Goal: Task Accomplishment & Management: Use online tool/utility

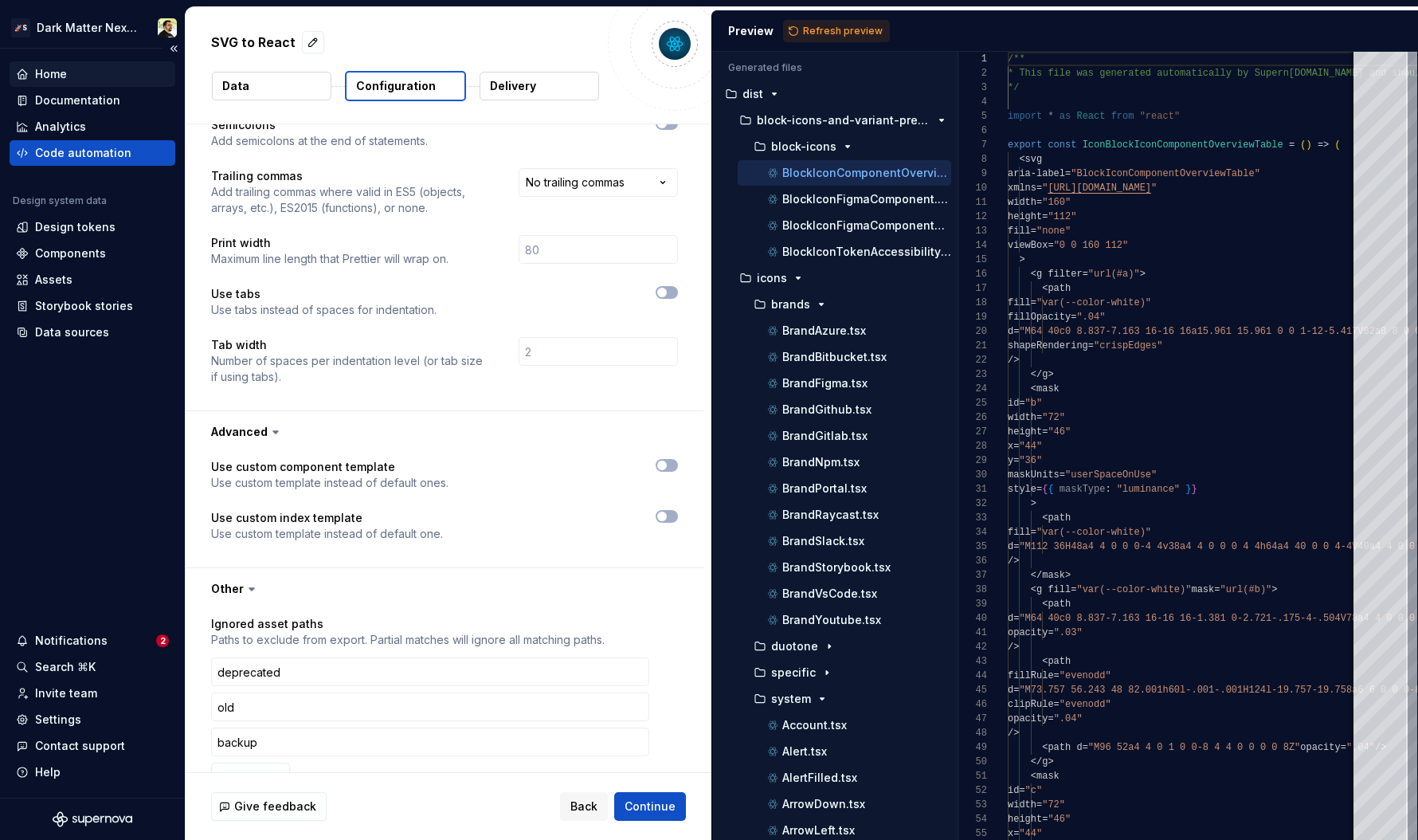
click at [56, 76] on div "Home" at bounding box center [51, 74] width 32 height 16
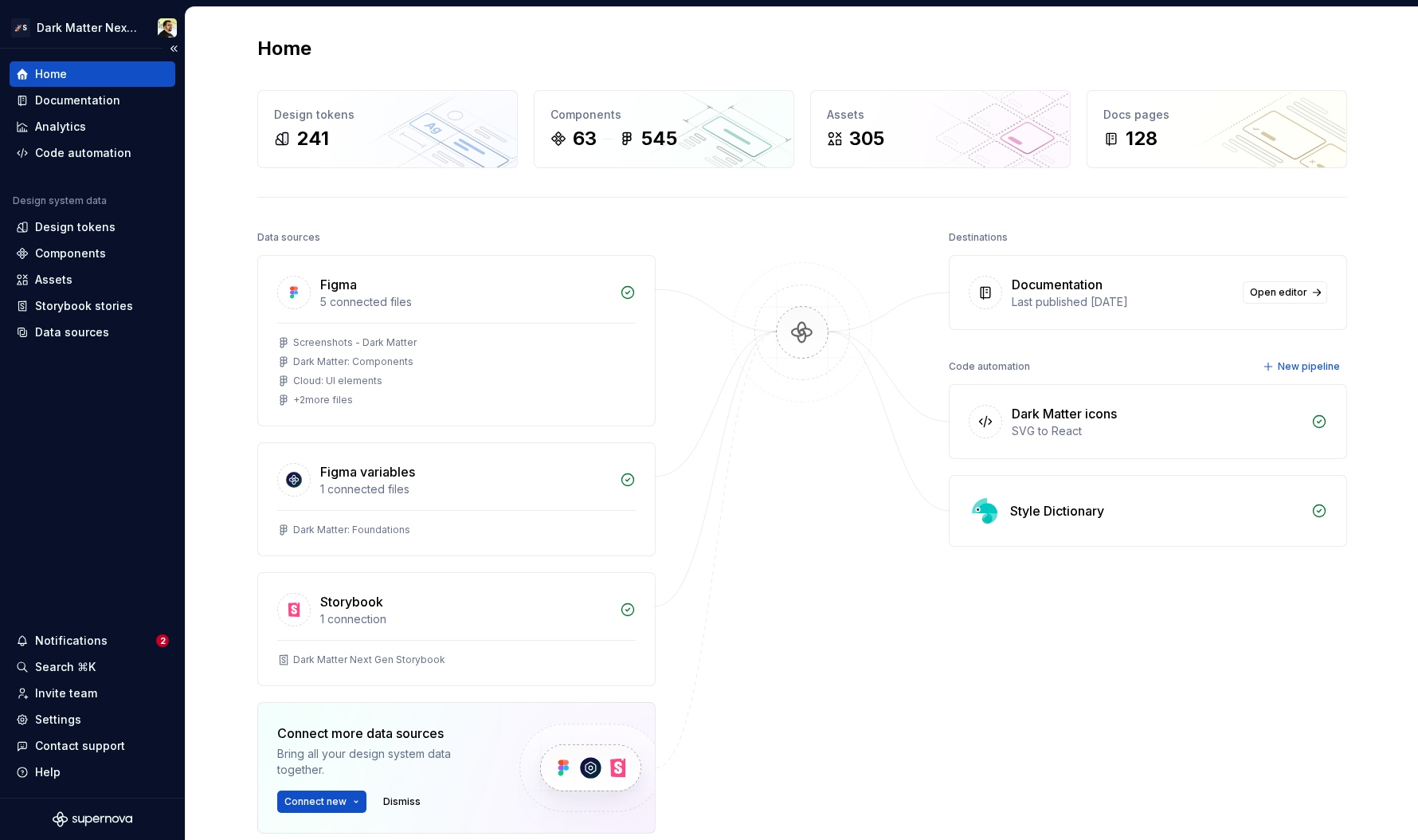
click at [780, 342] on img at bounding box center [803, 348] width 155 height 172
click at [775, 217] on div "Home Design tokens 241 Components 63 545 Assets 305 Docs pages 128 Data sources…" at bounding box center [802, 506] width 1147 height 998
click at [785, 359] on img at bounding box center [803, 348] width 155 height 172
click at [836, 371] on img at bounding box center [803, 348] width 155 height 172
click at [786, 336] on img at bounding box center [803, 348] width 155 height 172
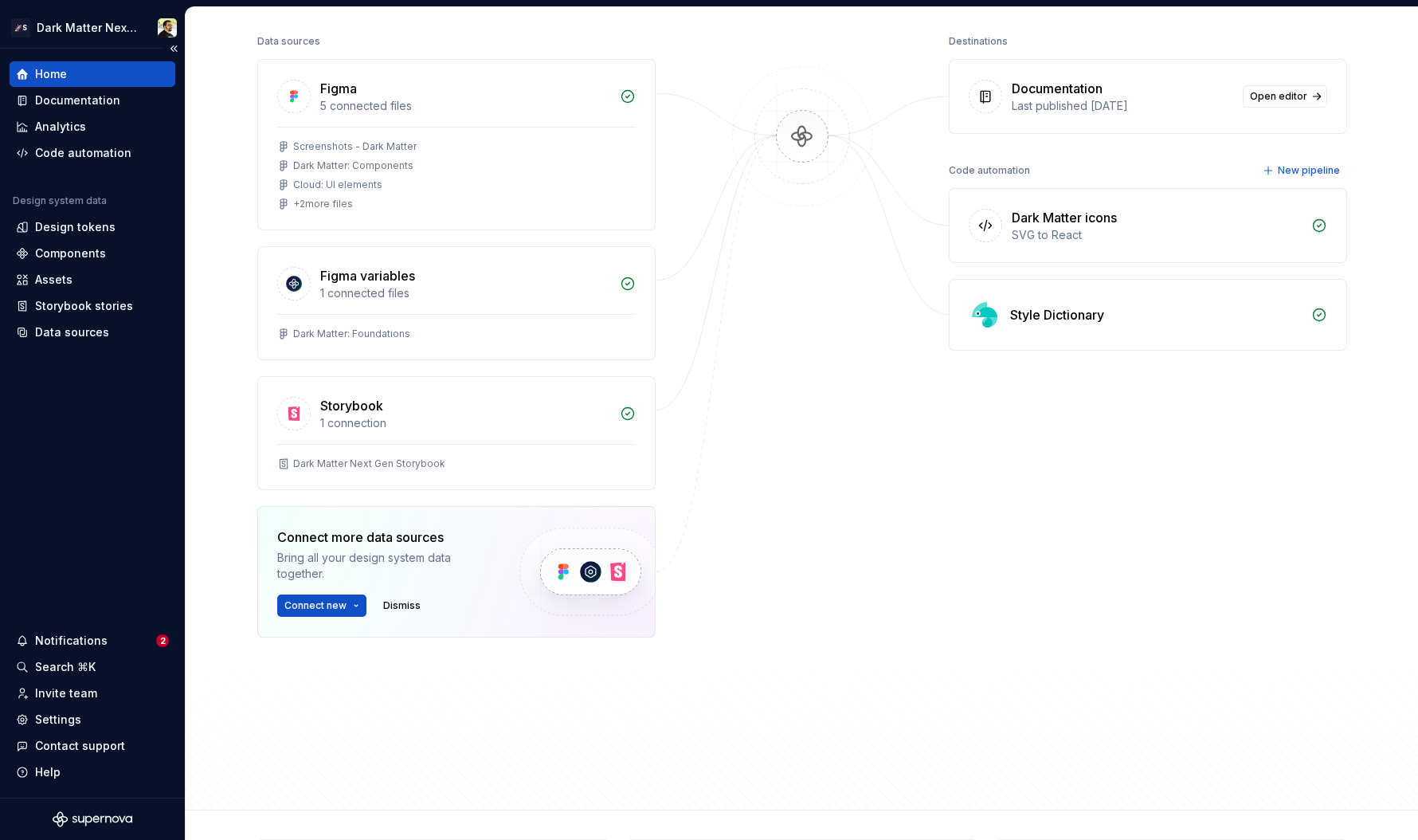
scroll to position [203, 0]
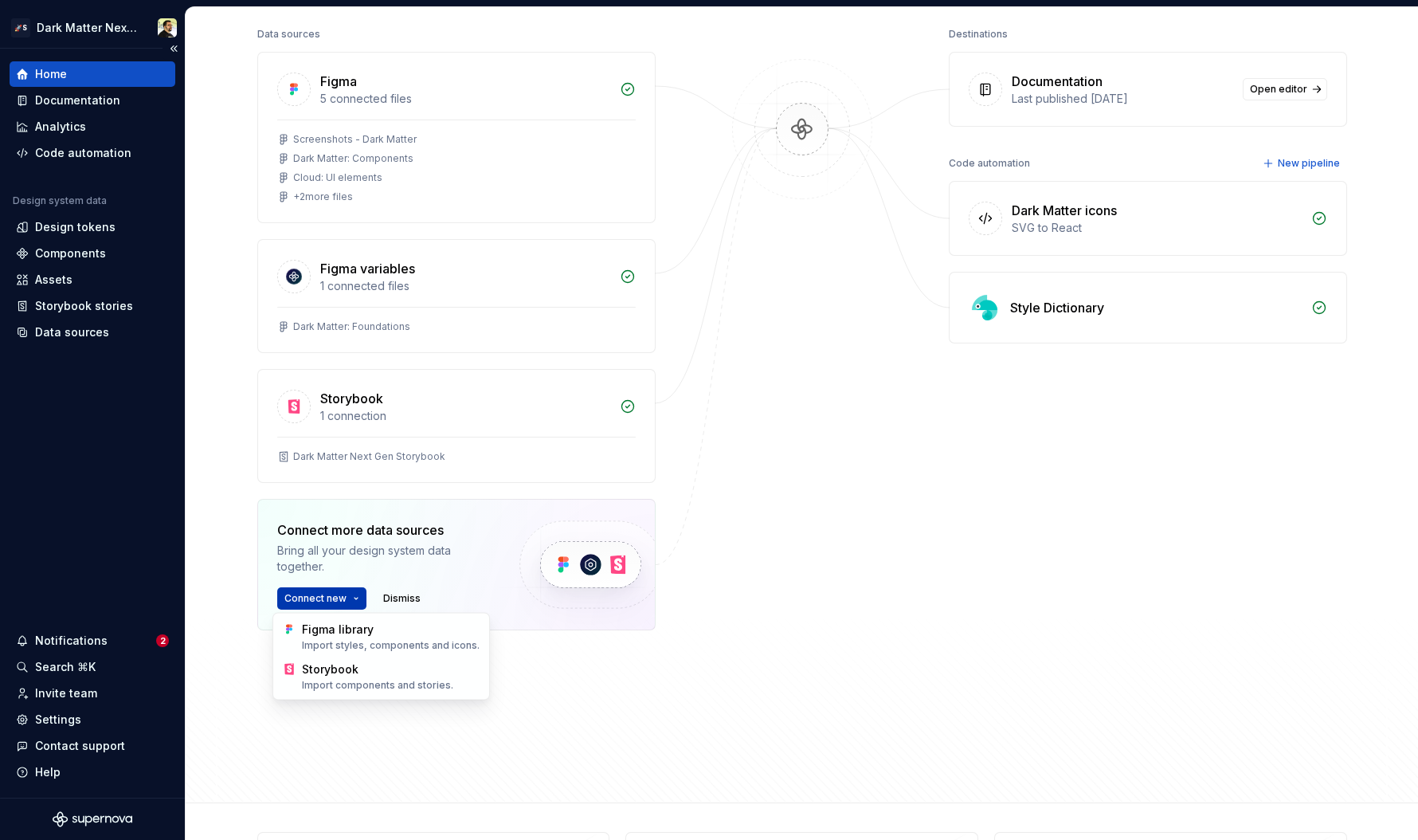
click at [330, 592] on html "🚀S Dark Matter Next Gen Home Documentation Analytics Code automation Design sys…" at bounding box center [709, 420] width 1418 height 840
click at [754, 475] on html "🚀S Dark Matter Next Gen Home Documentation Analytics Code automation Design sys…" at bounding box center [709, 420] width 1418 height 840
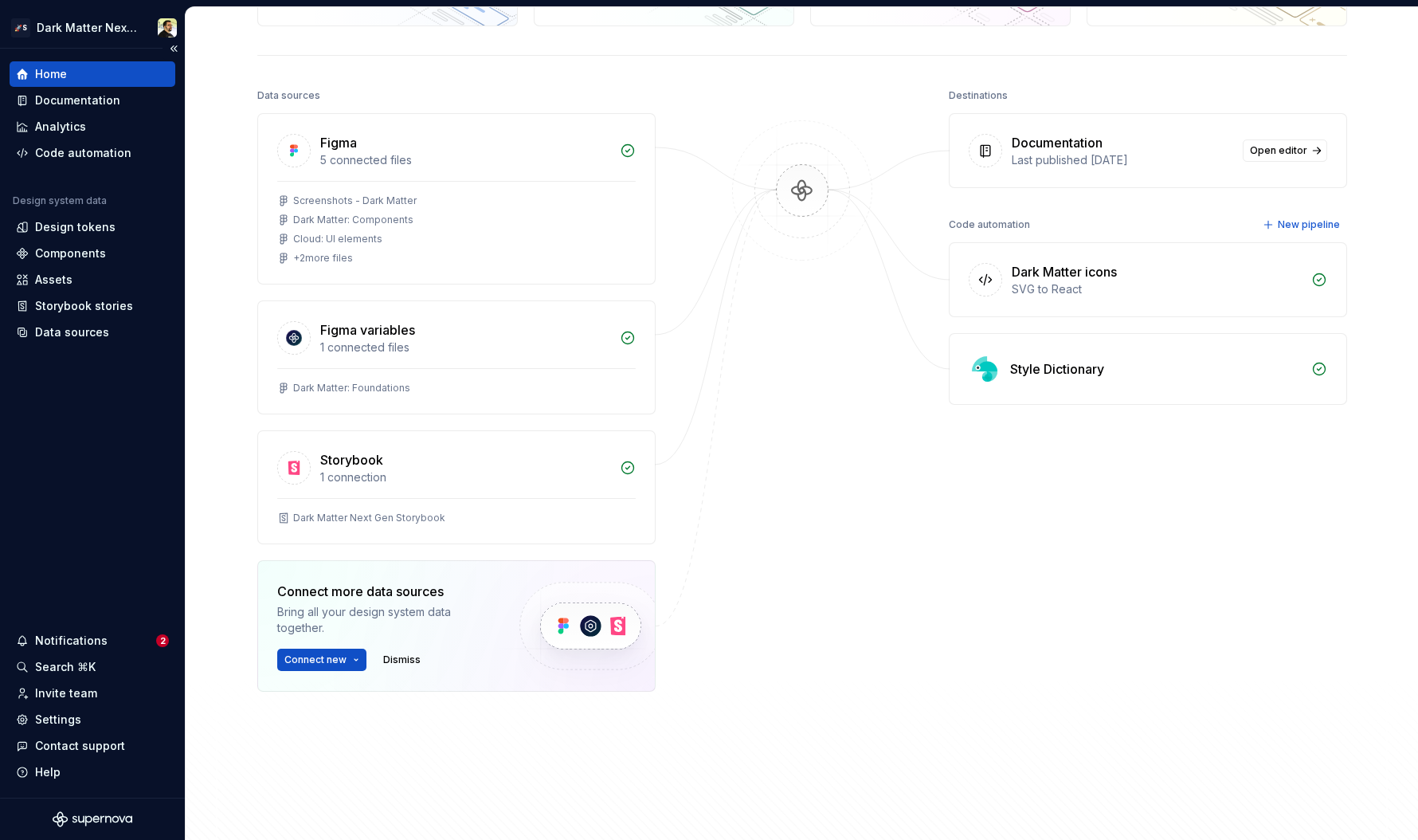
scroll to position [0, 0]
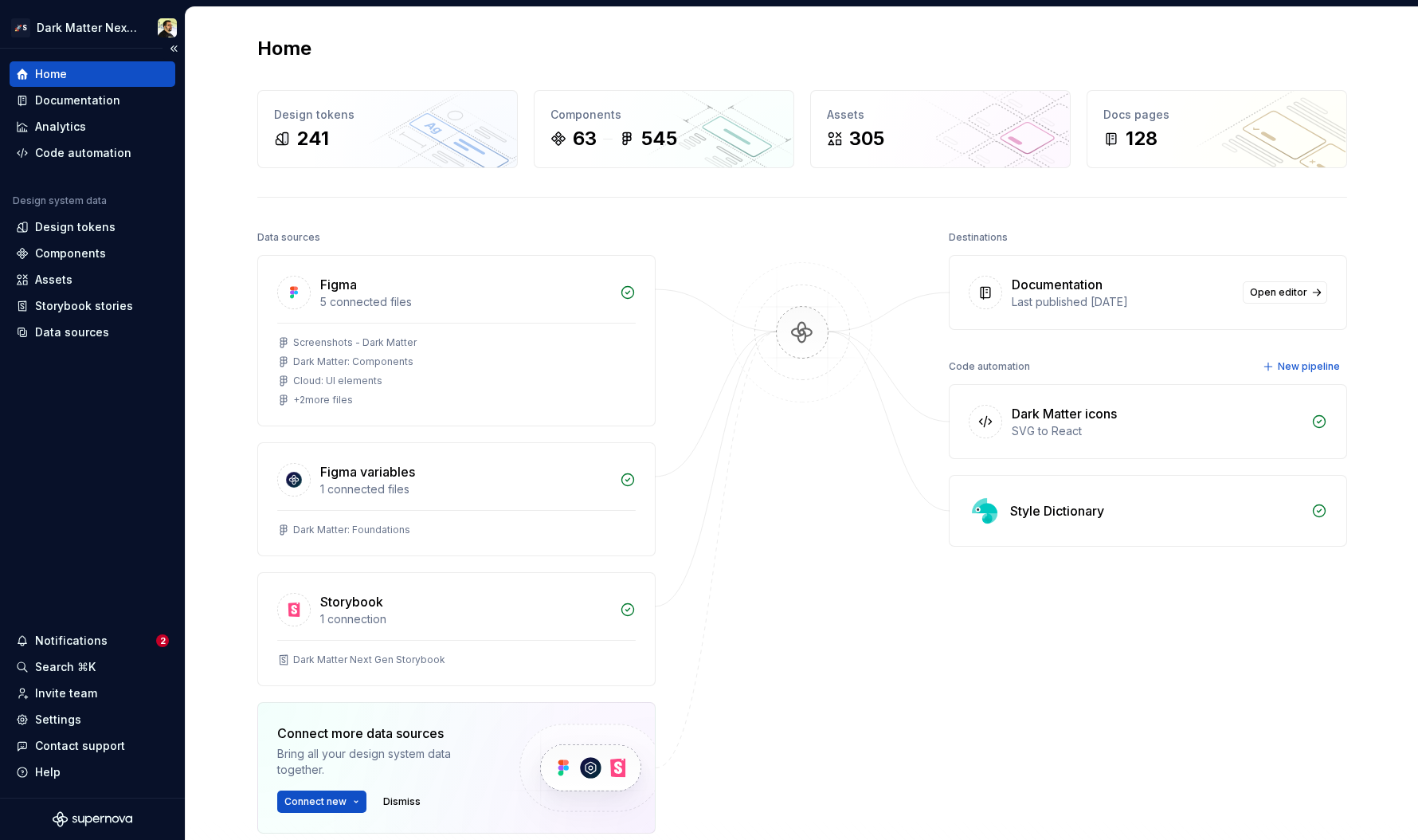
drag, startPoint x: 1021, startPoint y: 276, endPoint x: 1120, endPoint y: 321, distance: 108.7
click at [1120, 321] on div "Documentation Last published [DATE] Open editor" at bounding box center [1149, 292] width 397 height 74
drag, startPoint x: 967, startPoint y: 354, endPoint x: 1170, endPoint y: 567, distance: 294.2
click at [1148, 562] on div "Destinations Documentation Last published [DATE] Open editor Code automation Ne…" at bounding box center [1148, 570] width 398 height 687
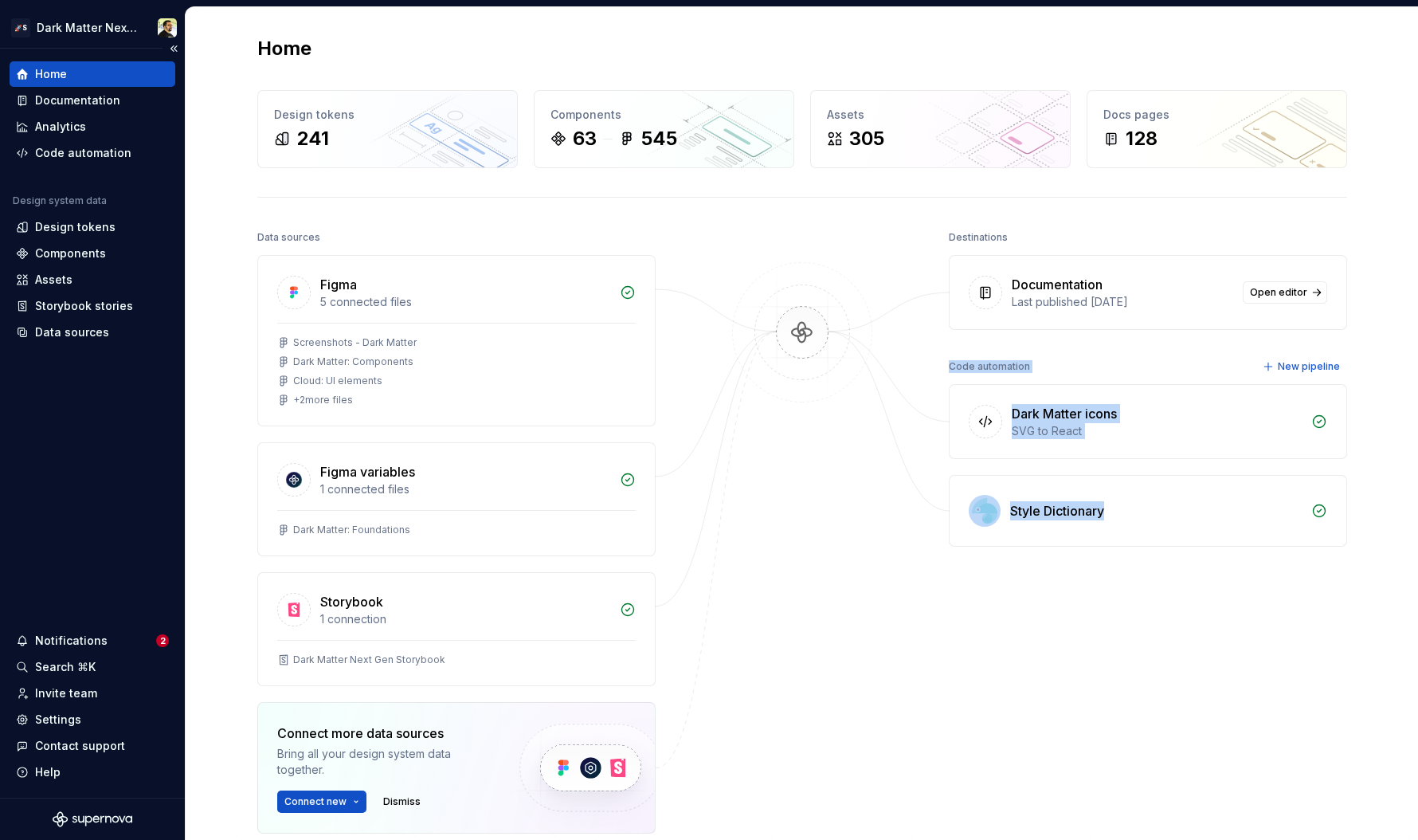
click at [1148, 567] on div "Destinations Documentation Last published [DATE] Open editor Code automation Ne…" at bounding box center [1148, 570] width 398 height 687
click at [826, 342] on img at bounding box center [803, 348] width 155 height 172
click at [70, 103] on div "Documentation" at bounding box center [77, 100] width 85 height 16
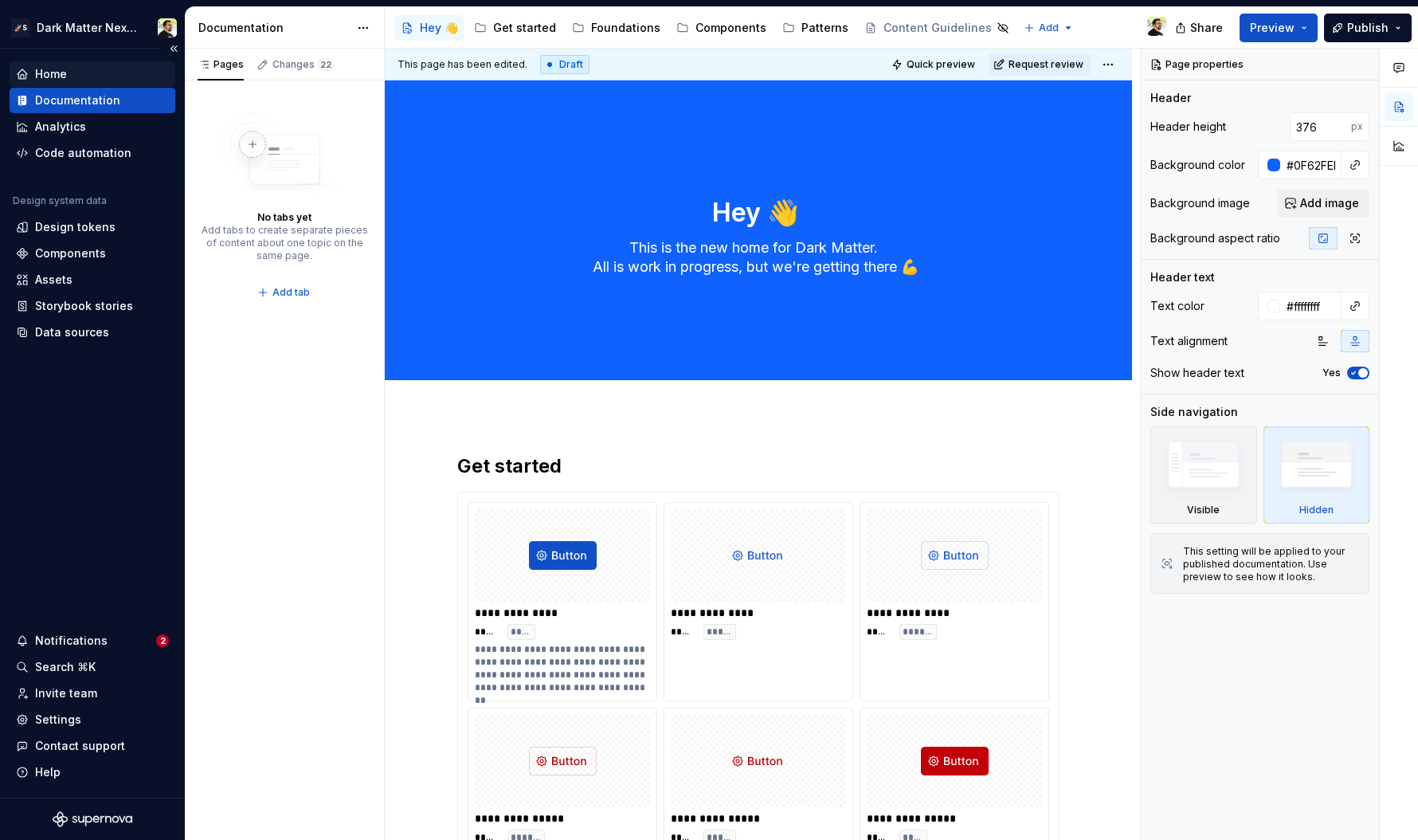
click at [86, 79] on div "Home" at bounding box center [92, 74] width 153 height 16
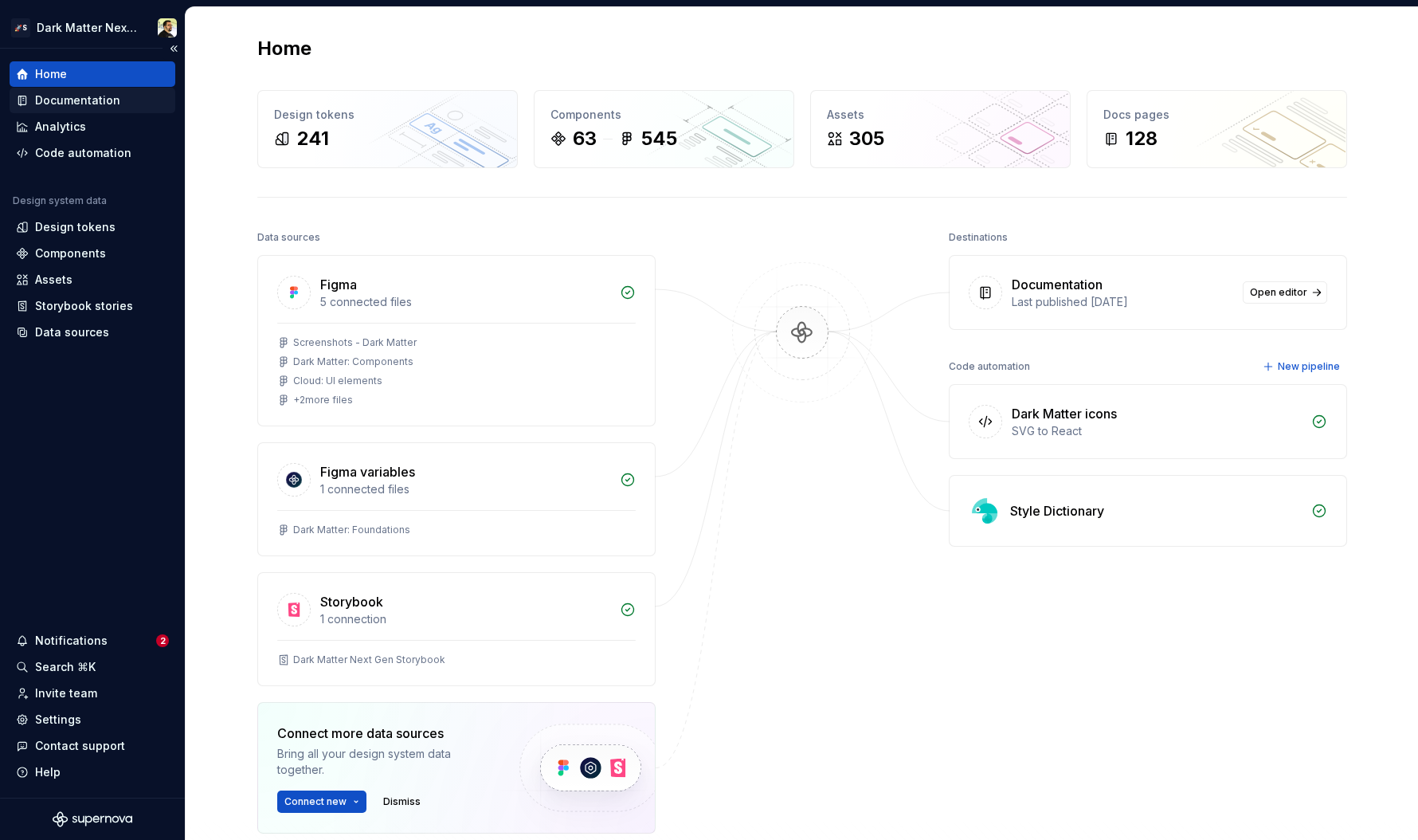
click at [98, 98] on div "Documentation" at bounding box center [77, 100] width 85 height 16
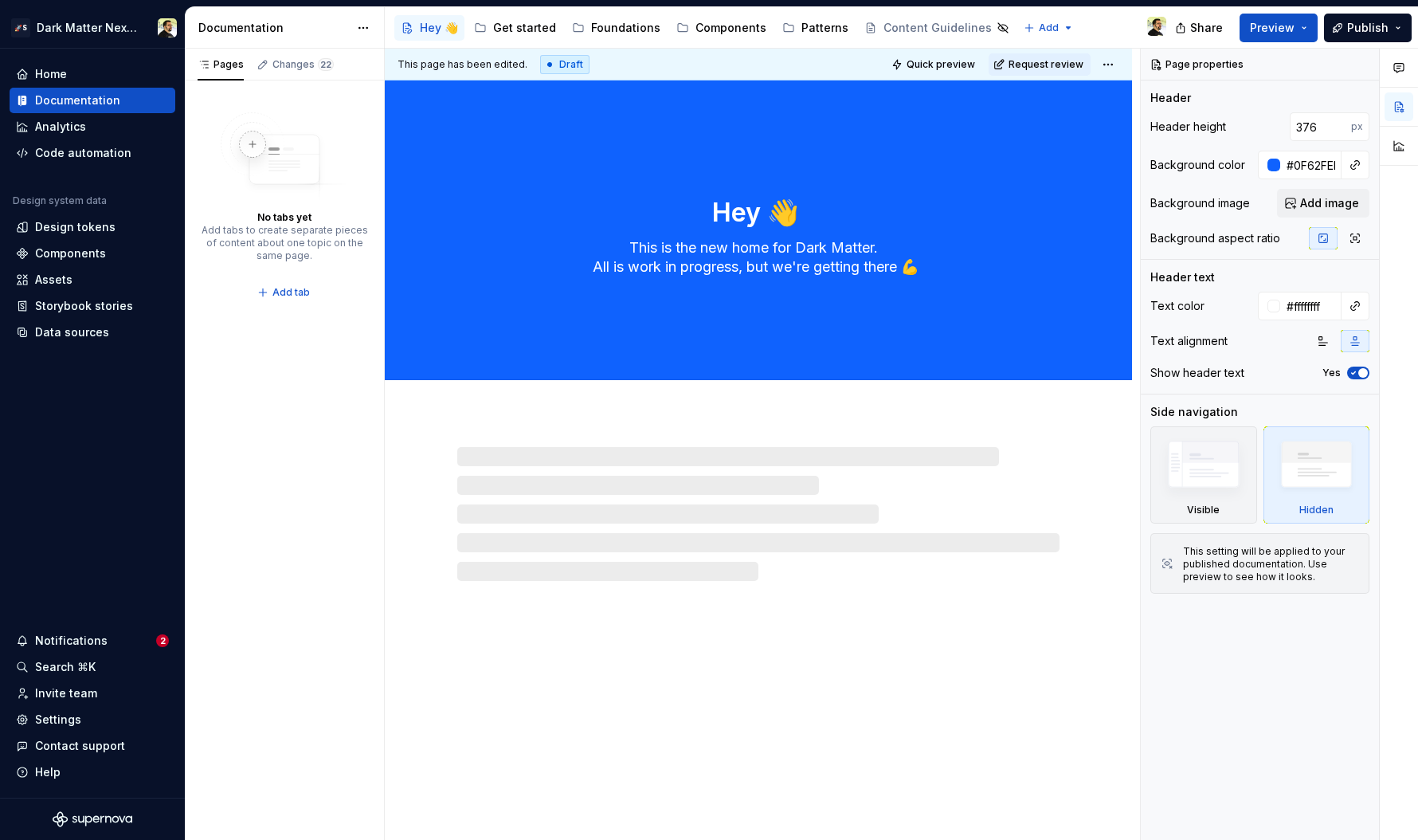
type textarea "*"
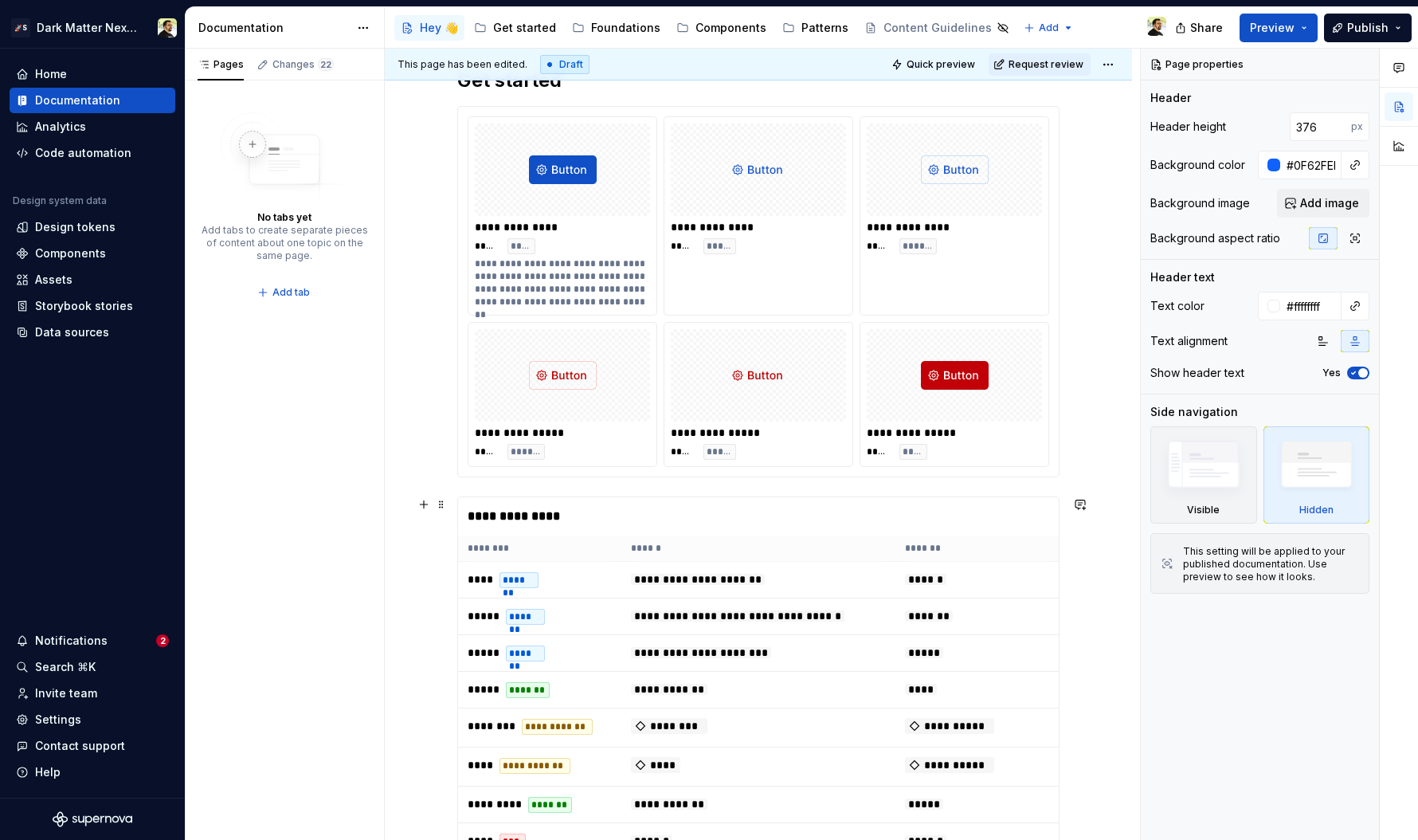
scroll to position [747, 0]
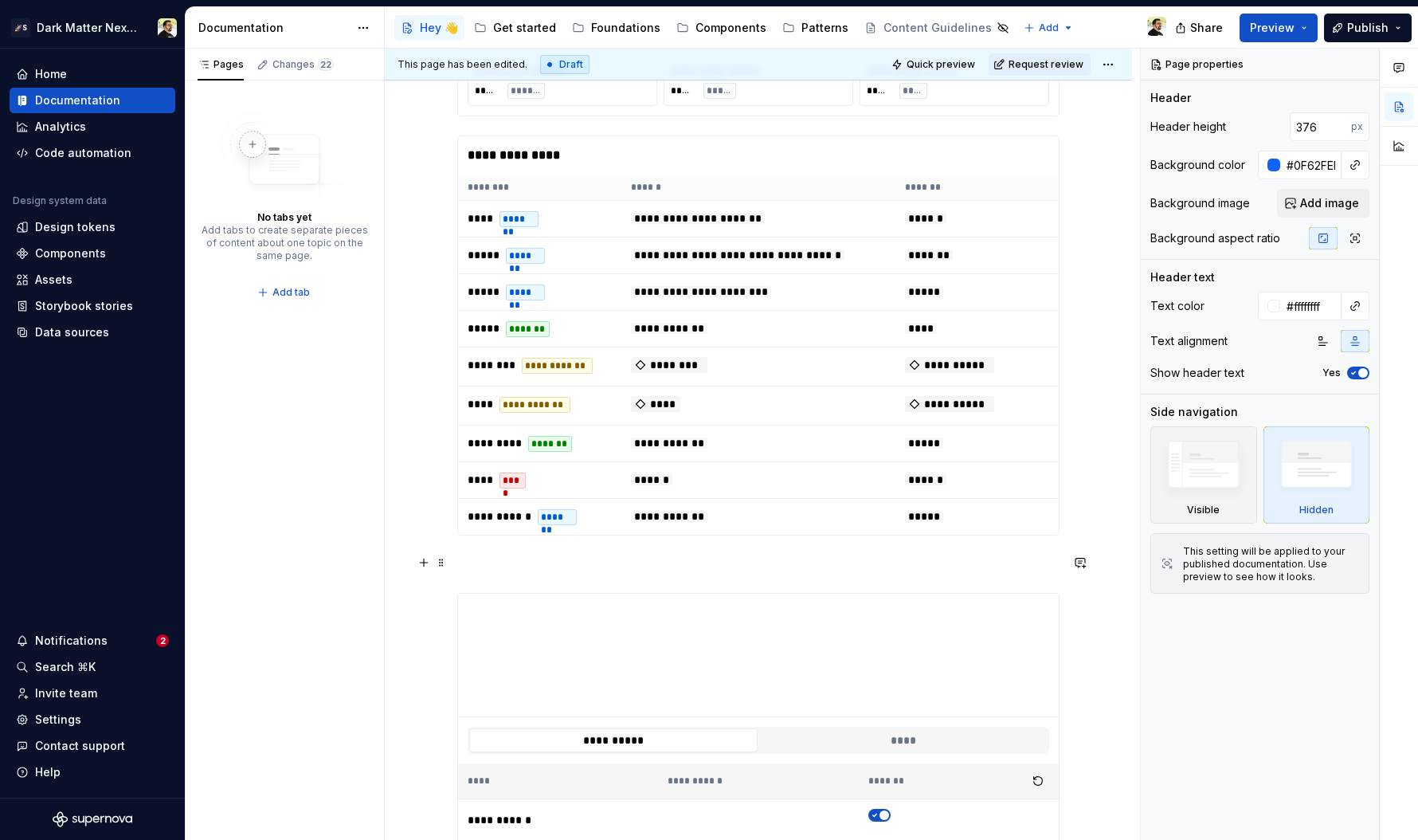
click at [819, 558] on p at bounding box center [758, 564] width 602 height 20
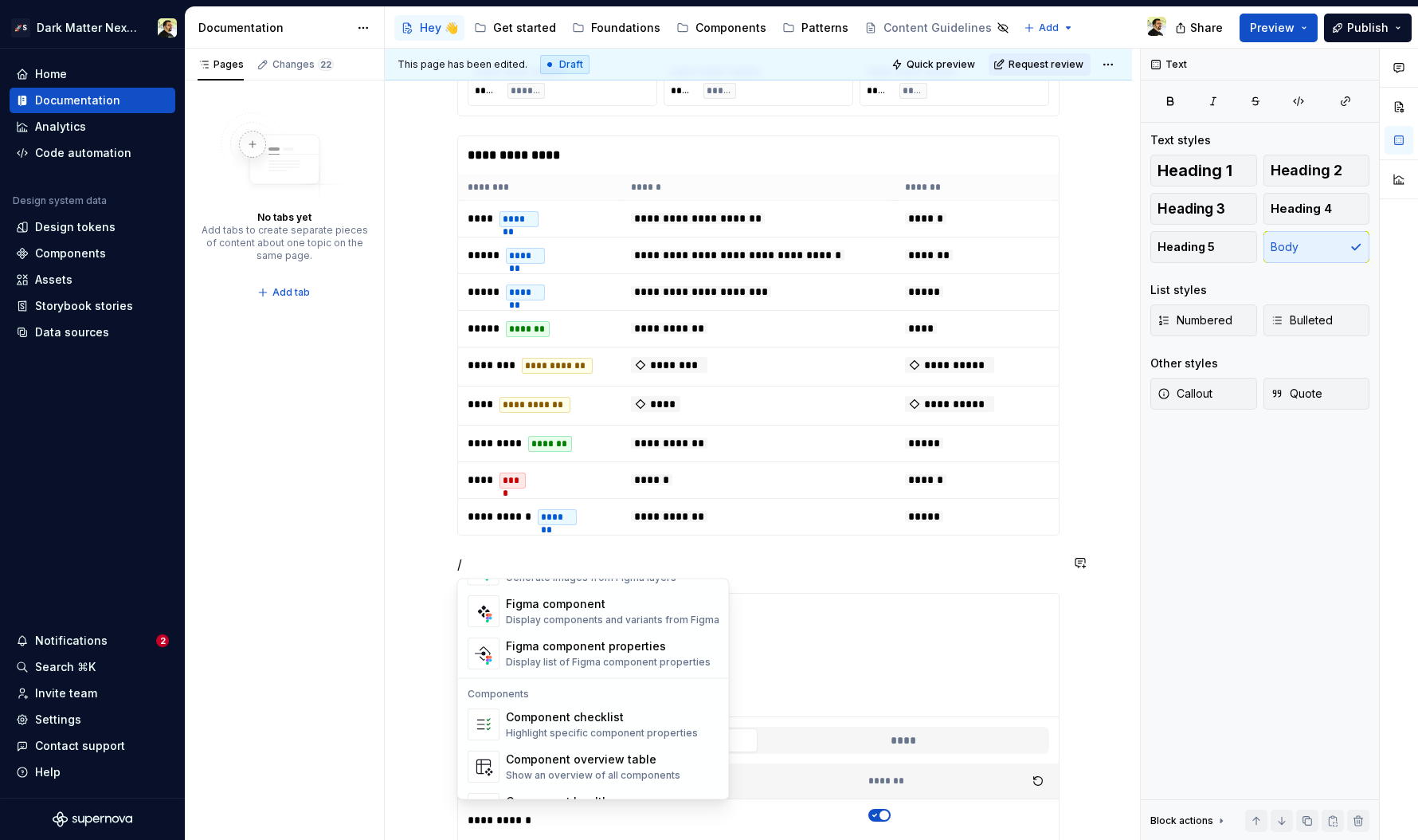
scroll to position [1552, 0]
click at [833, 568] on p "/" at bounding box center [758, 564] width 602 height 20
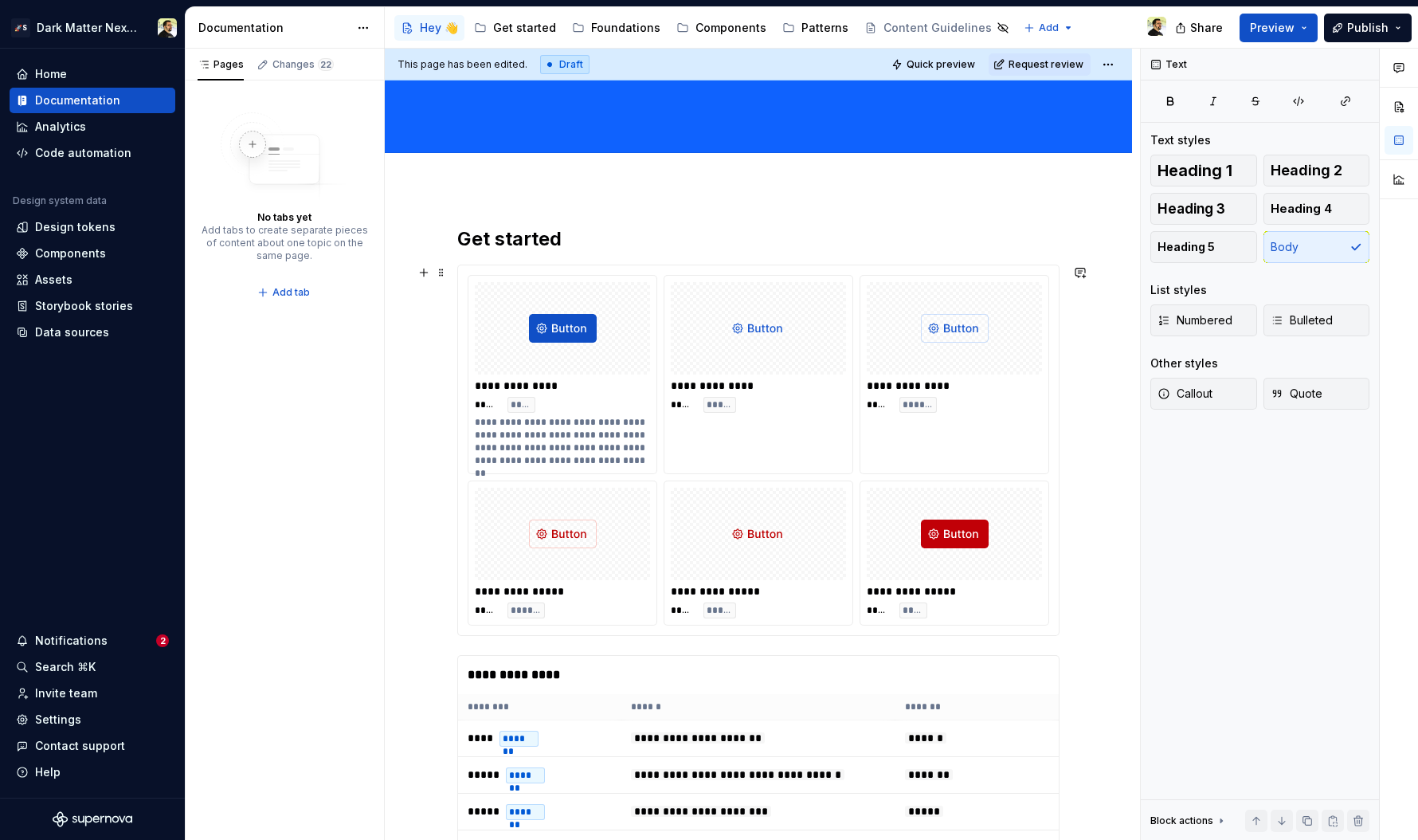
scroll to position [216, 0]
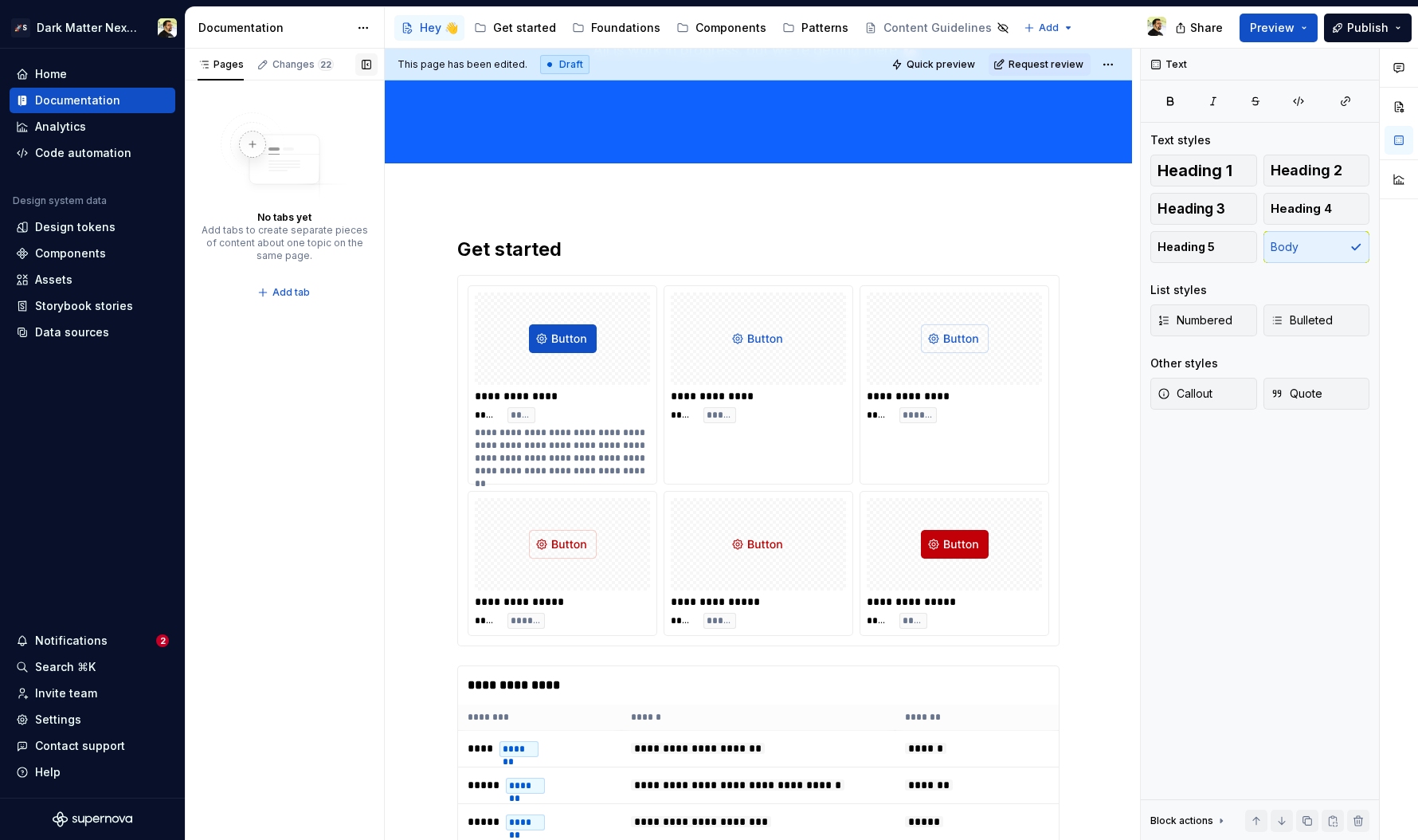
click at [362, 65] on button "button" at bounding box center [366, 64] width 22 height 22
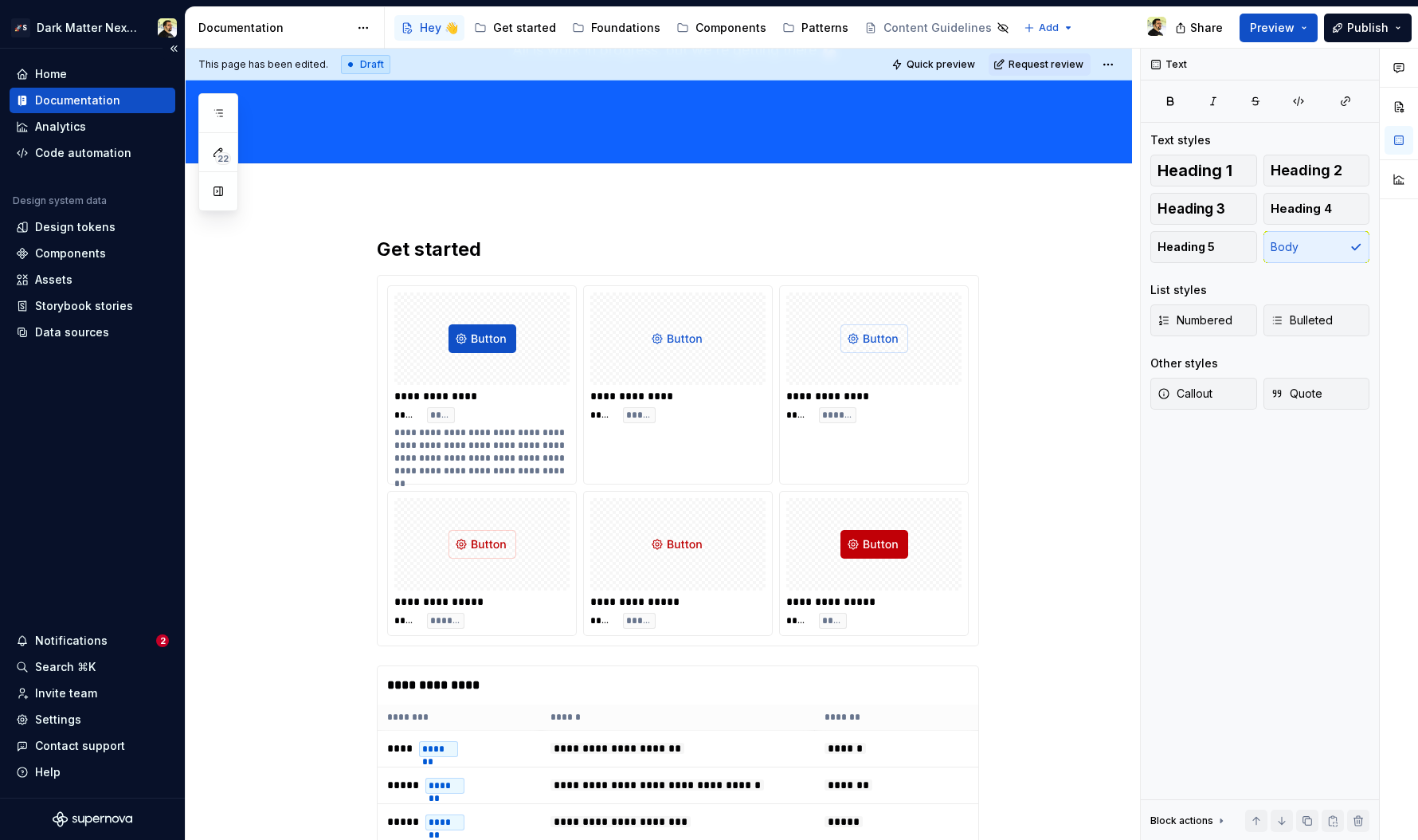
click at [86, 435] on div "Home Documentation Analytics Code automation Design system data Design tokens C…" at bounding box center [92, 422] width 185 height 749
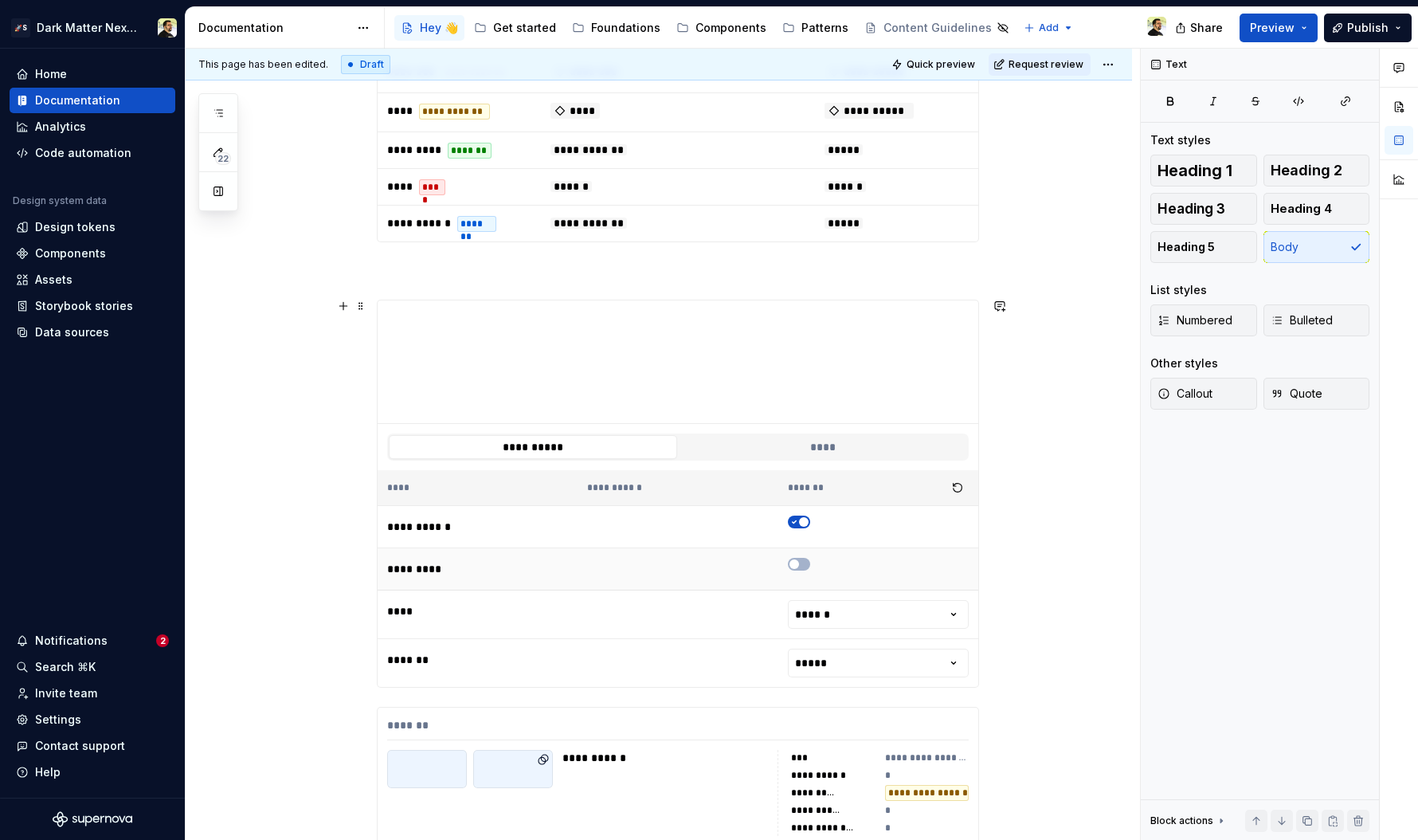
scroll to position [1145, 0]
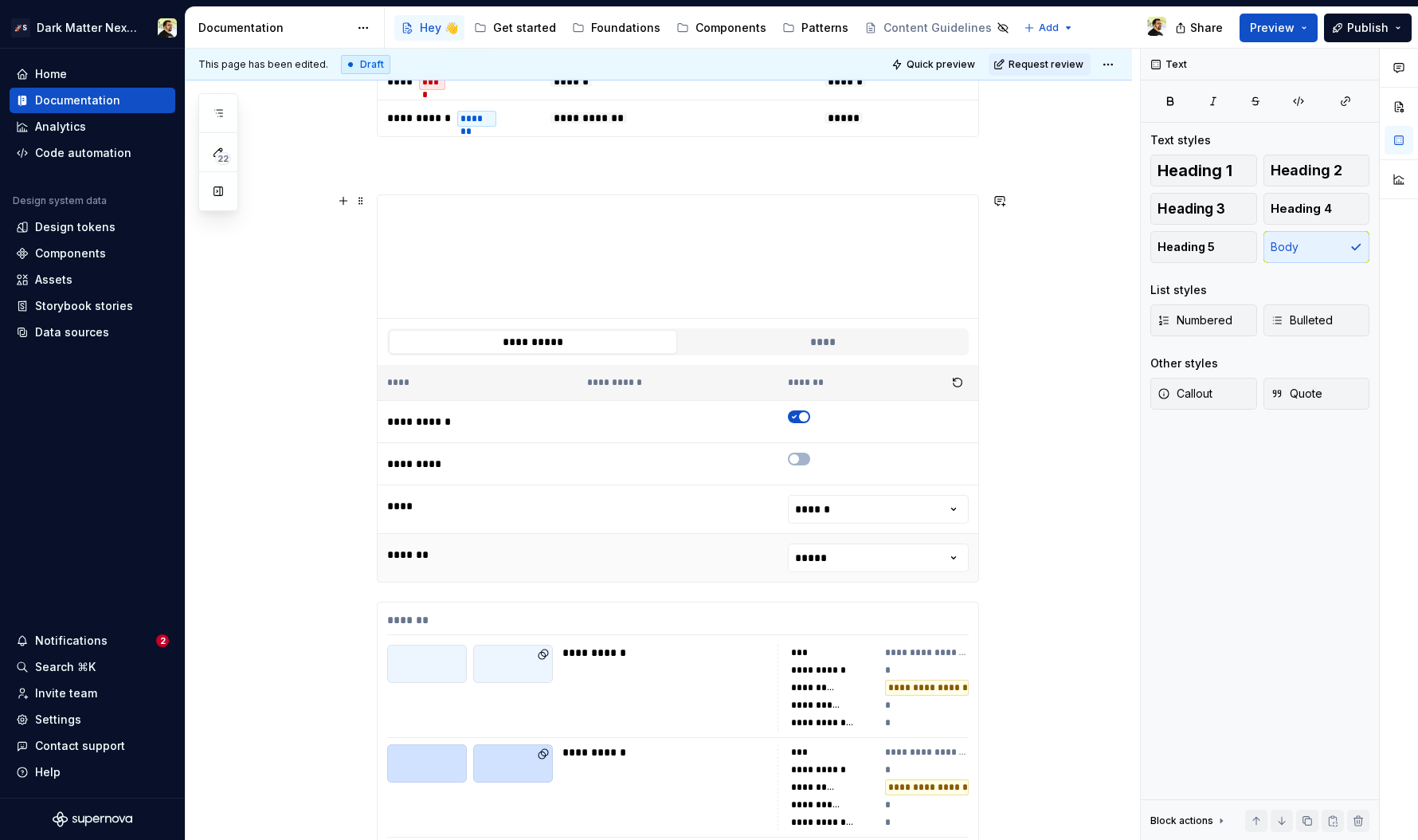
click at [727, 571] on td at bounding box center [678, 558] width 200 height 48
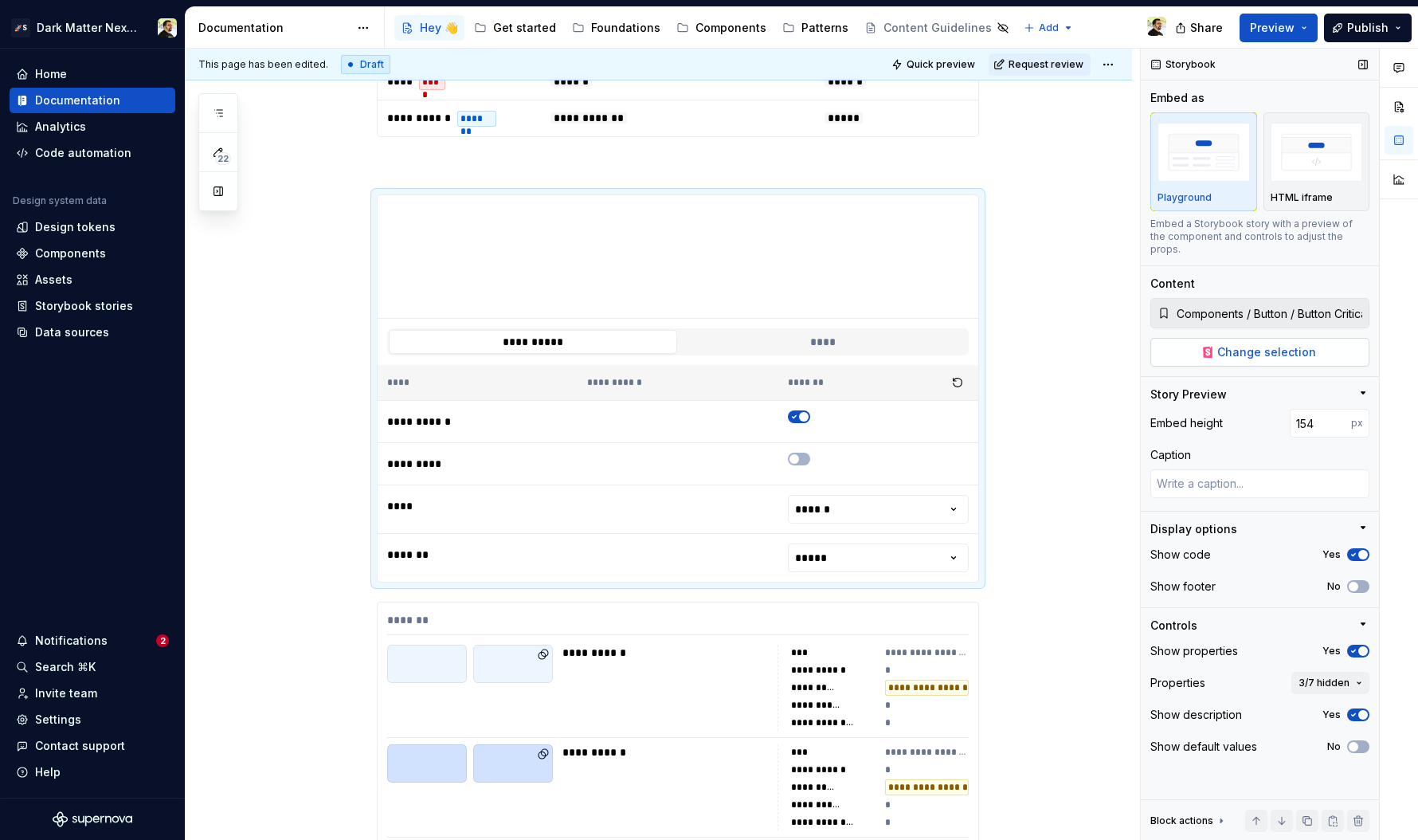
click at [1148, 344] on span "Change selection" at bounding box center [1267, 351] width 99 height 16
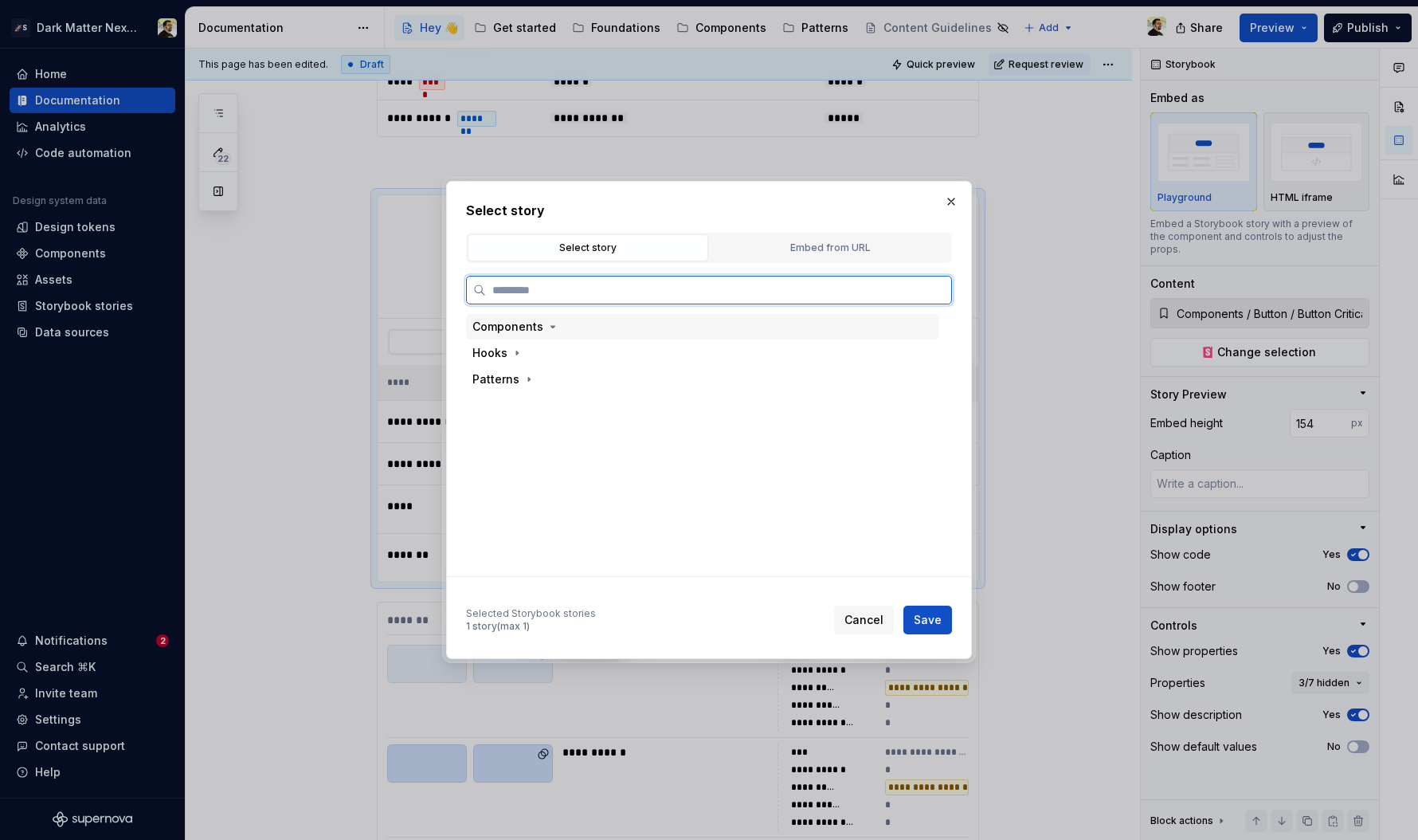
click at [567, 327] on div "Components" at bounding box center [703, 326] width 474 height 25
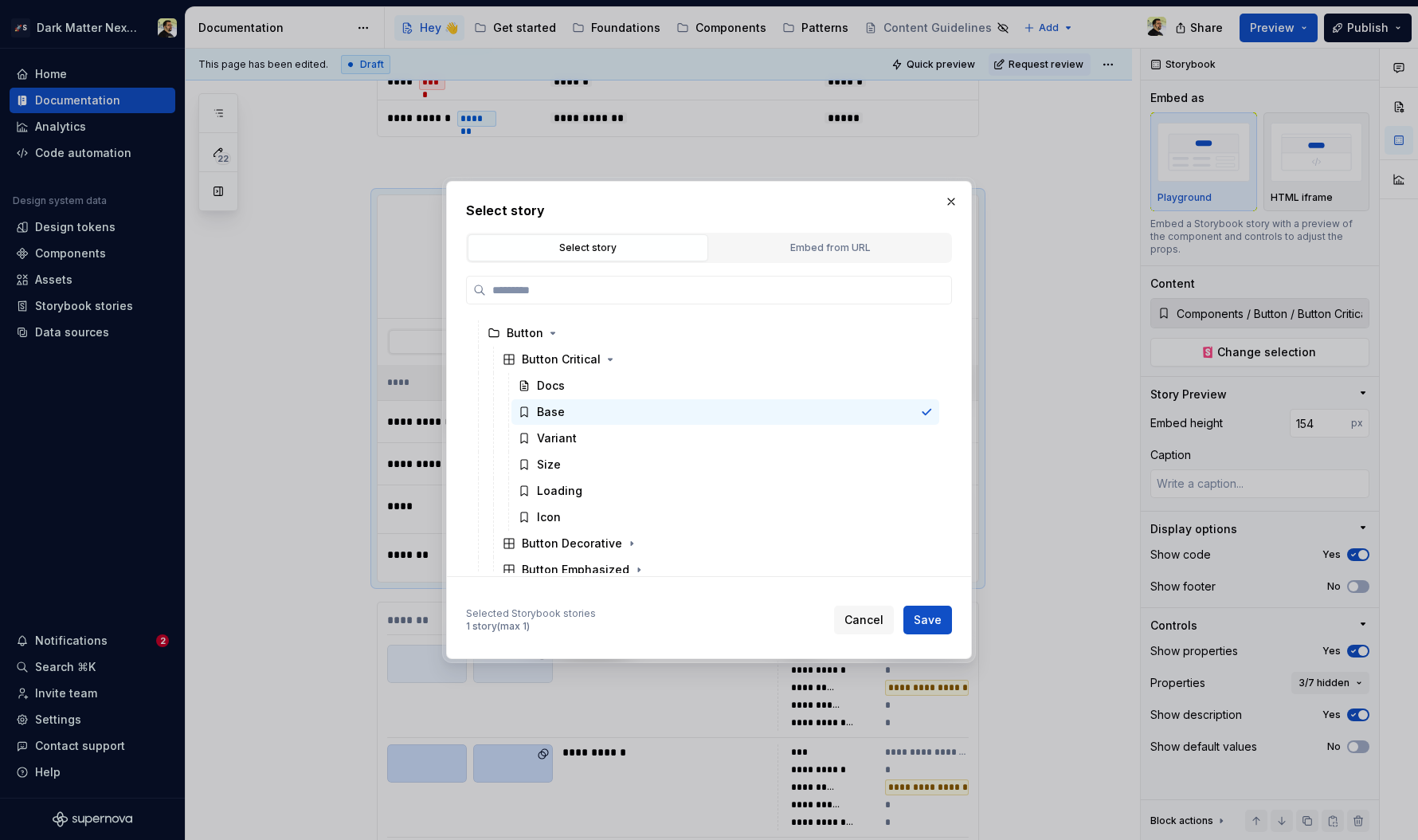
scroll to position [0, 0]
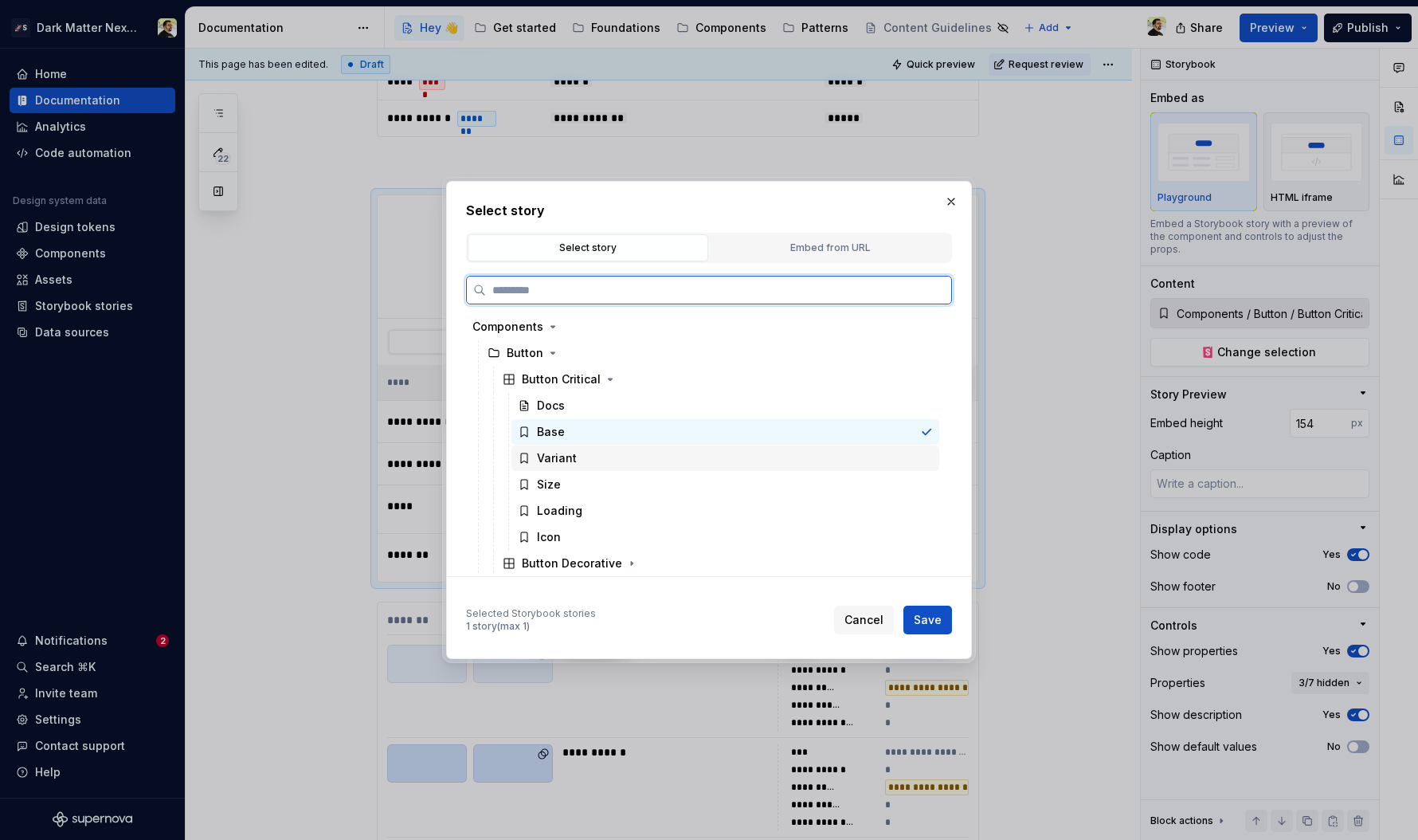
drag, startPoint x: 574, startPoint y: 468, endPoint x: 574, endPoint y: 478, distance: 10.0
click at [574, 468] on div "Variant" at bounding box center [725, 458] width 428 height 25
click at [574, 489] on div "Size" at bounding box center [725, 484] width 428 height 25
click at [576, 431] on div "Base" at bounding box center [725, 431] width 428 height 25
click at [576, 459] on div "Variant" at bounding box center [725, 458] width 428 height 25
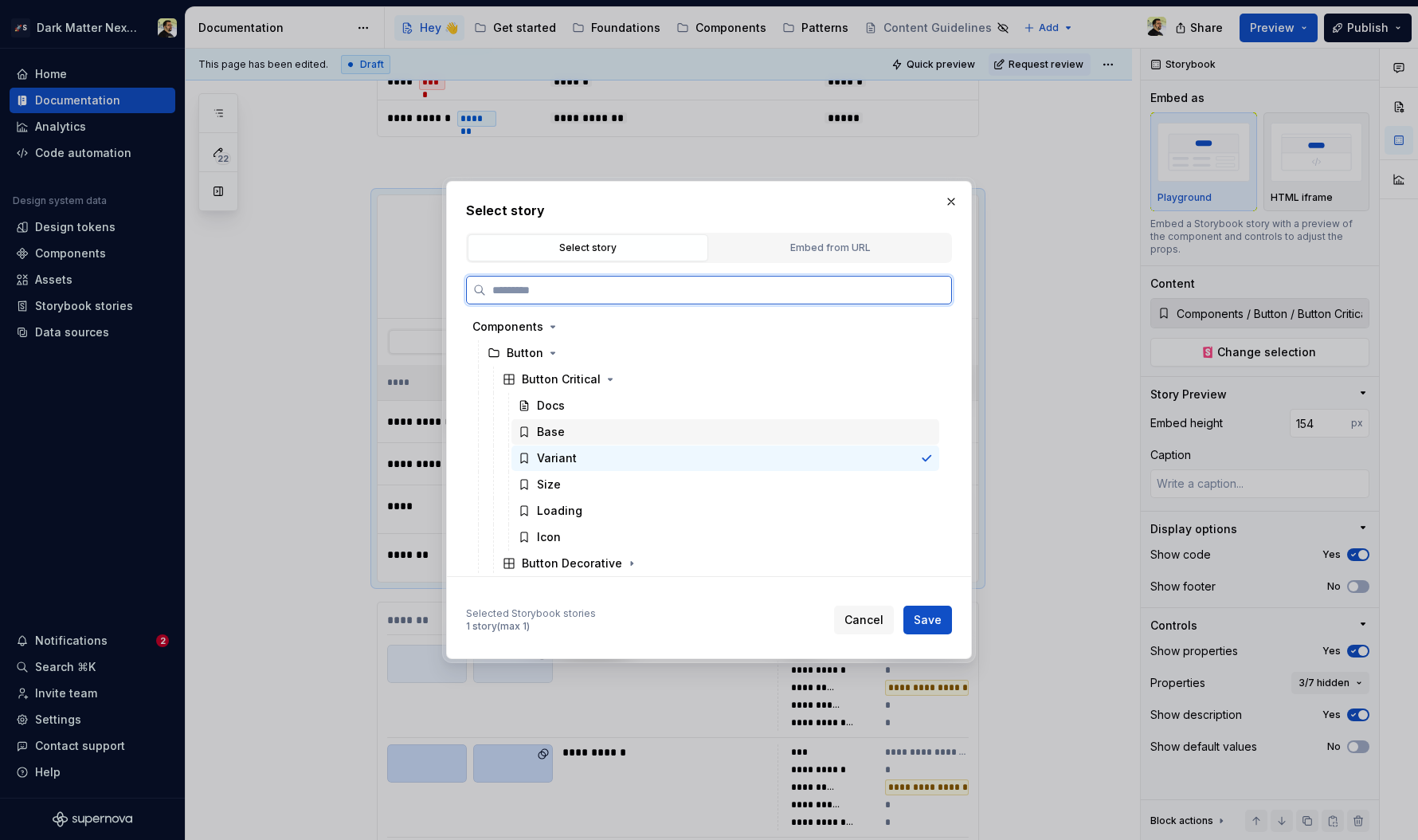
click at [746, 430] on div "Base" at bounding box center [725, 431] width 428 height 25
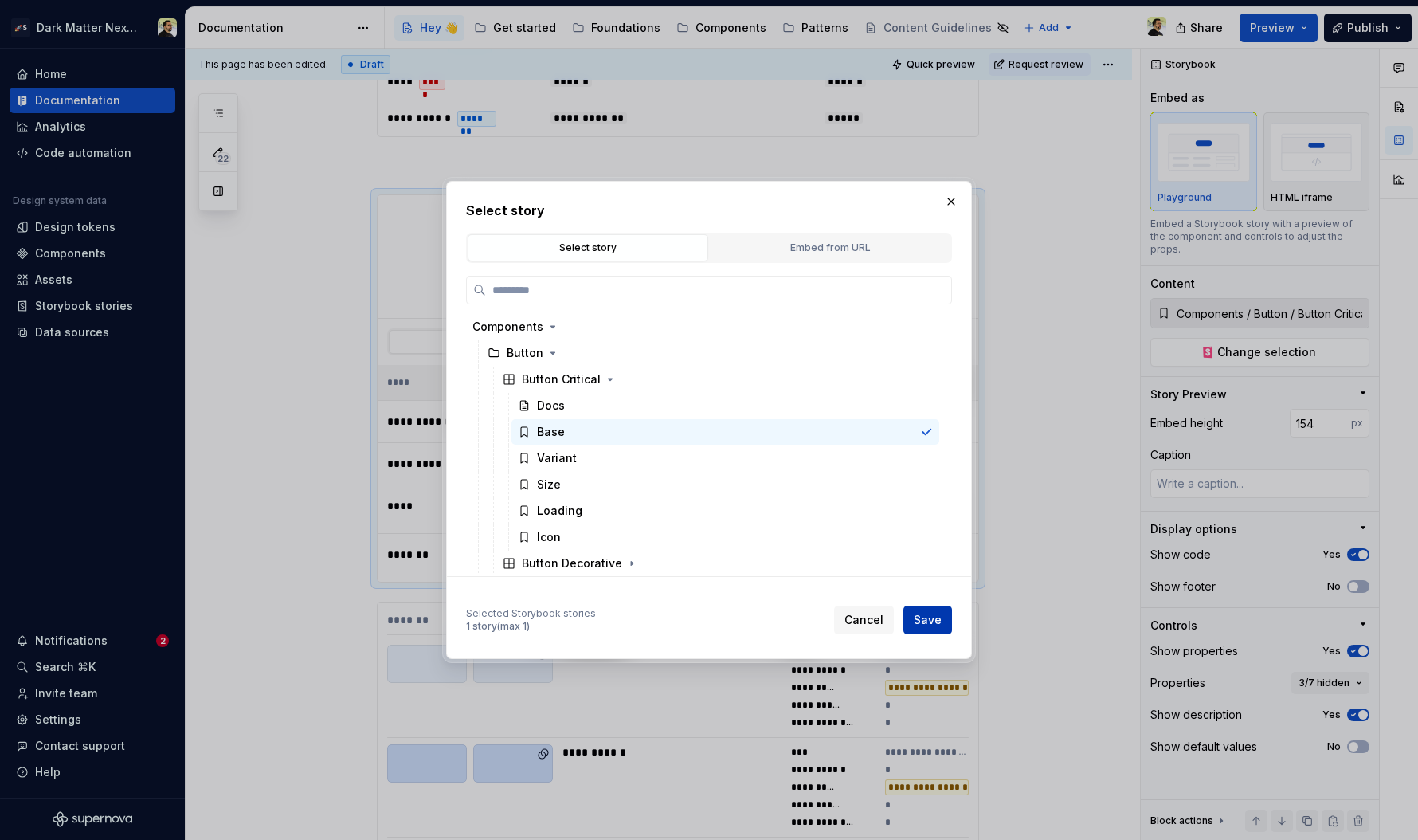
click at [942, 624] on button "Save" at bounding box center [928, 619] width 48 height 29
type textarea "*"
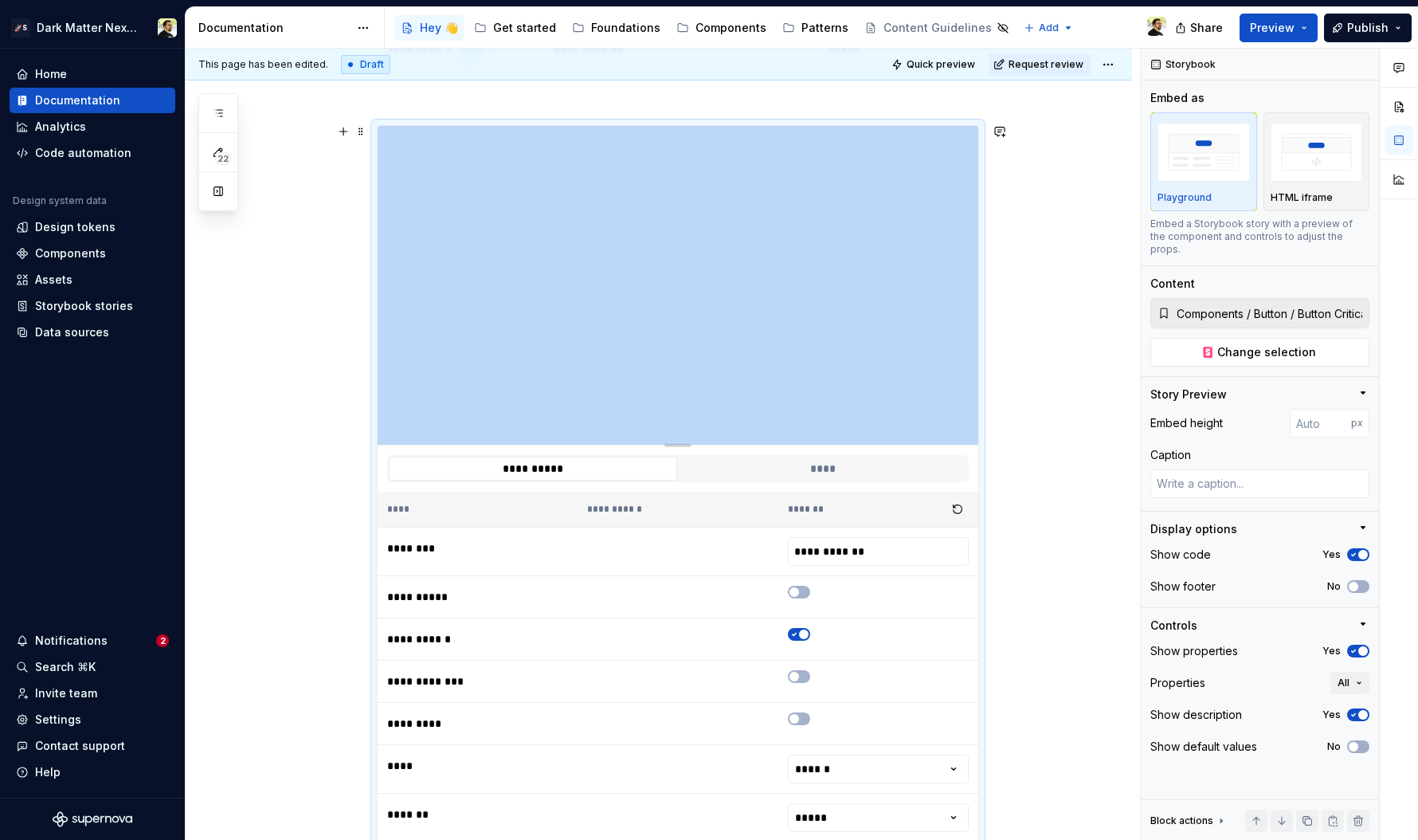
type textarea "*"
type input "357"
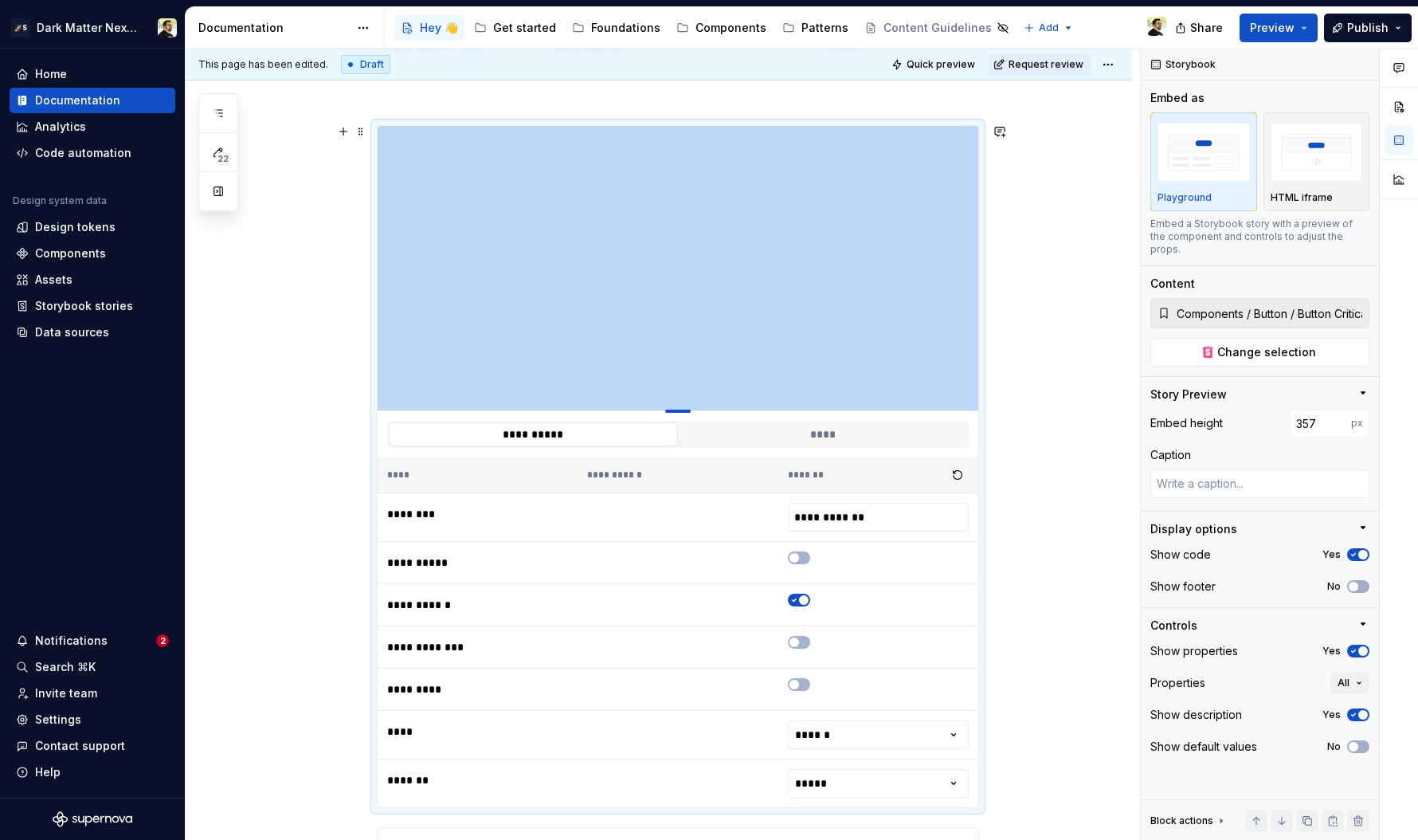
type textarea "*"
type input "287"
type textarea "*"
type input "278"
type textarea "*"
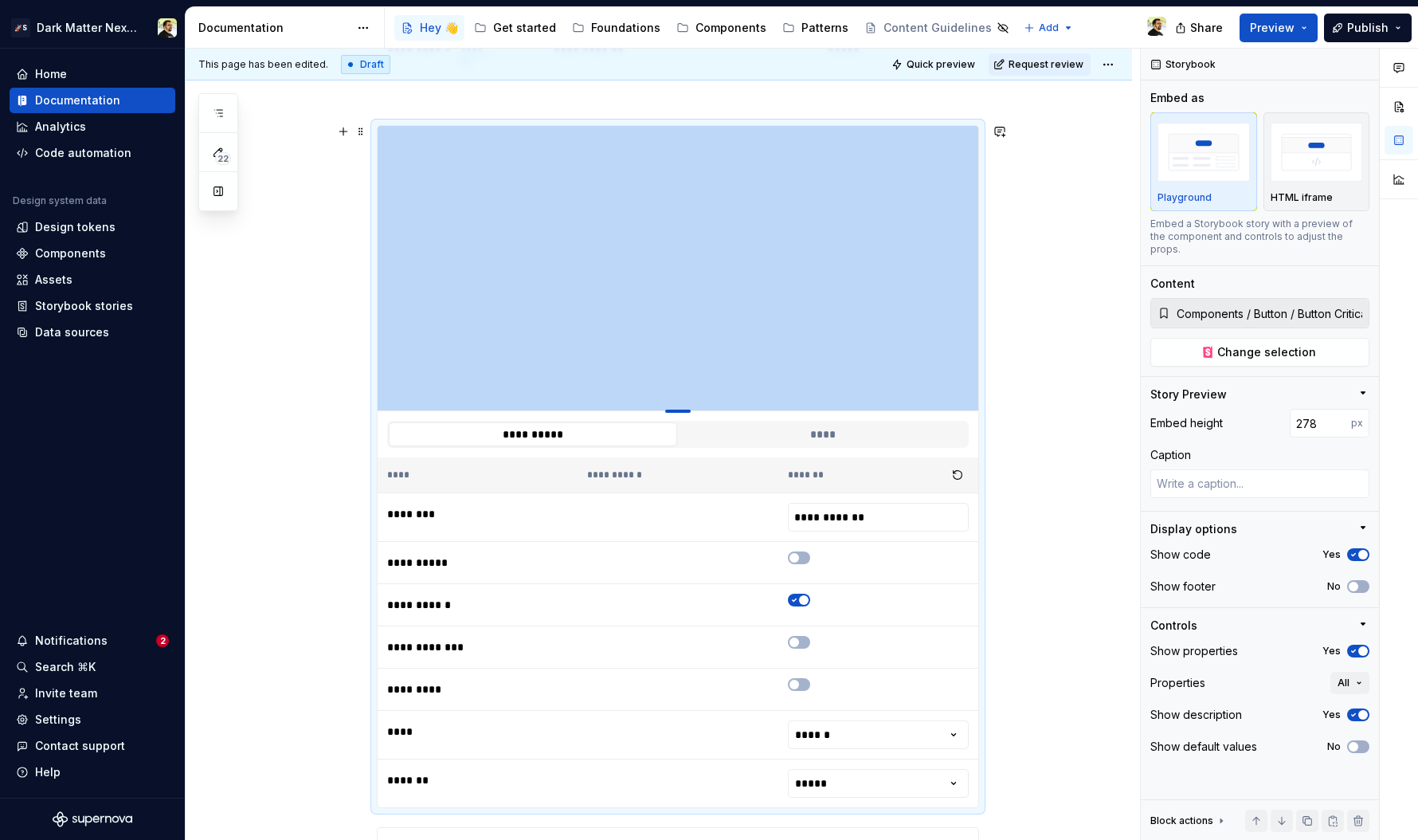
type input "269"
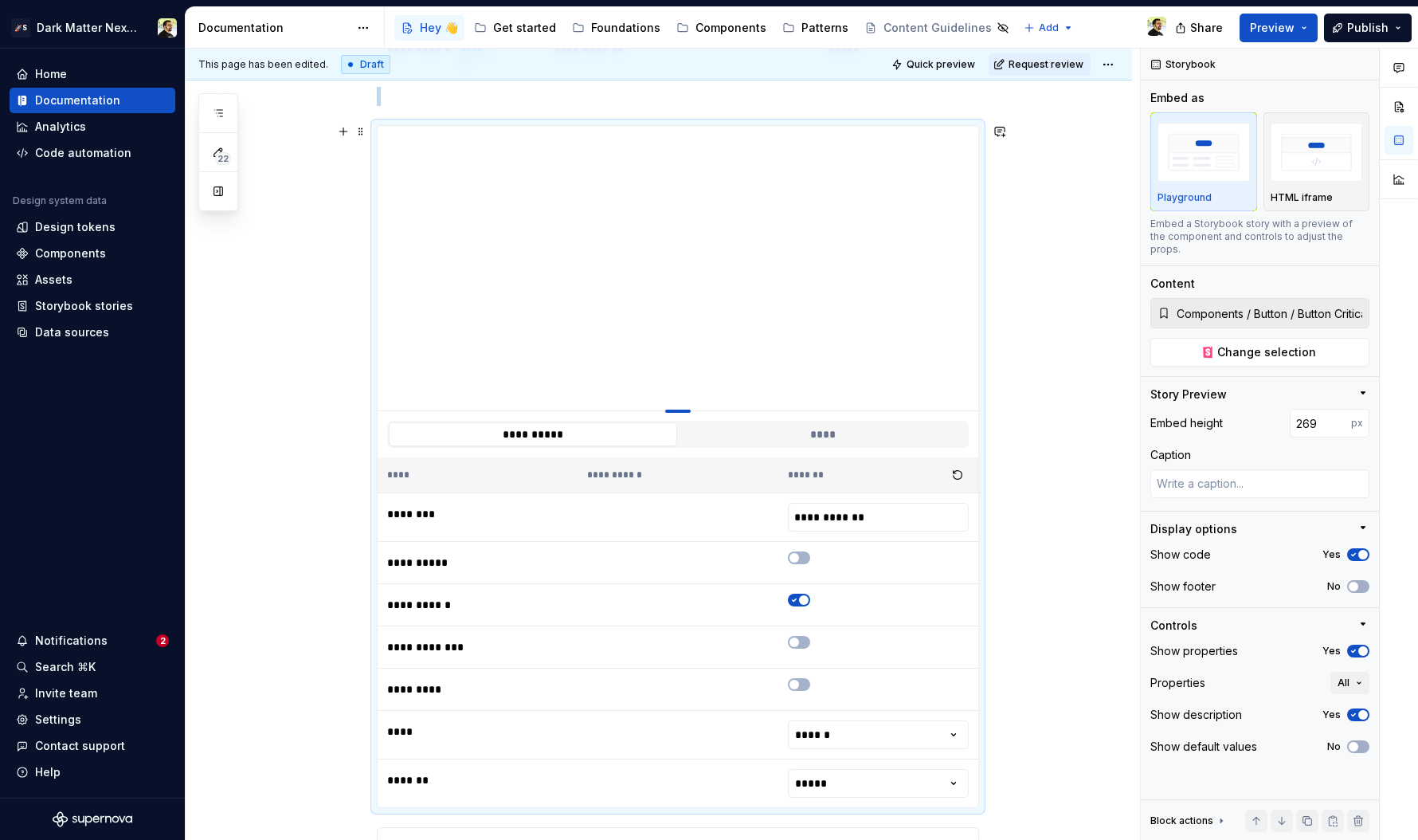
type textarea "*"
type input "262"
type textarea "*"
type input "258"
type textarea "*"
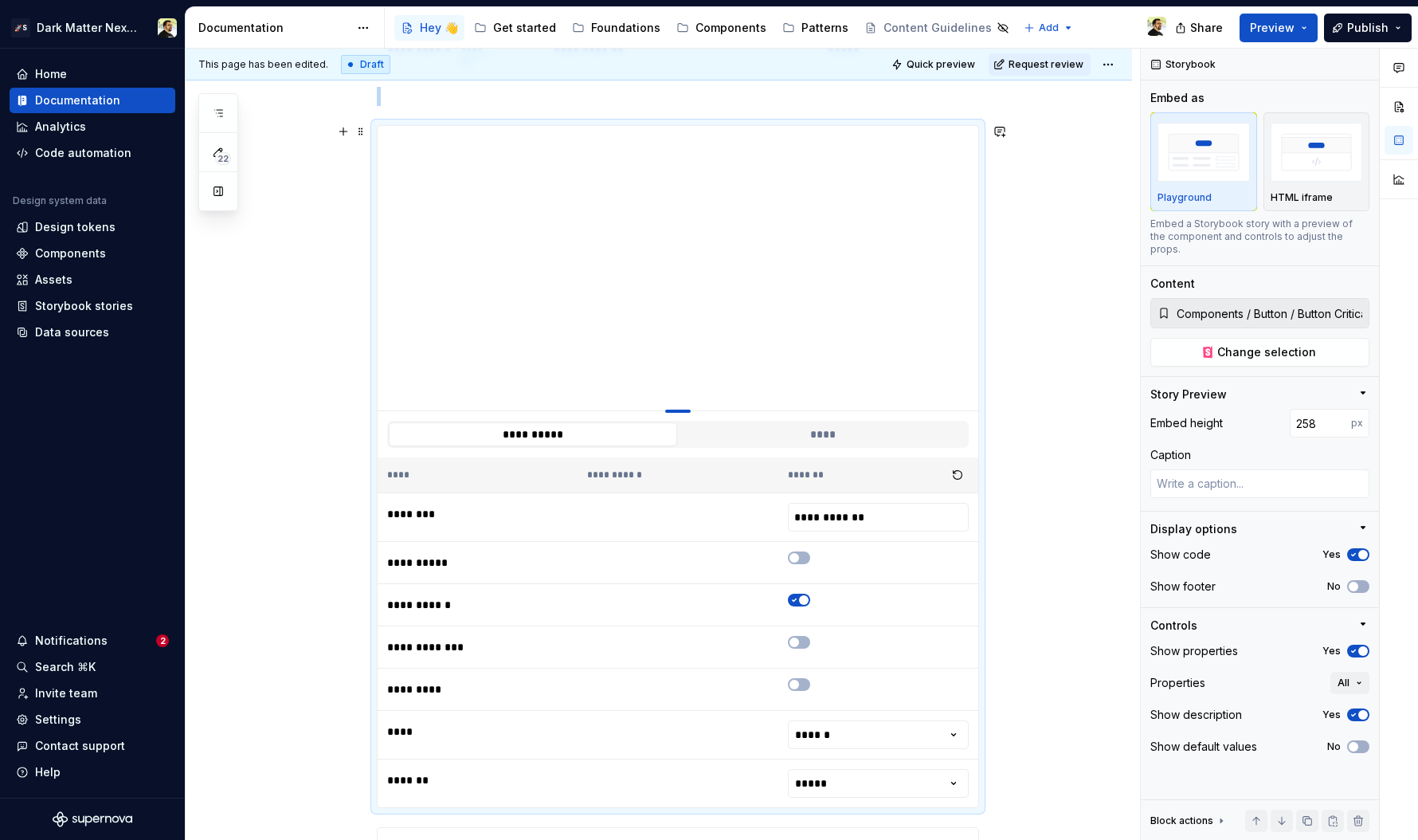
type input "256"
type textarea "*"
type input "254"
type textarea "*"
type input "249"
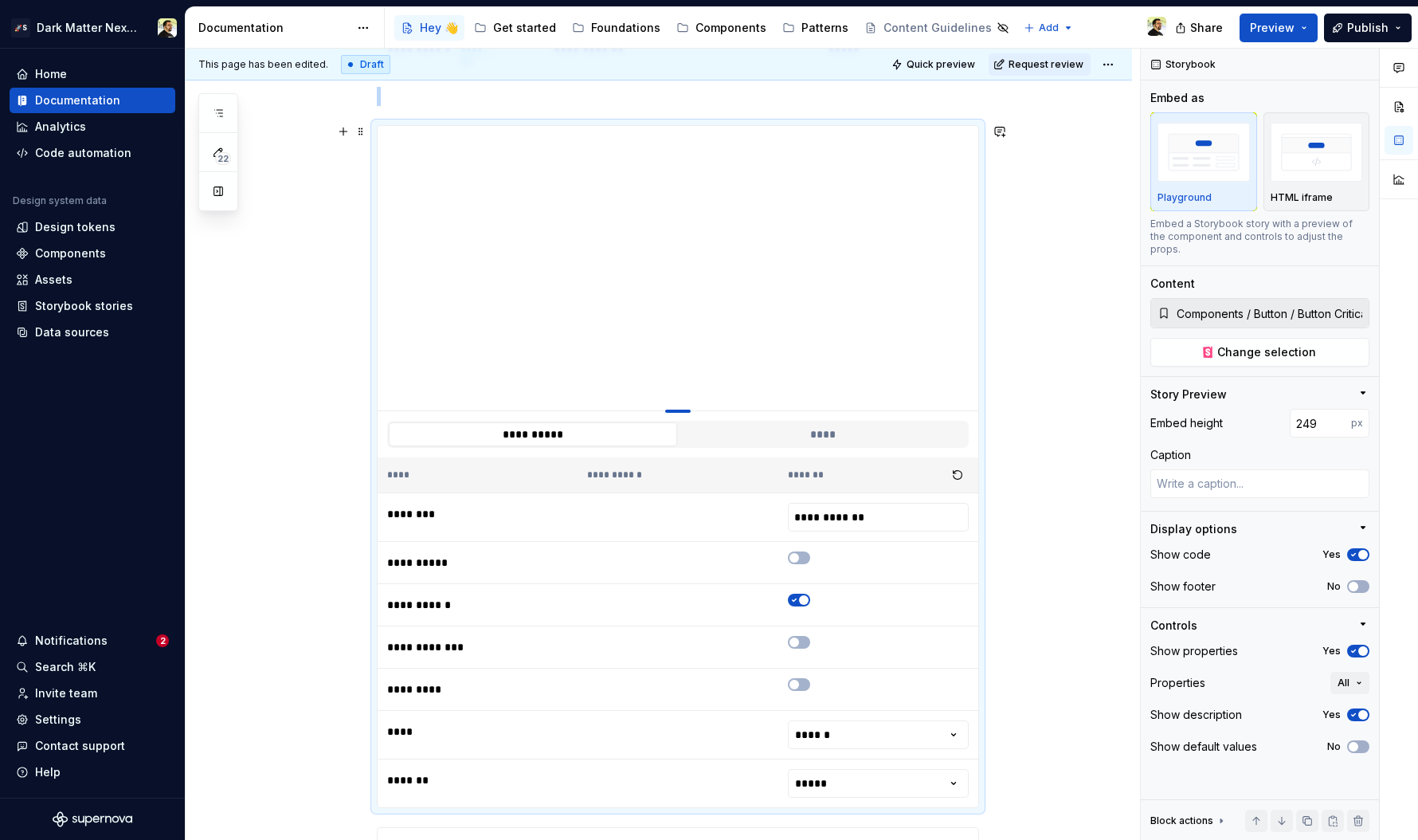
type textarea "*"
type input "246"
type textarea "*"
type input "241"
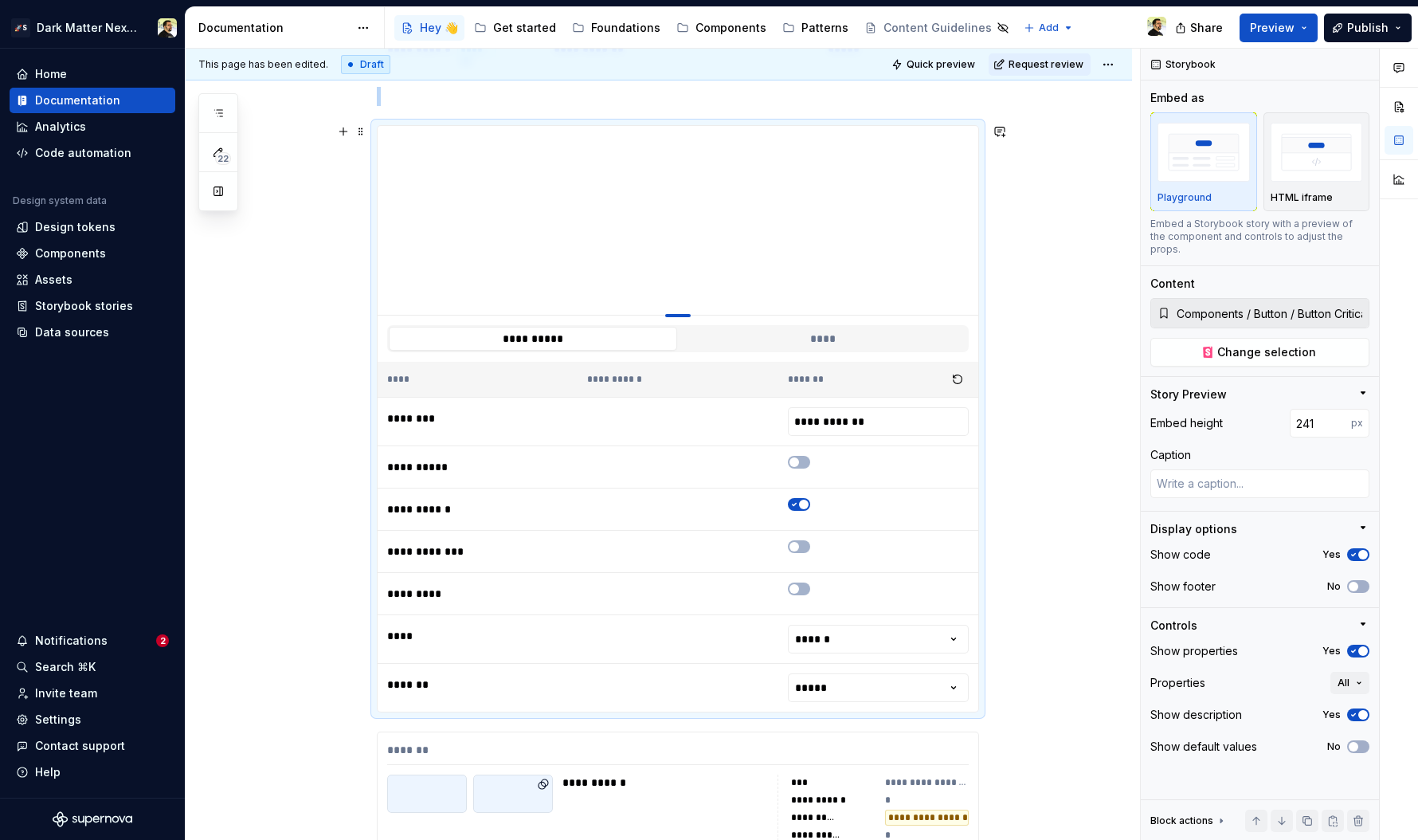
type textarea "*"
type input "237"
type textarea "*"
type input "234"
type textarea "*"
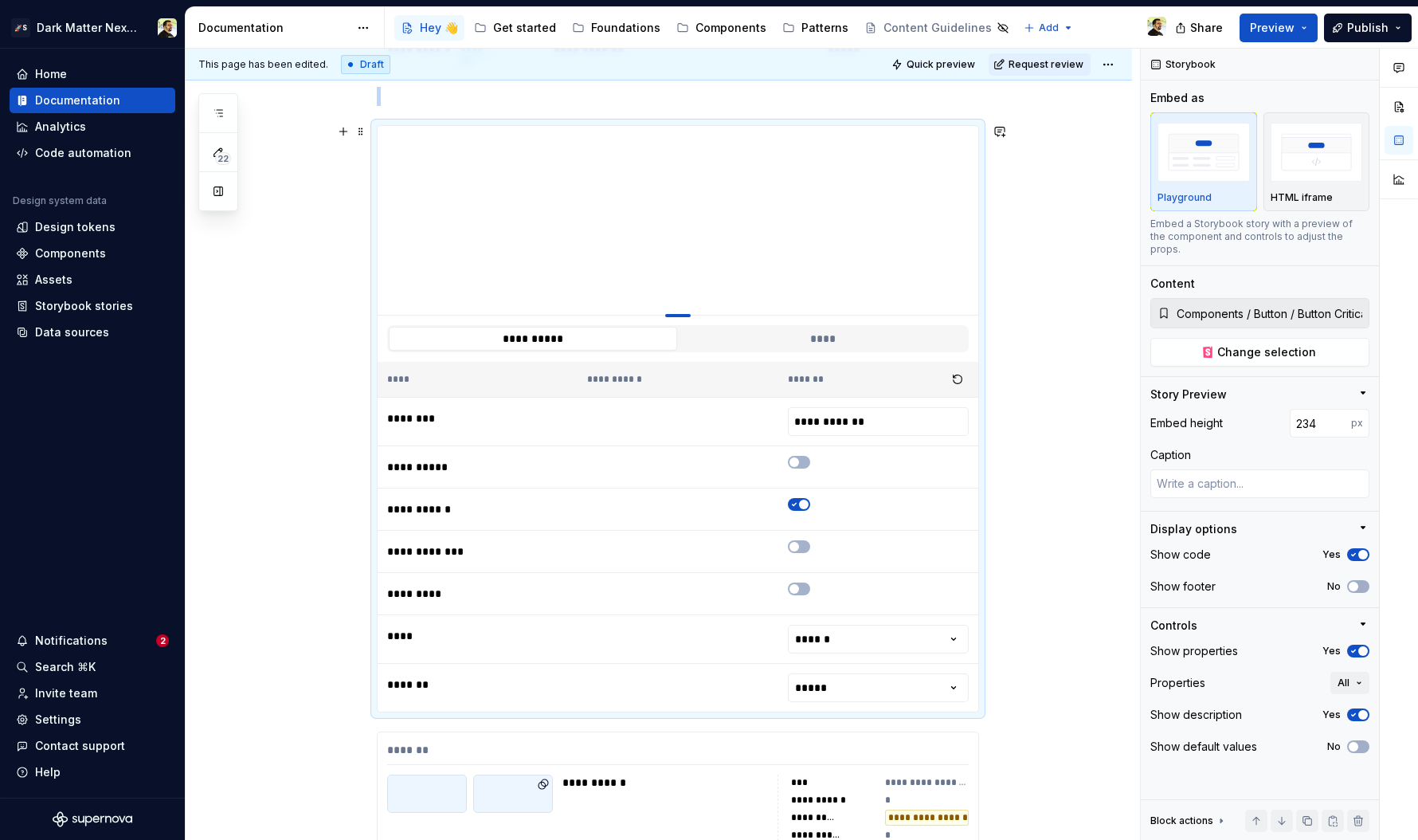
type input "230"
type textarea "*"
type input "227"
type textarea "*"
type input "225"
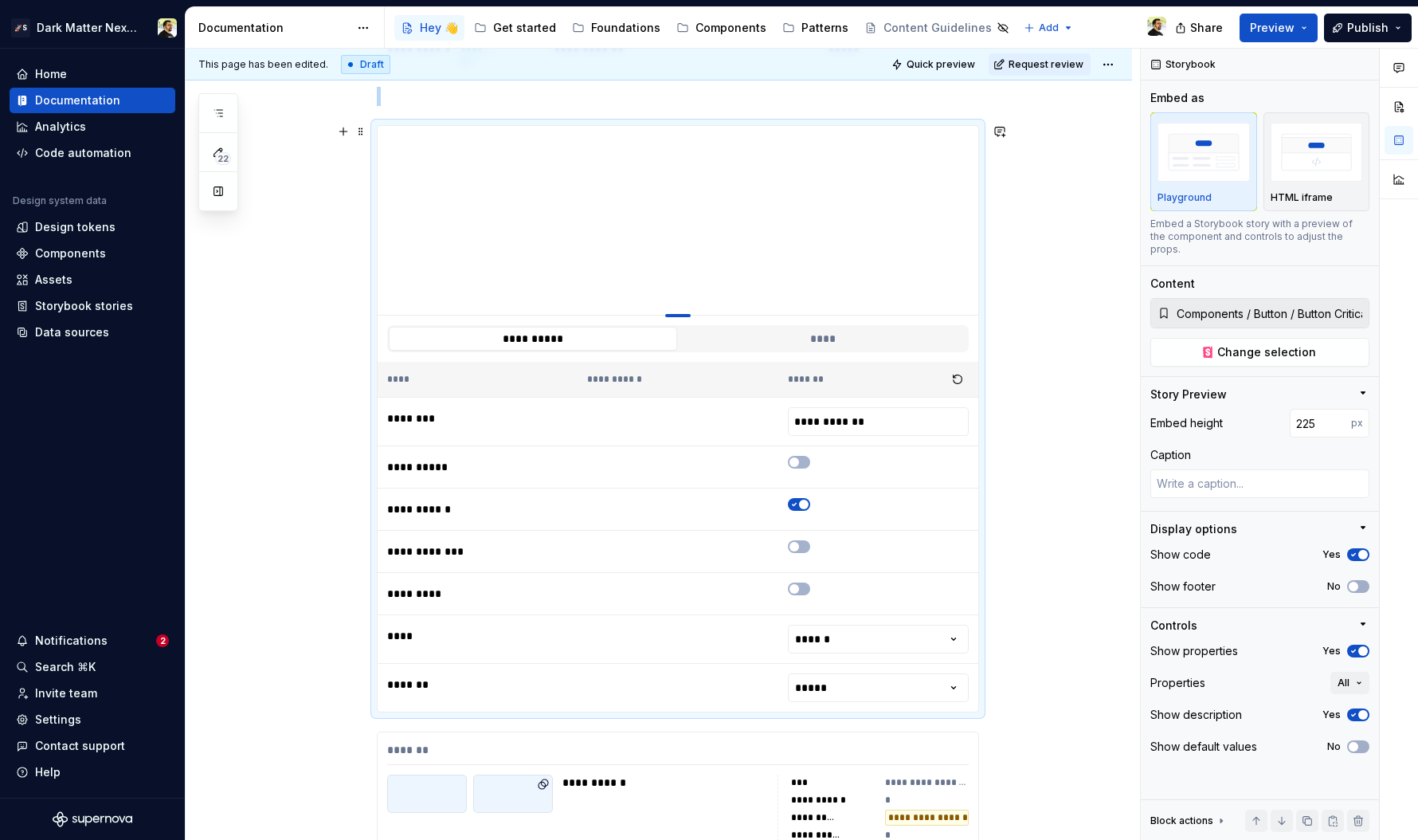
type textarea "*"
type input "223"
type textarea "*"
type input "221"
type textarea "*"
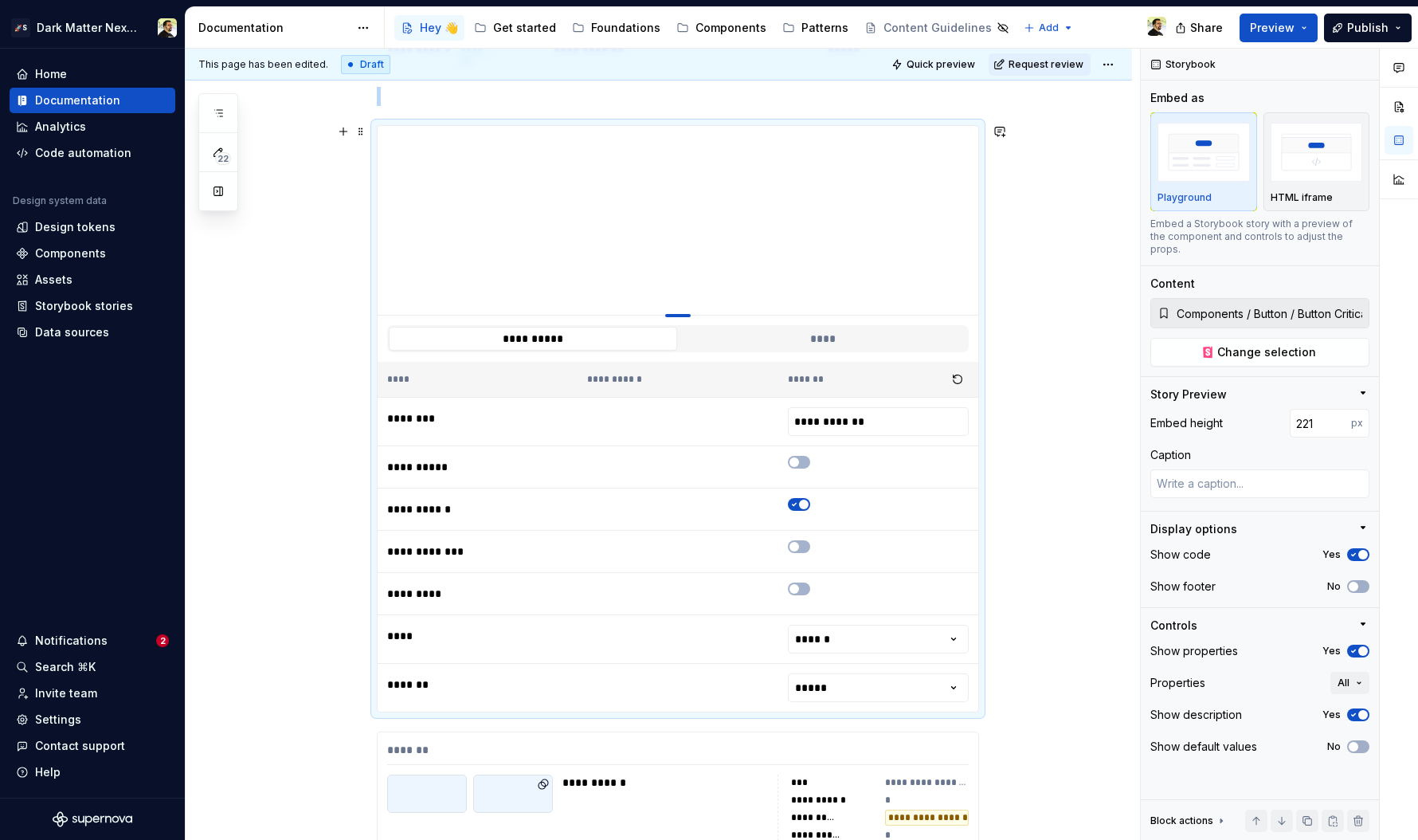
type input "217"
type textarea "*"
type input "215"
type textarea "*"
type input "208"
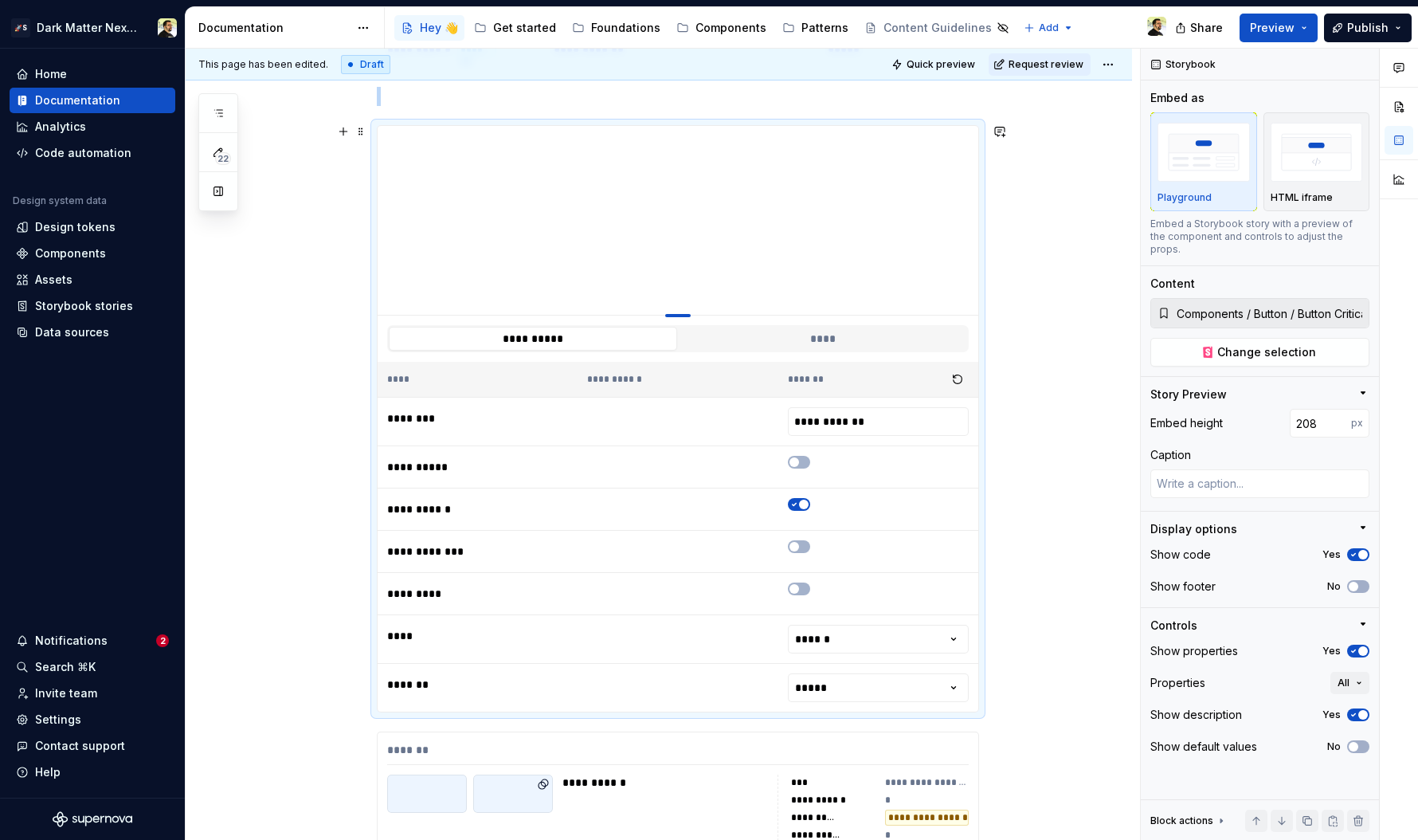
type textarea "*"
type input "201"
type textarea "*"
type input "196"
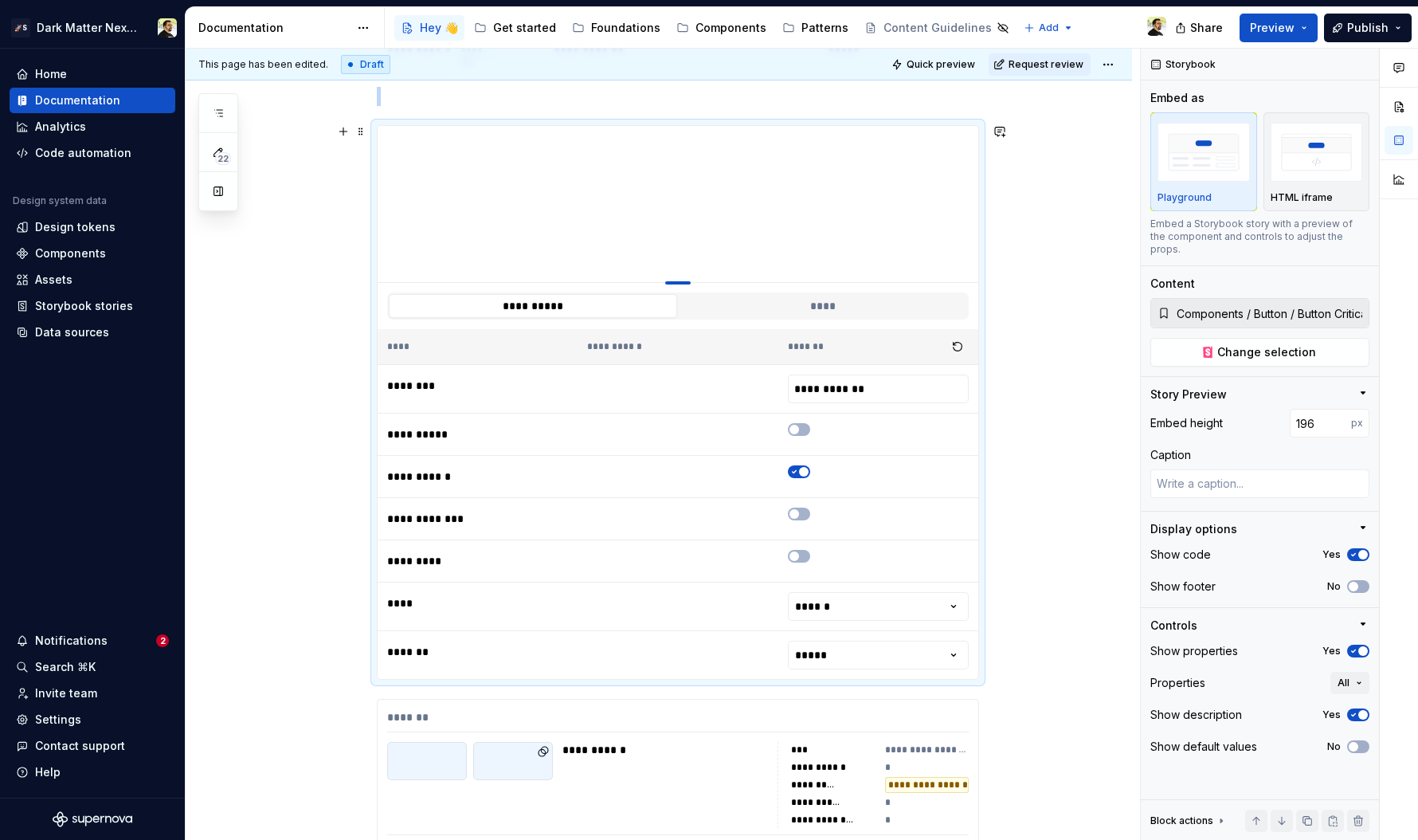
type textarea "*"
type input "194"
type textarea "*"
type input "193"
drag, startPoint x: 681, startPoint y: 445, endPoint x: 720, endPoint y: 279, distance: 170.5
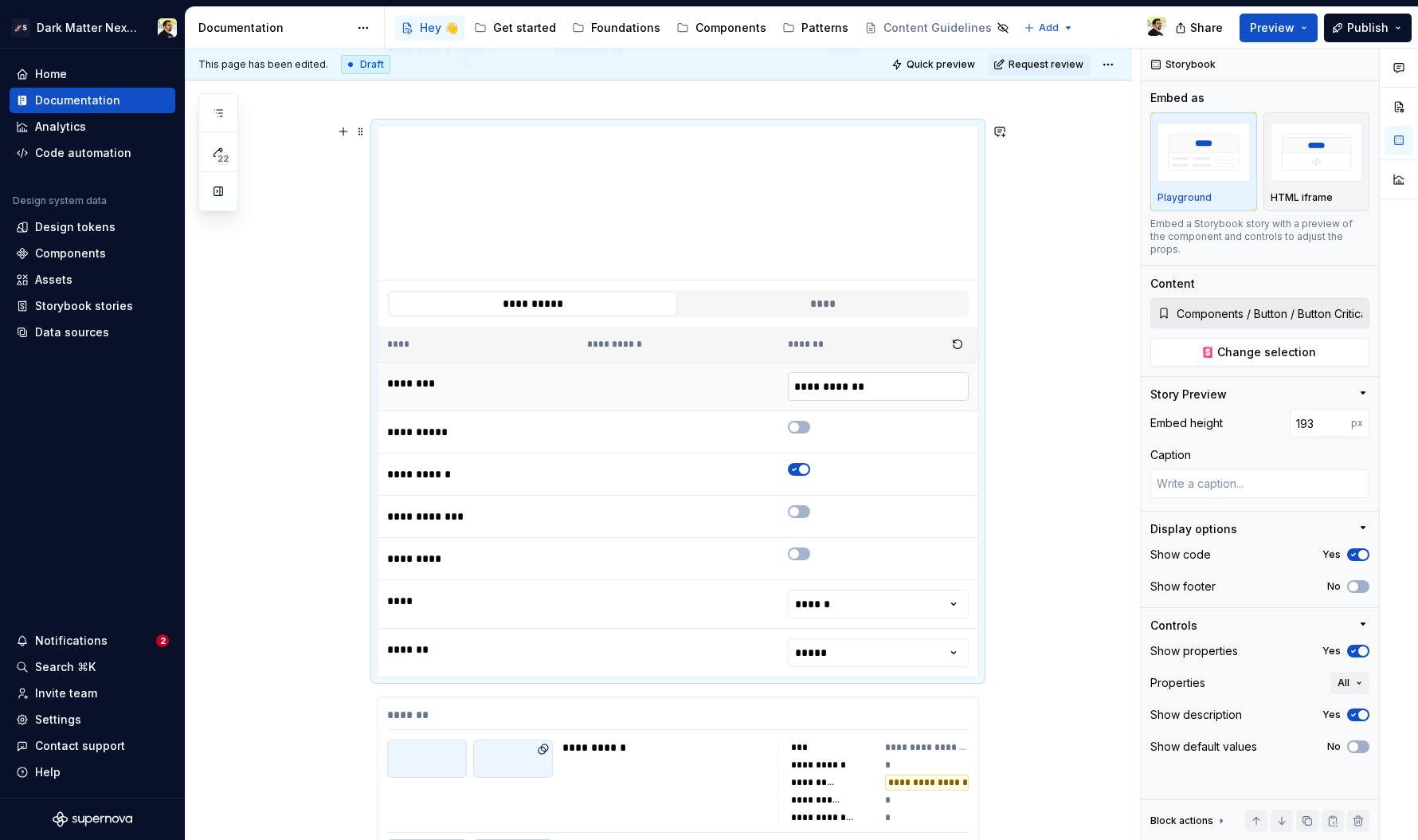
click at [889, 391] on input "**********" at bounding box center [878, 386] width 181 height 29
type input "*"
type textarea "*"
type input "***"
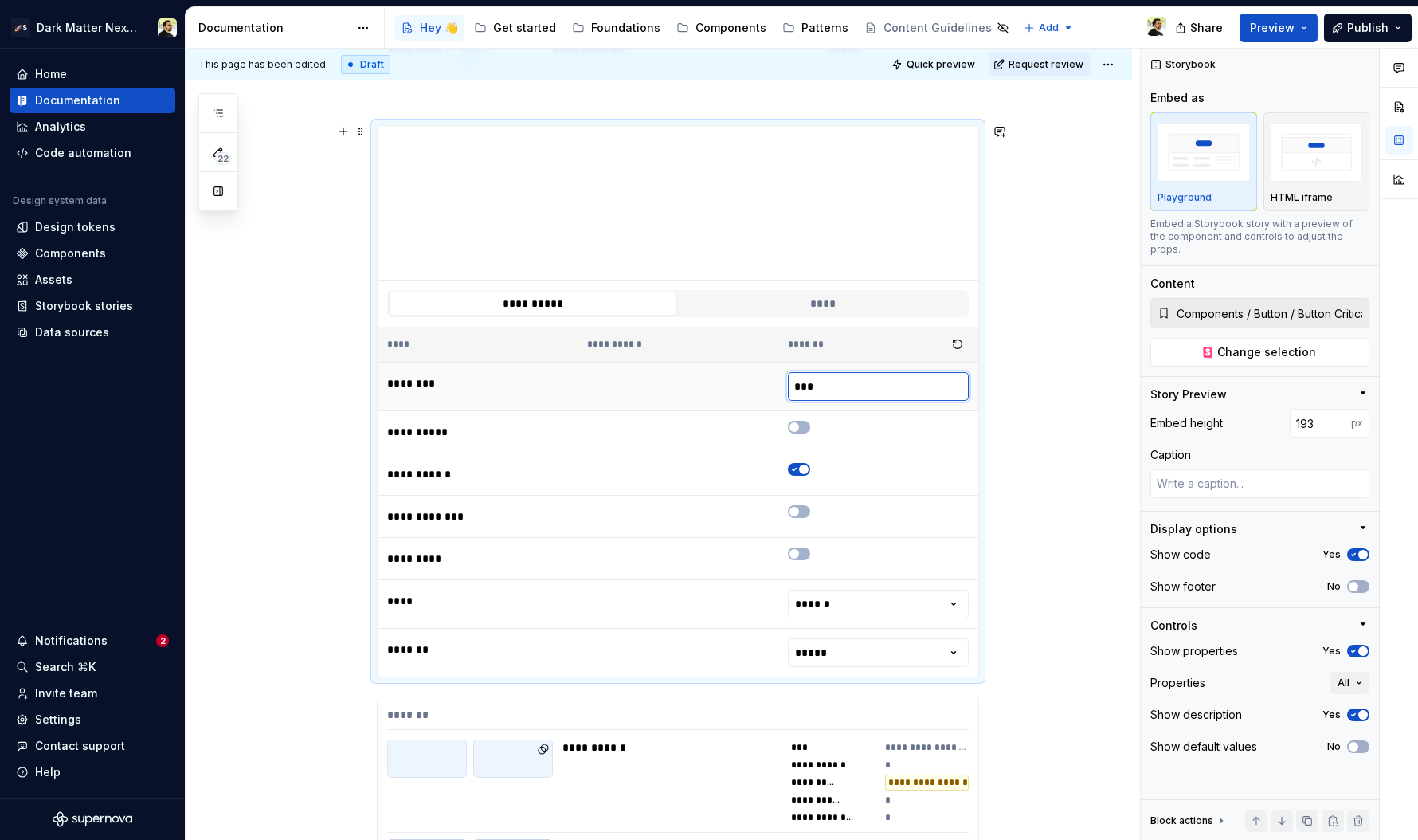
type textarea "*"
type input "****"
type textarea "*"
type input "******"
type textarea "*"
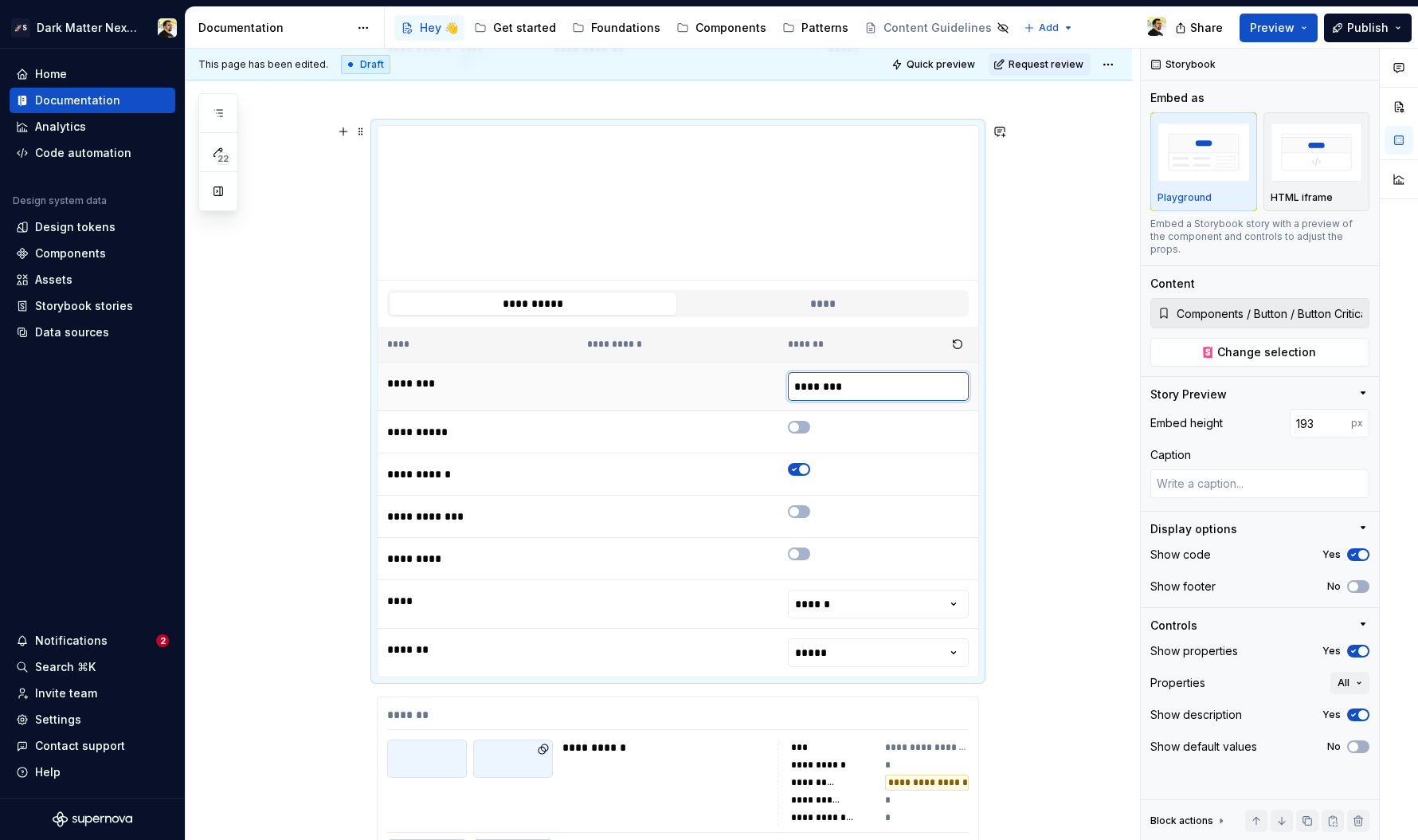
type input "********"
type textarea "*"
type input "**********"
type textarea "*"
type input "**********"
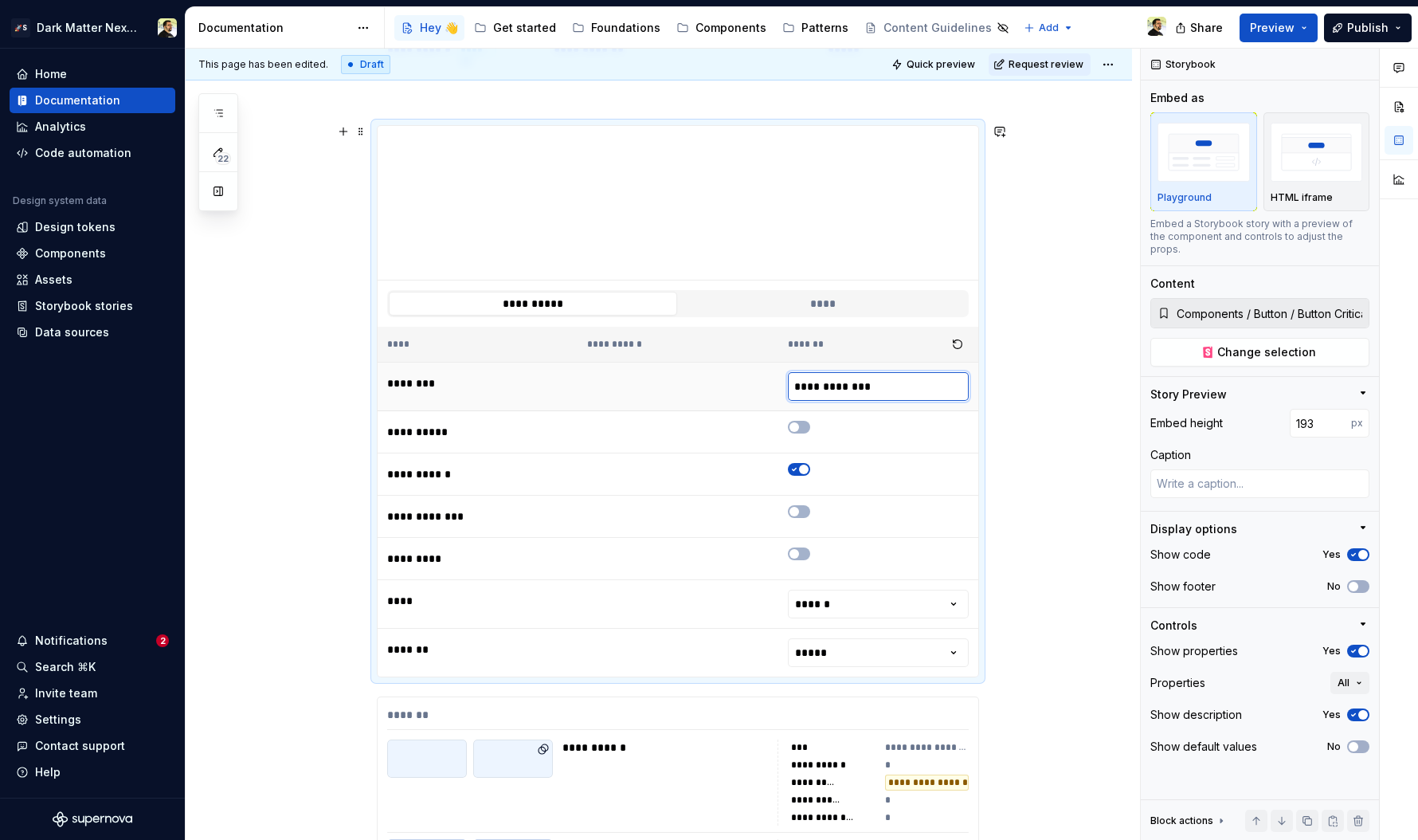
type textarea "*"
type input "**********"
type textarea "*"
type input "**********"
type textarea "*"
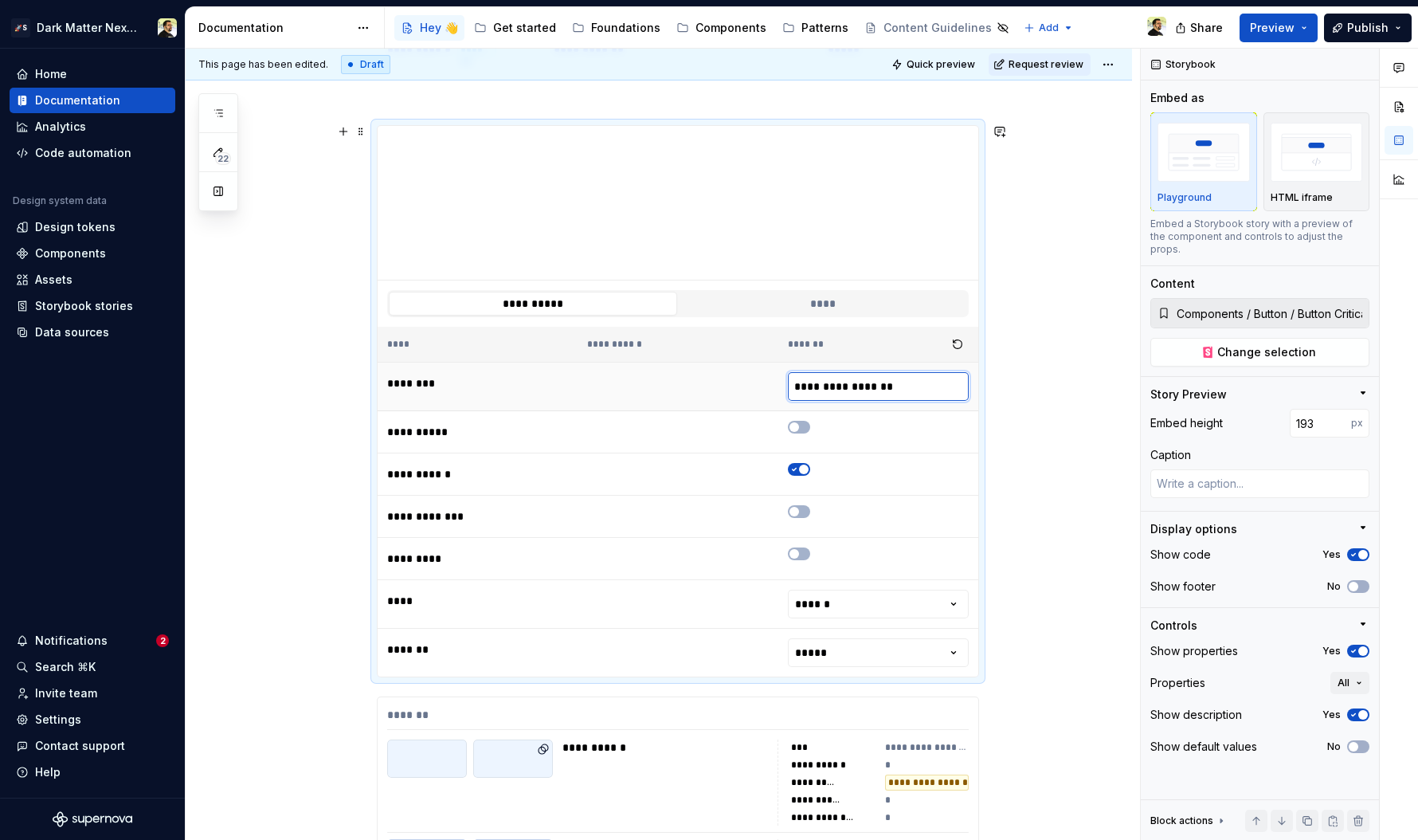
type input "**********"
type textarea "*"
type input "**********"
type textarea "*"
type input "**********"
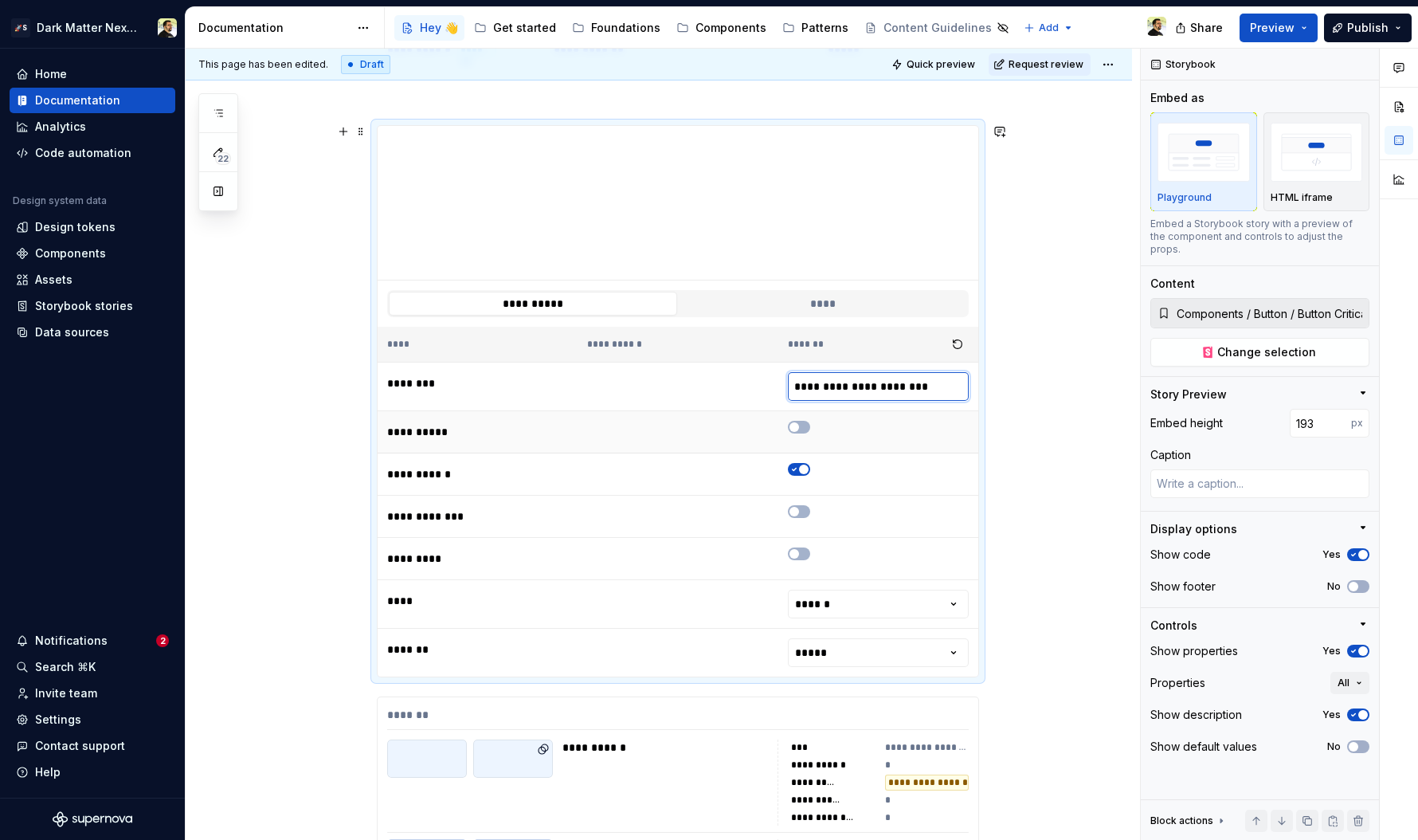
type textarea "*"
type input "**********"
type textarea "*"
type input "**********"
type textarea "*"
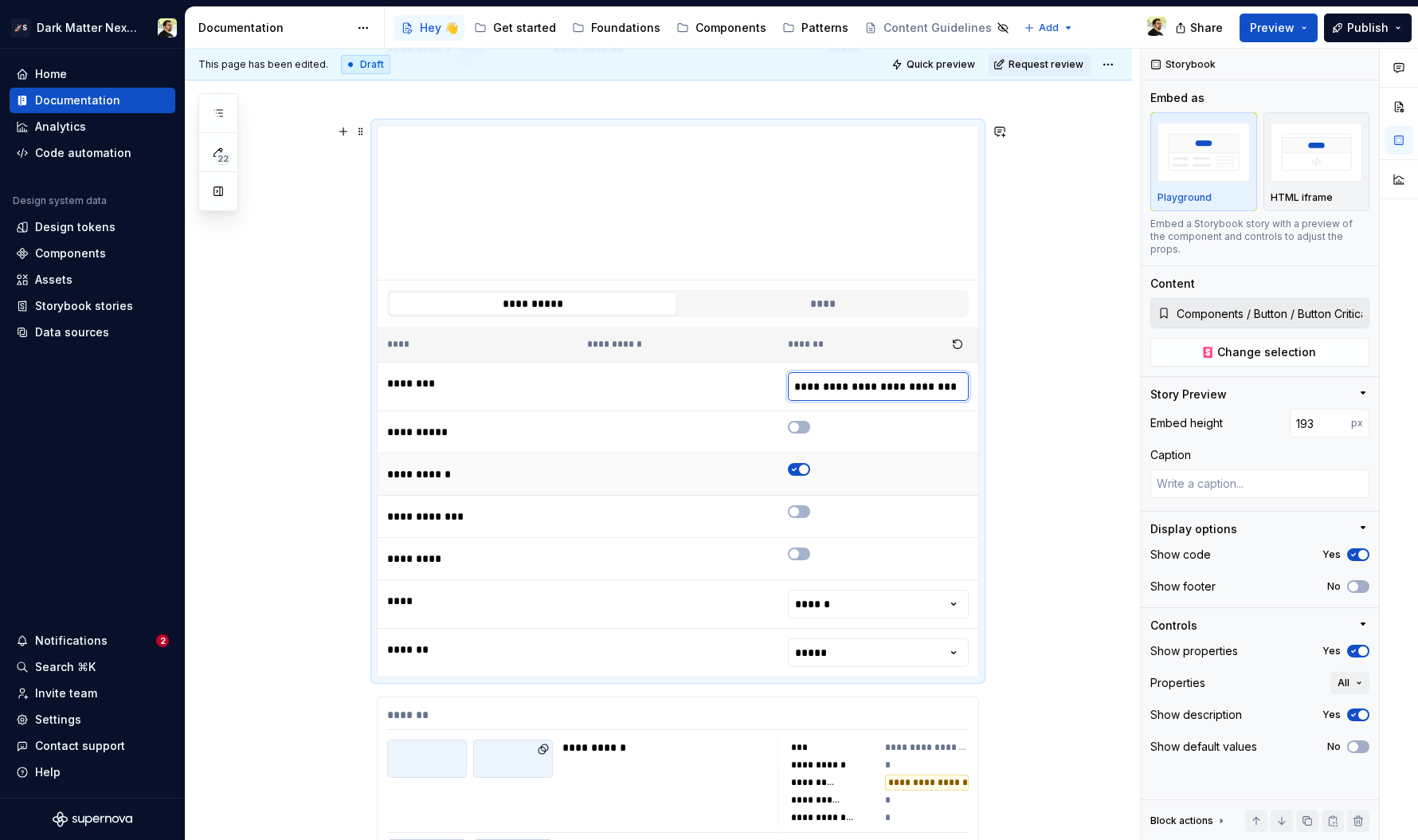
type input "**********"
click at [799, 468] on span "button" at bounding box center [804, 469] width 9 height 9
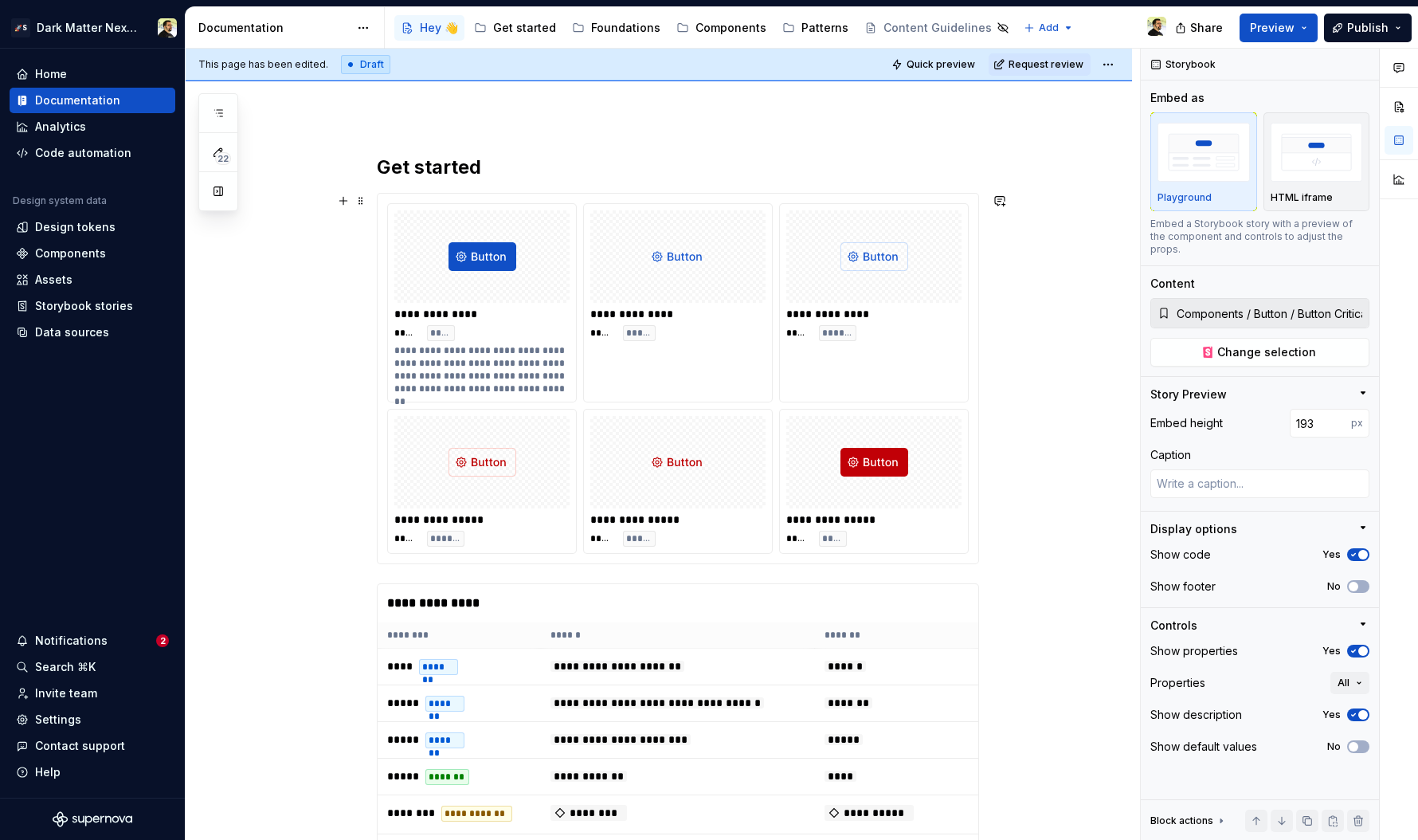
scroll to position [250, 0]
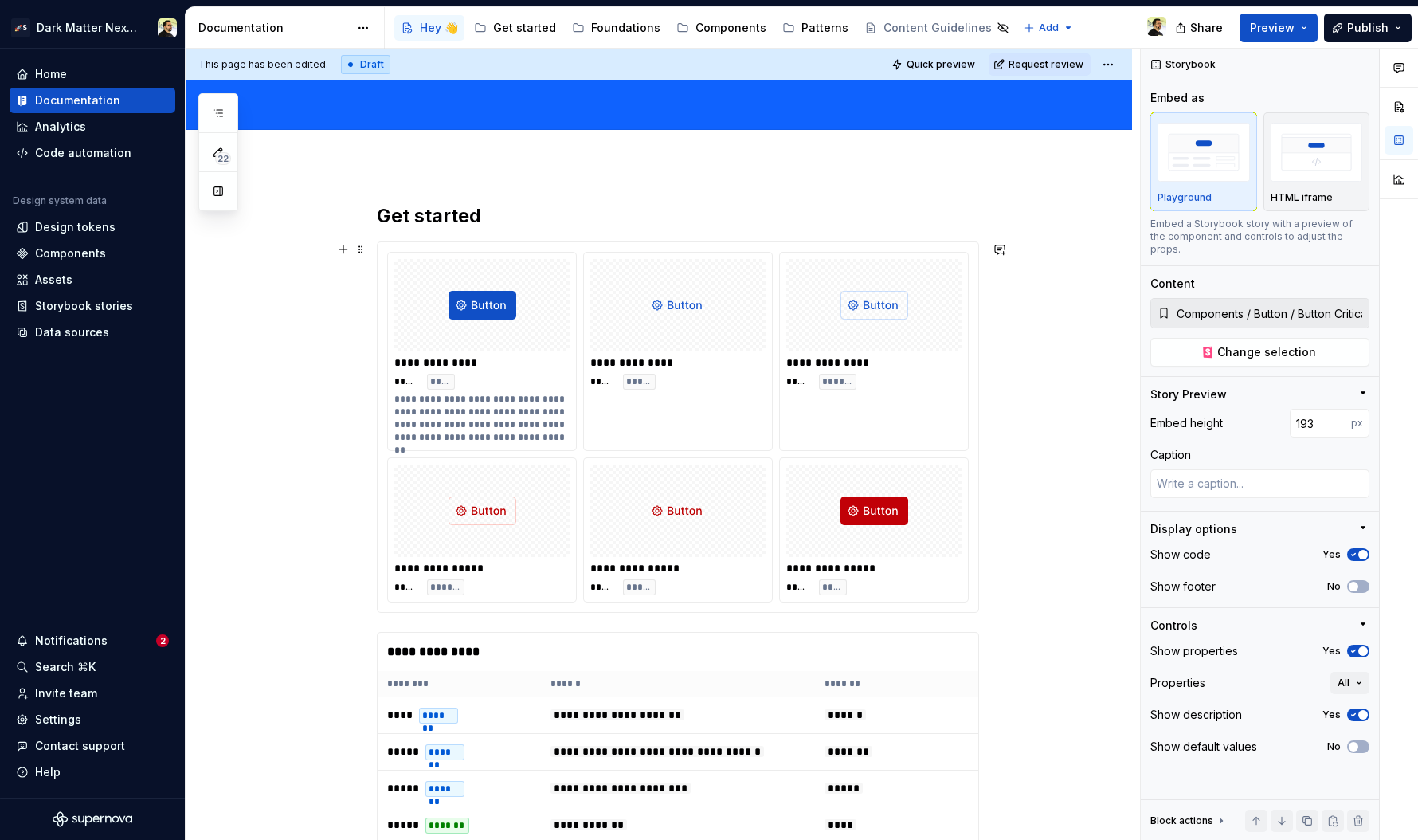
click at [690, 362] on div "**********" at bounding box center [678, 362] width 175 height 16
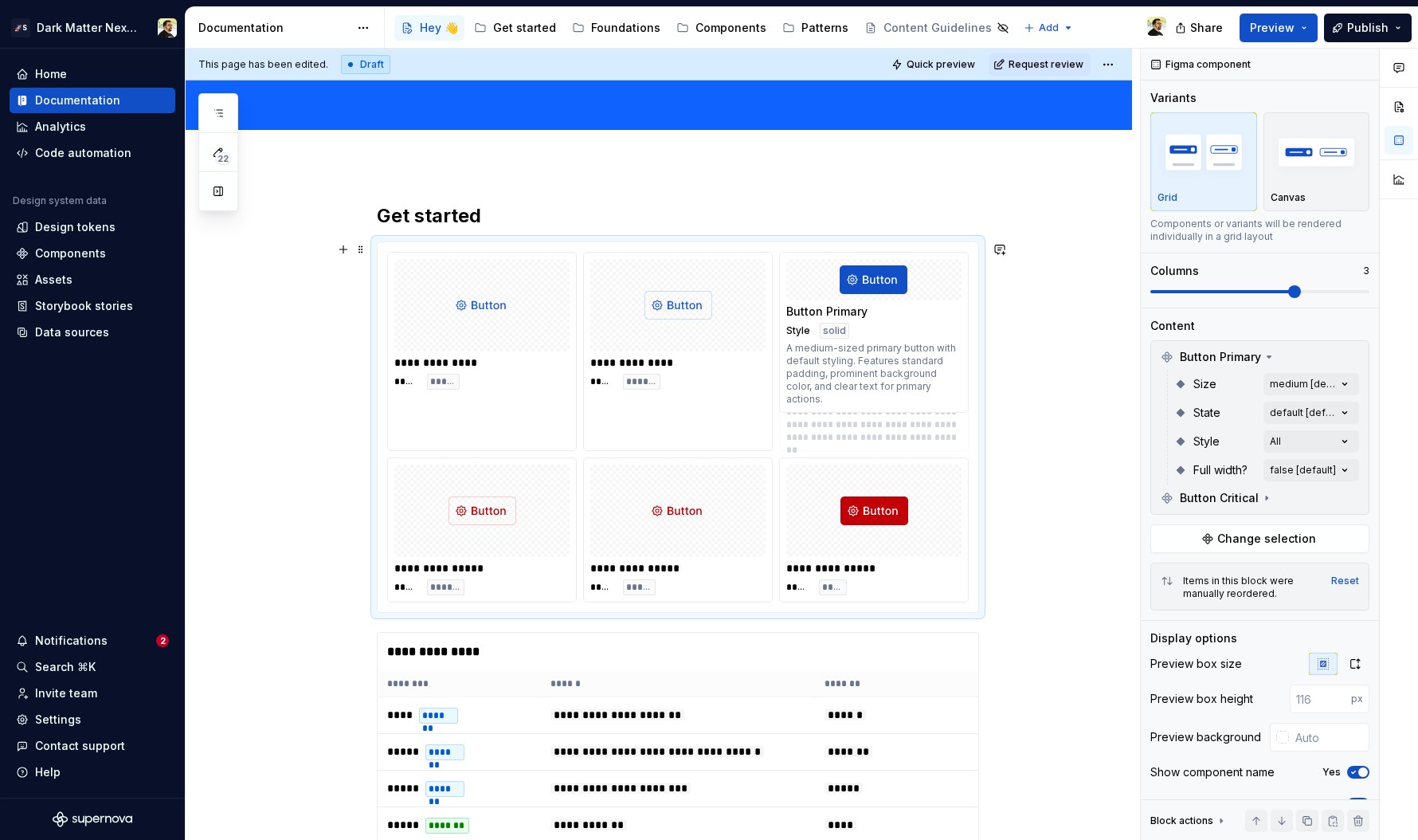
drag, startPoint x: 517, startPoint y: 371, endPoint x: 929, endPoint y: 378, distance: 412.1
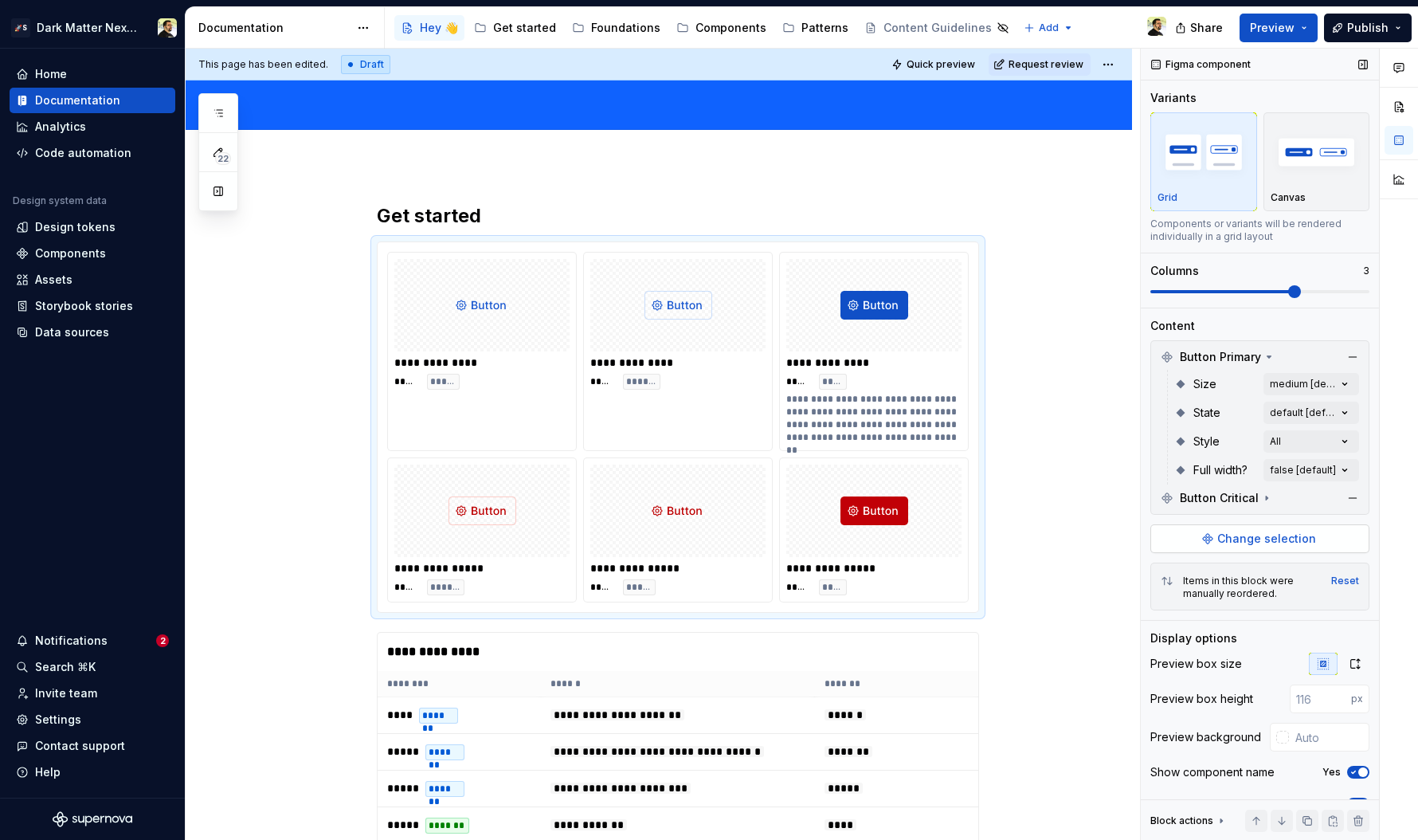
click at [1148, 534] on span "Change selection" at bounding box center [1267, 538] width 99 height 16
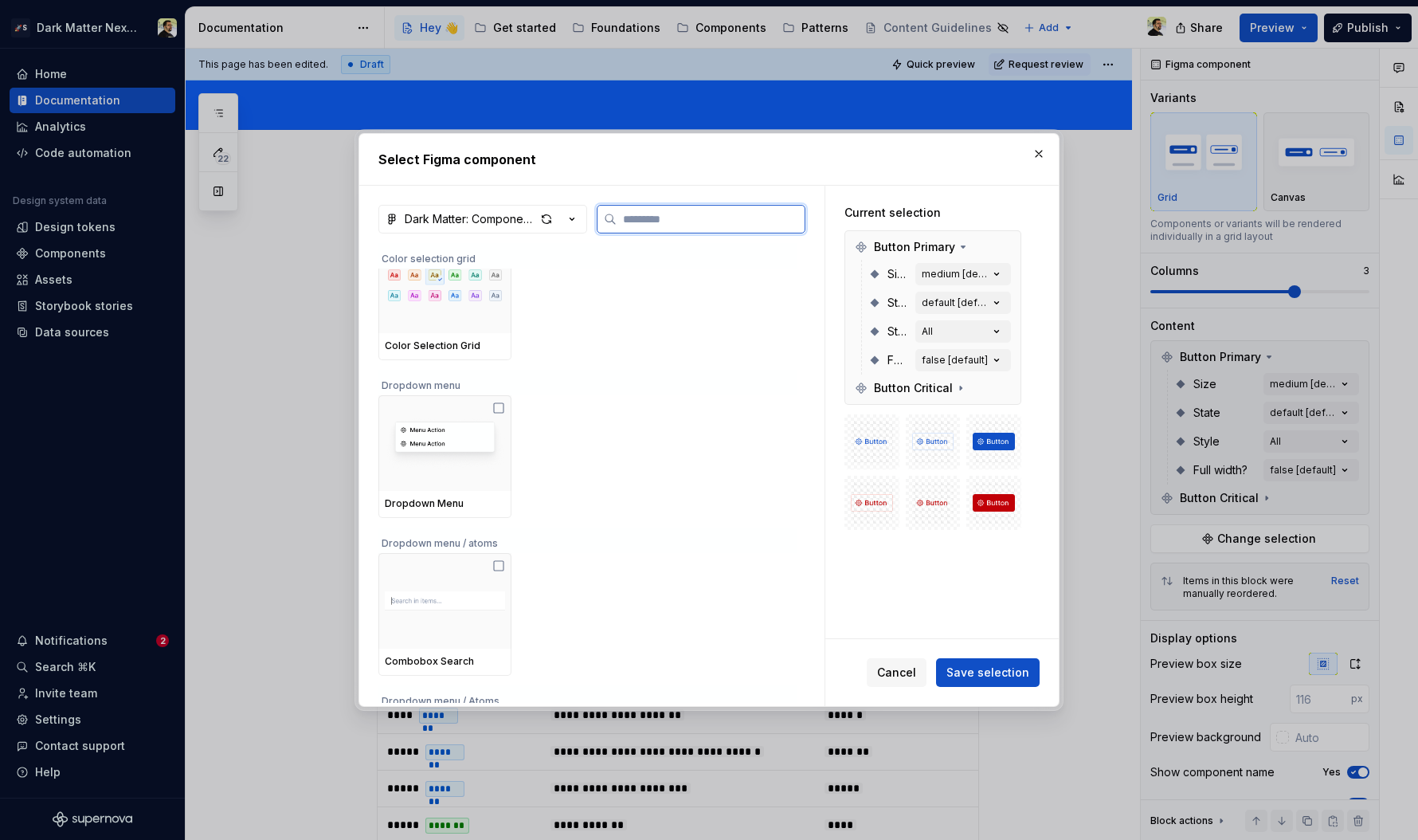
scroll to position [774, 0]
click at [1040, 153] on button "button" at bounding box center [1039, 154] width 22 height 22
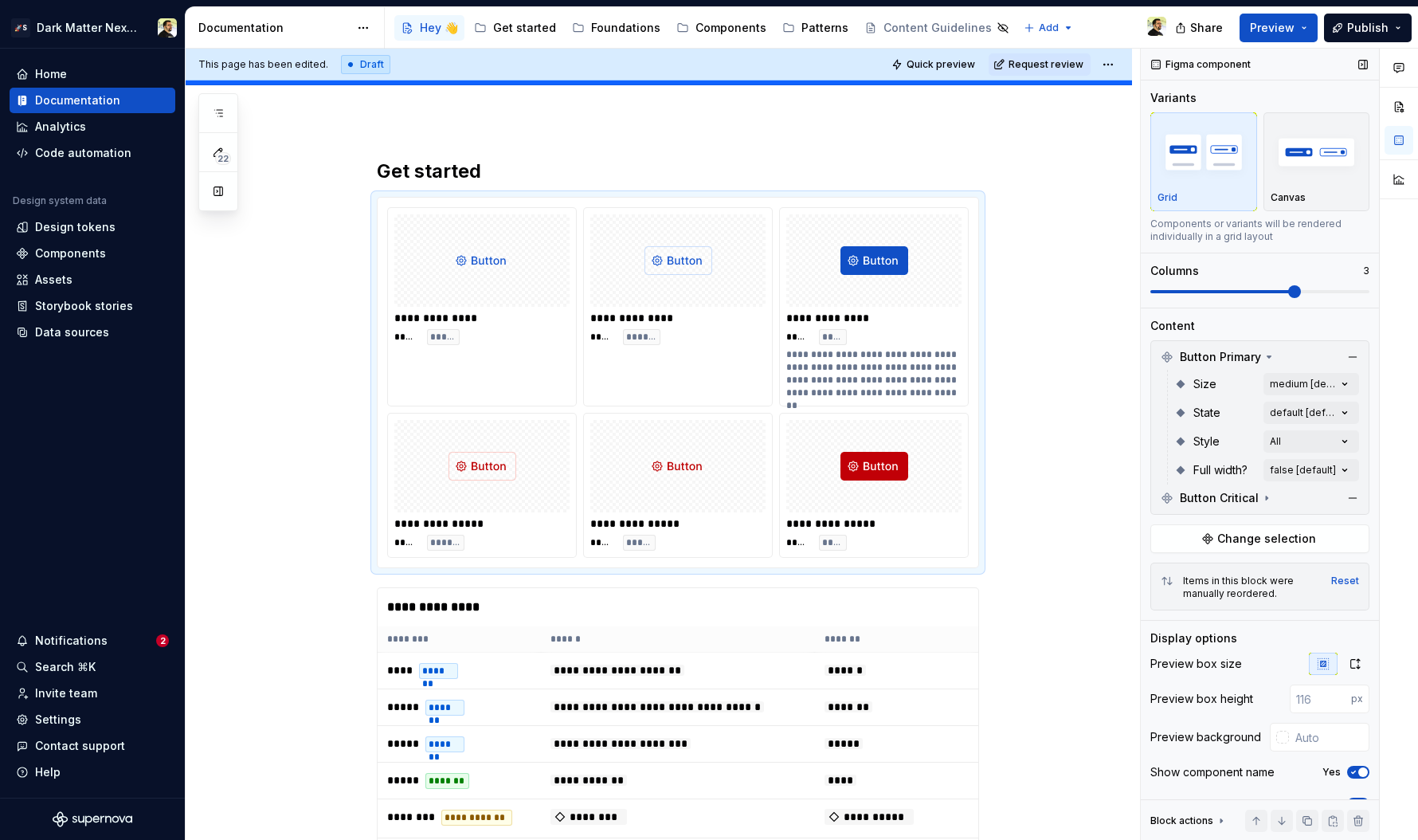
scroll to position [61, 0]
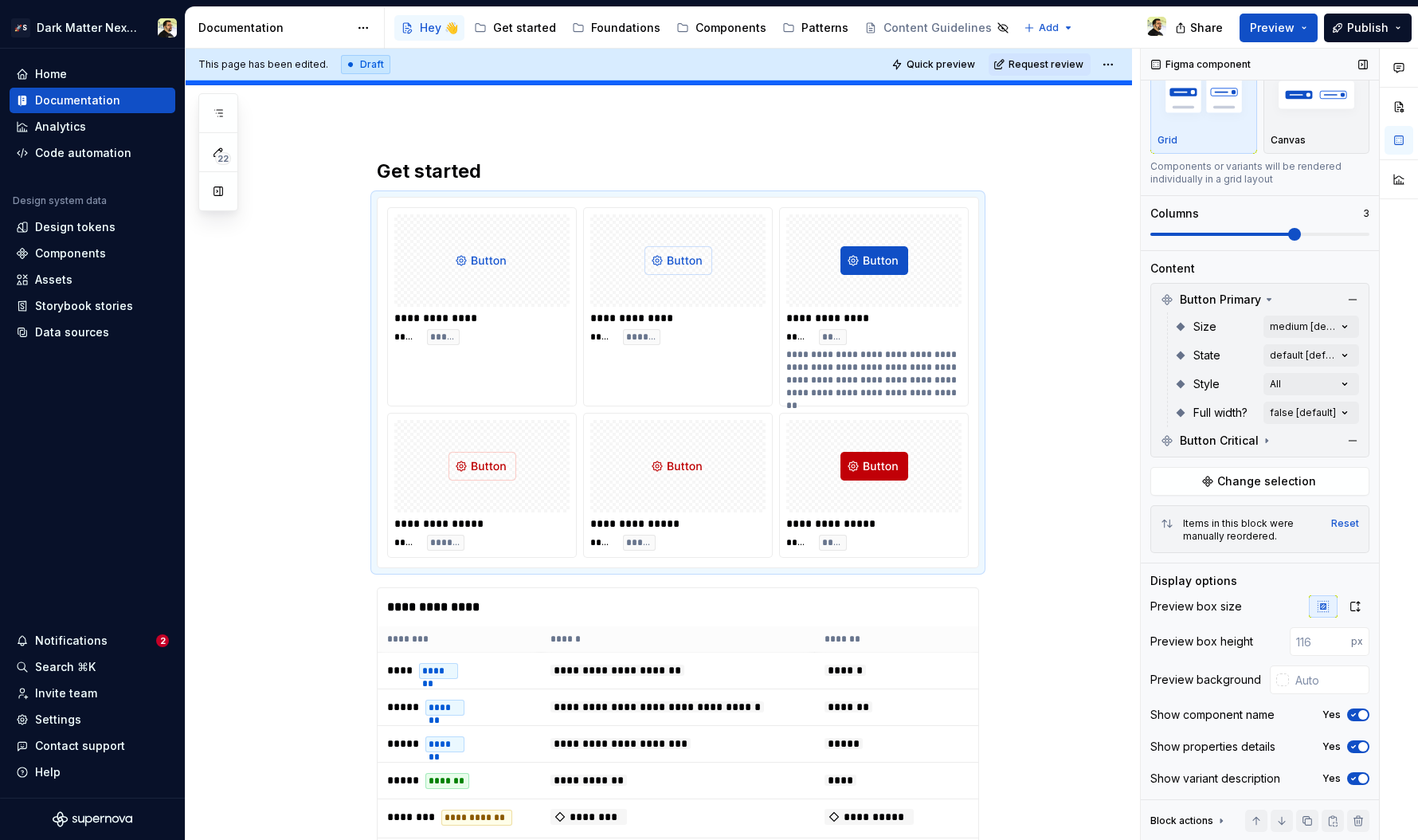
click at [1148, 714] on span "button" at bounding box center [1363, 714] width 9 height 9
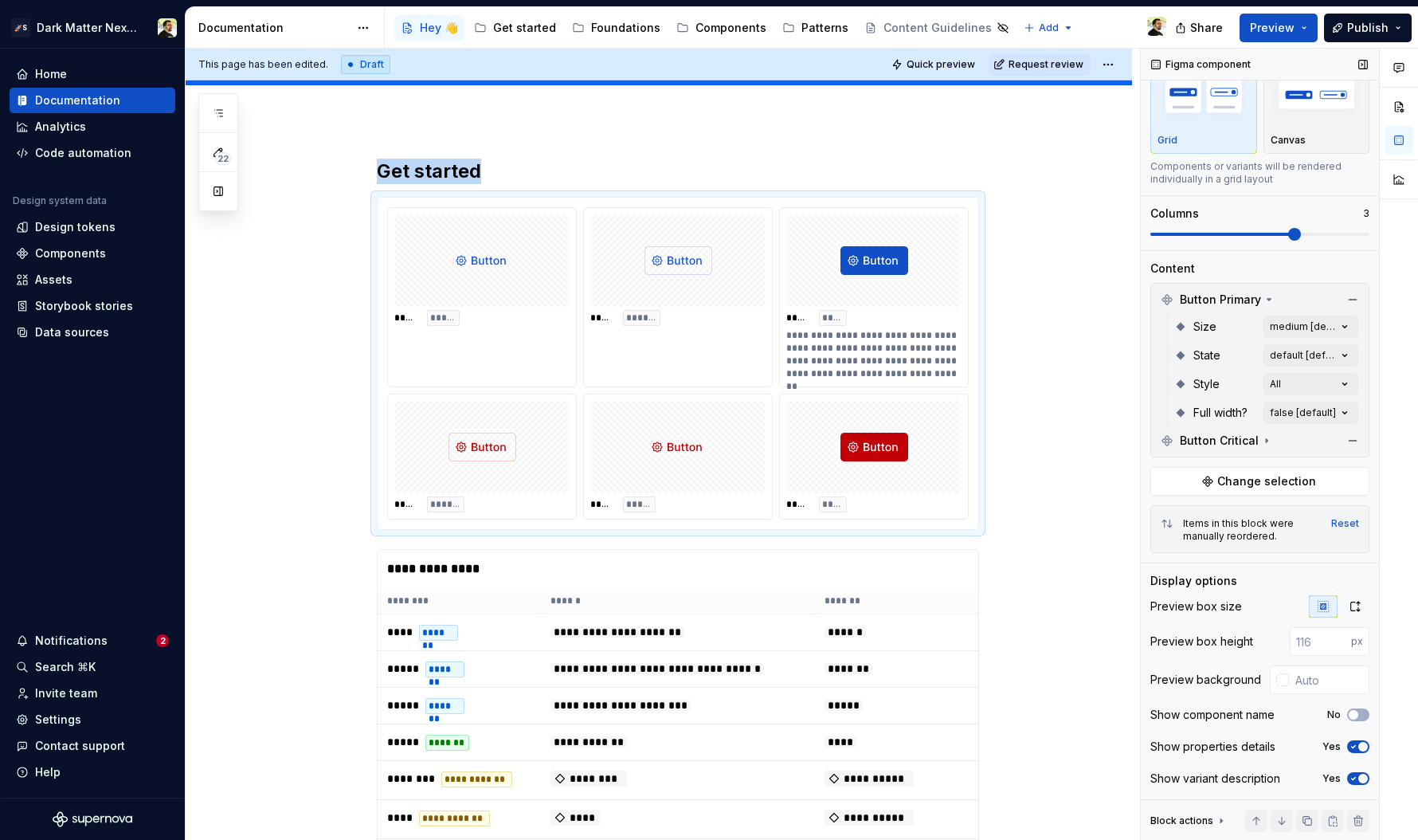
click at [1148, 744] on span "button" at bounding box center [1363, 747] width 9 height 9
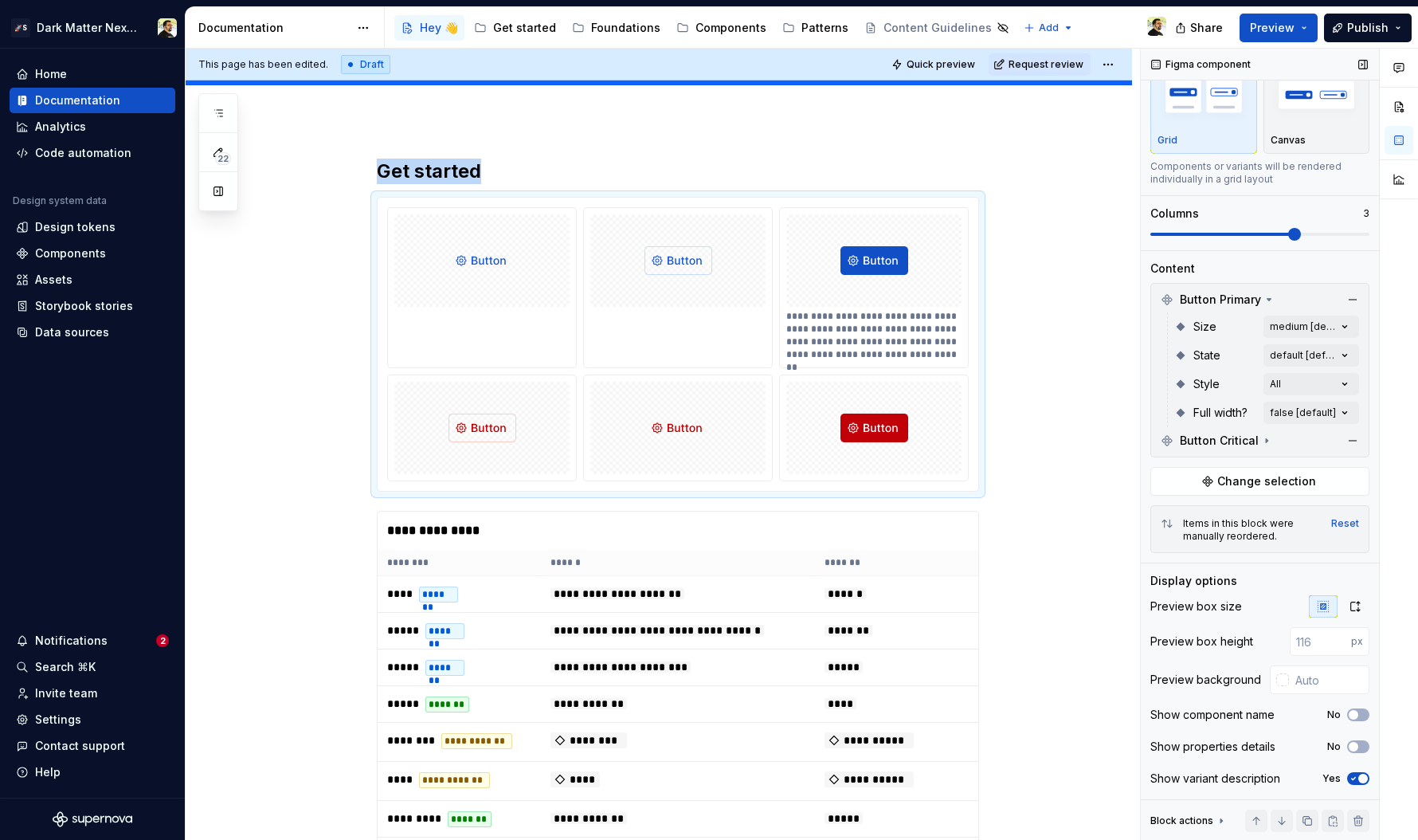
click at [1148, 779] on icon "button" at bounding box center [1354, 778] width 13 height 9
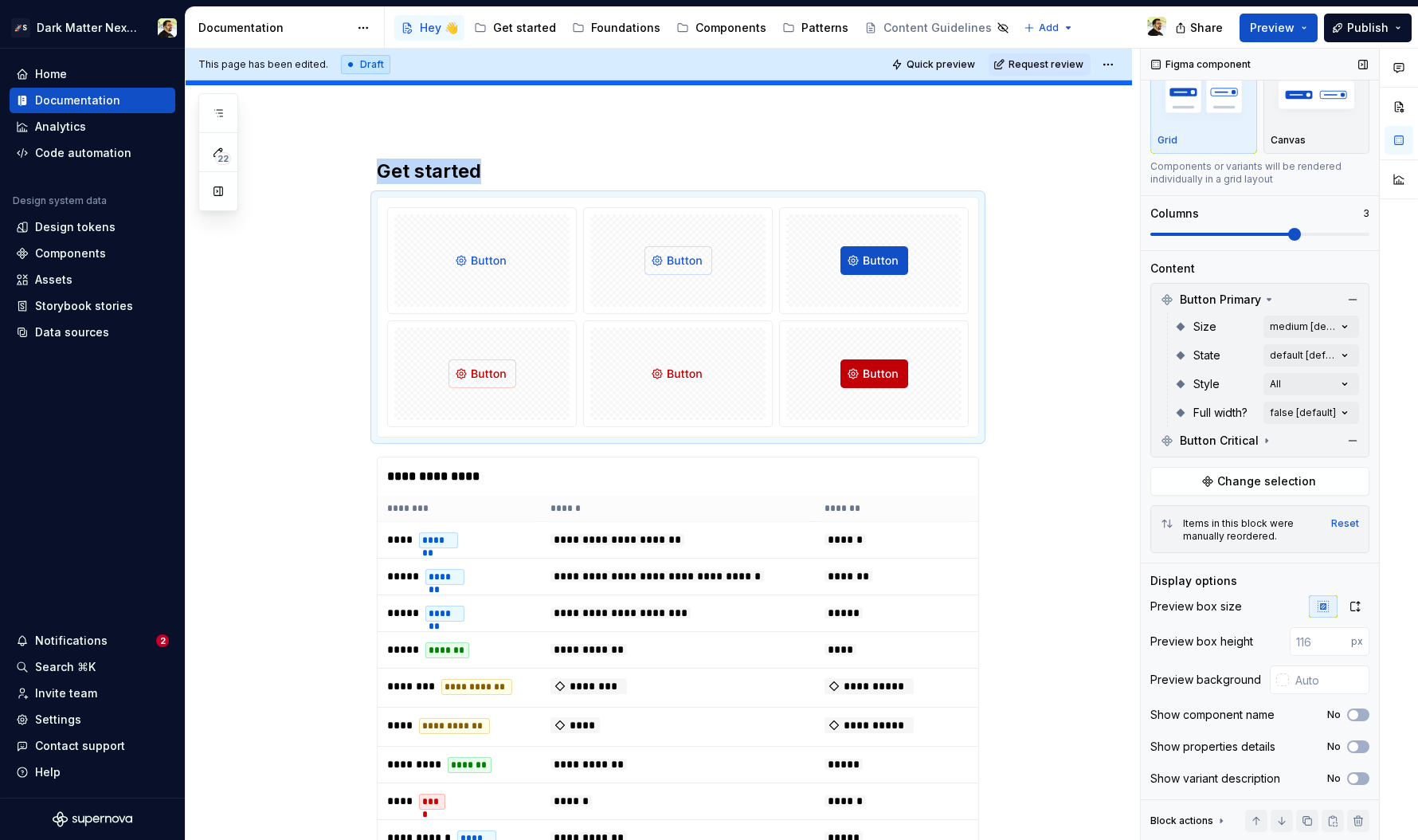
scroll to position [0, 0]
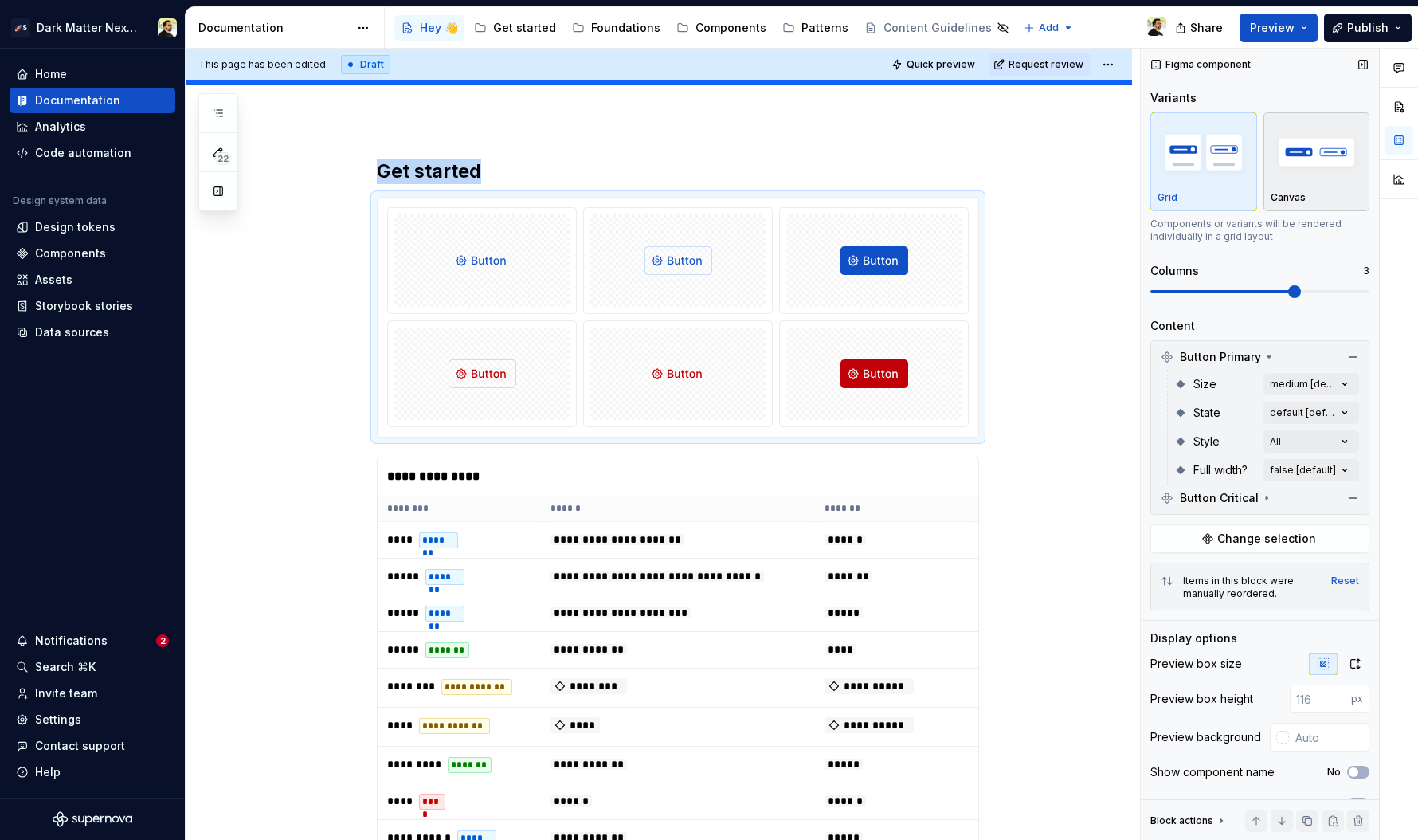
click at [1148, 159] on img "button" at bounding box center [1316, 152] width 92 height 58
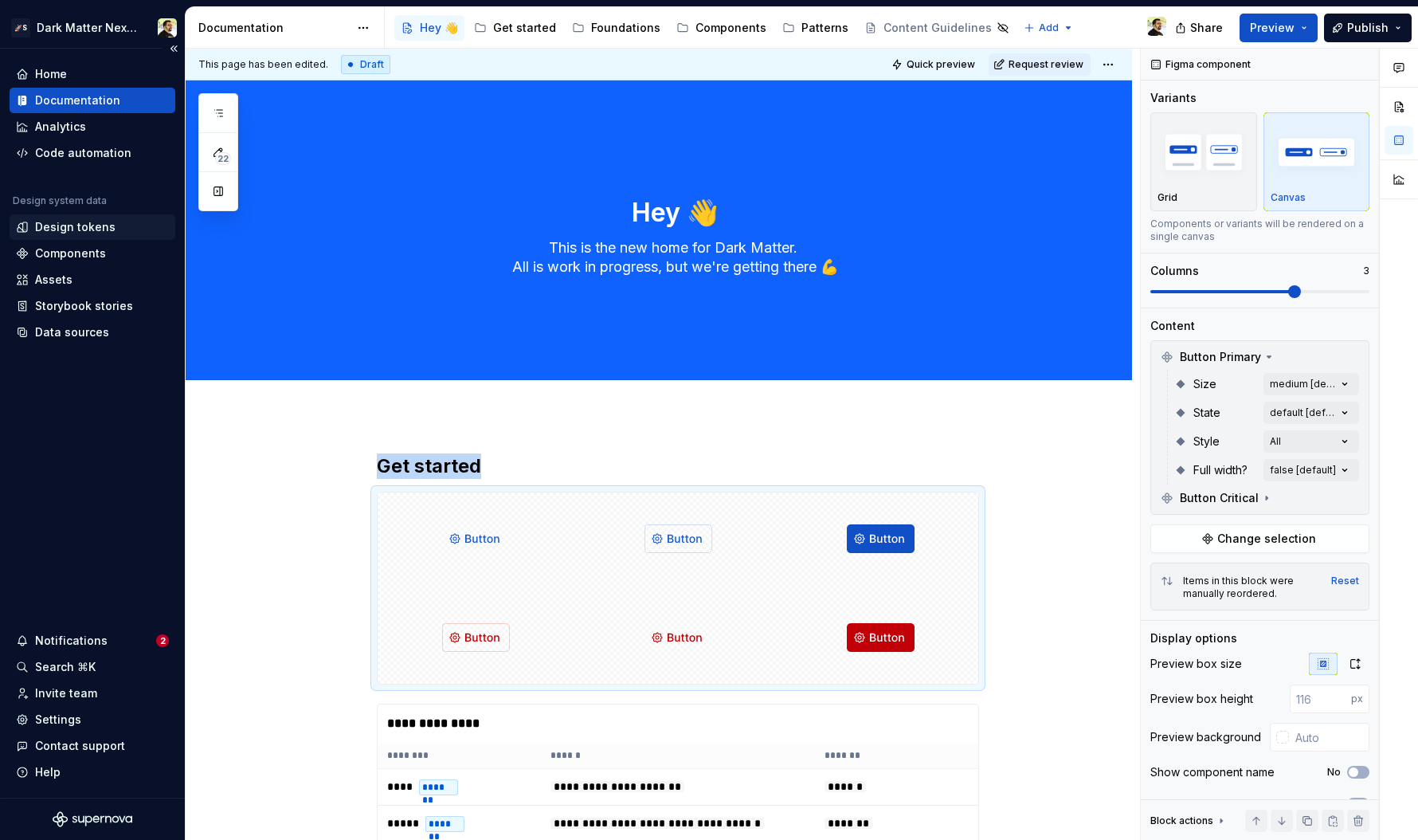
click at [82, 233] on div "Design tokens" at bounding box center [76, 227] width 80 height 16
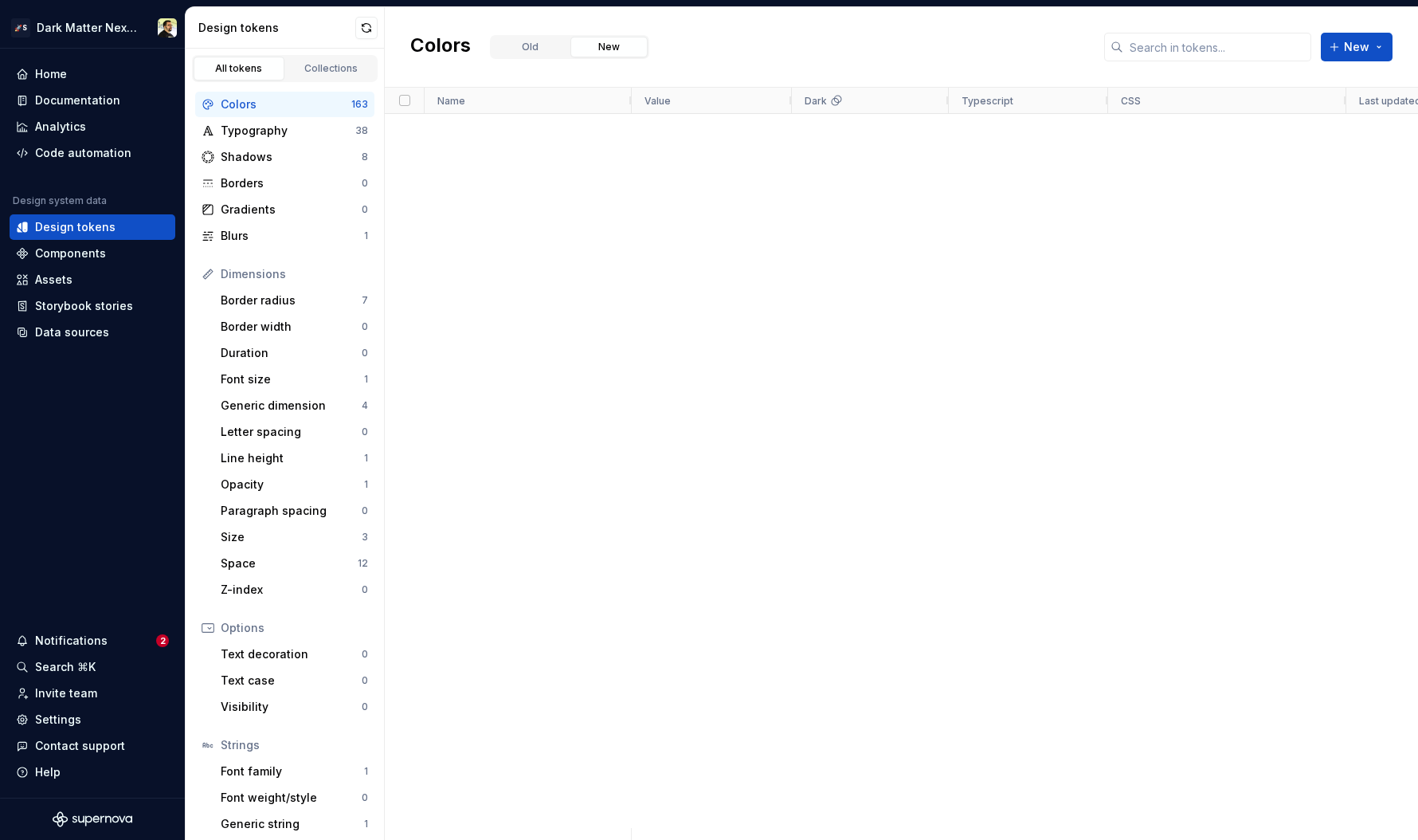
scroll to position [1225, 0]
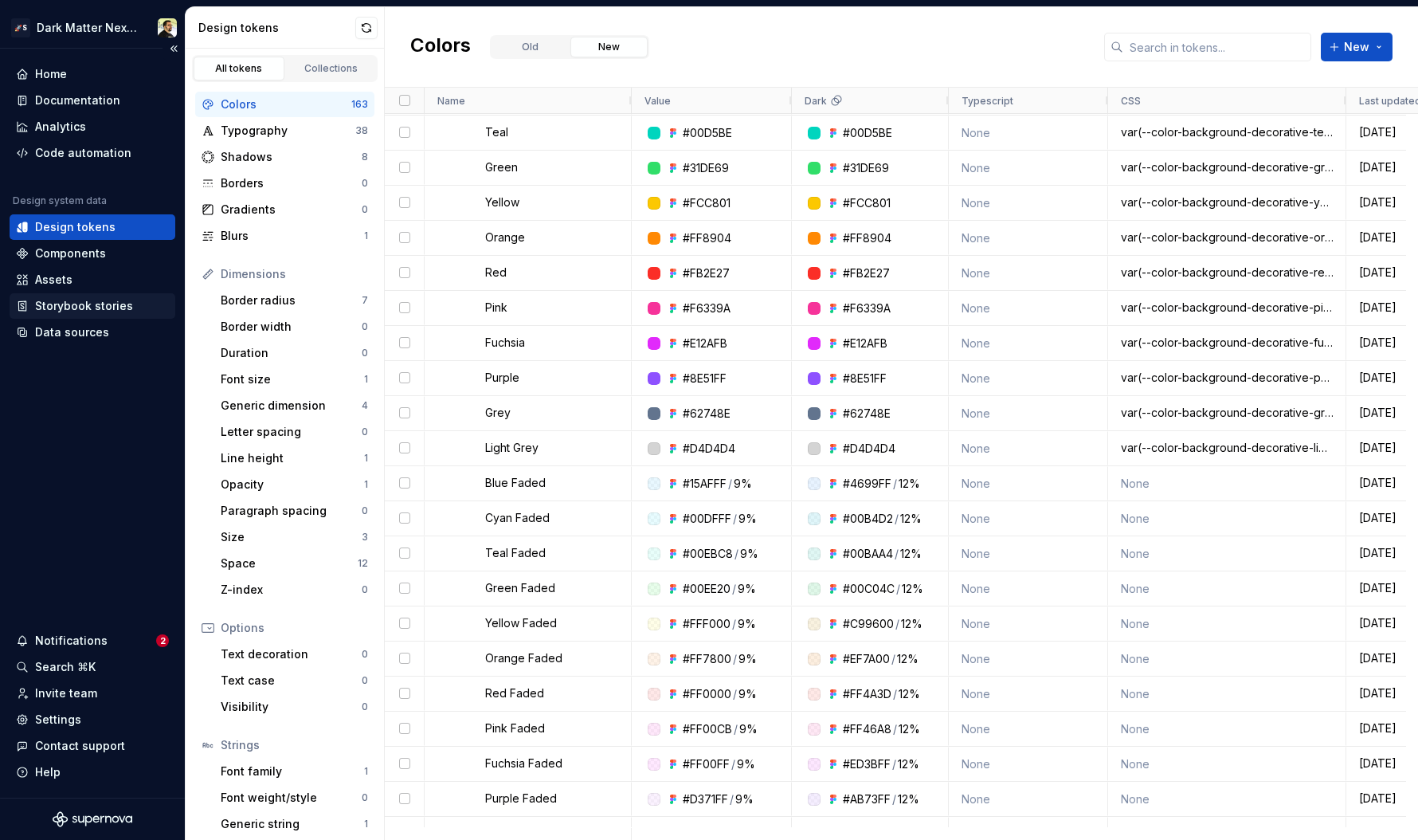
click at [80, 302] on div "Storybook stories" at bounding box center [84, 306] width 98 height 16
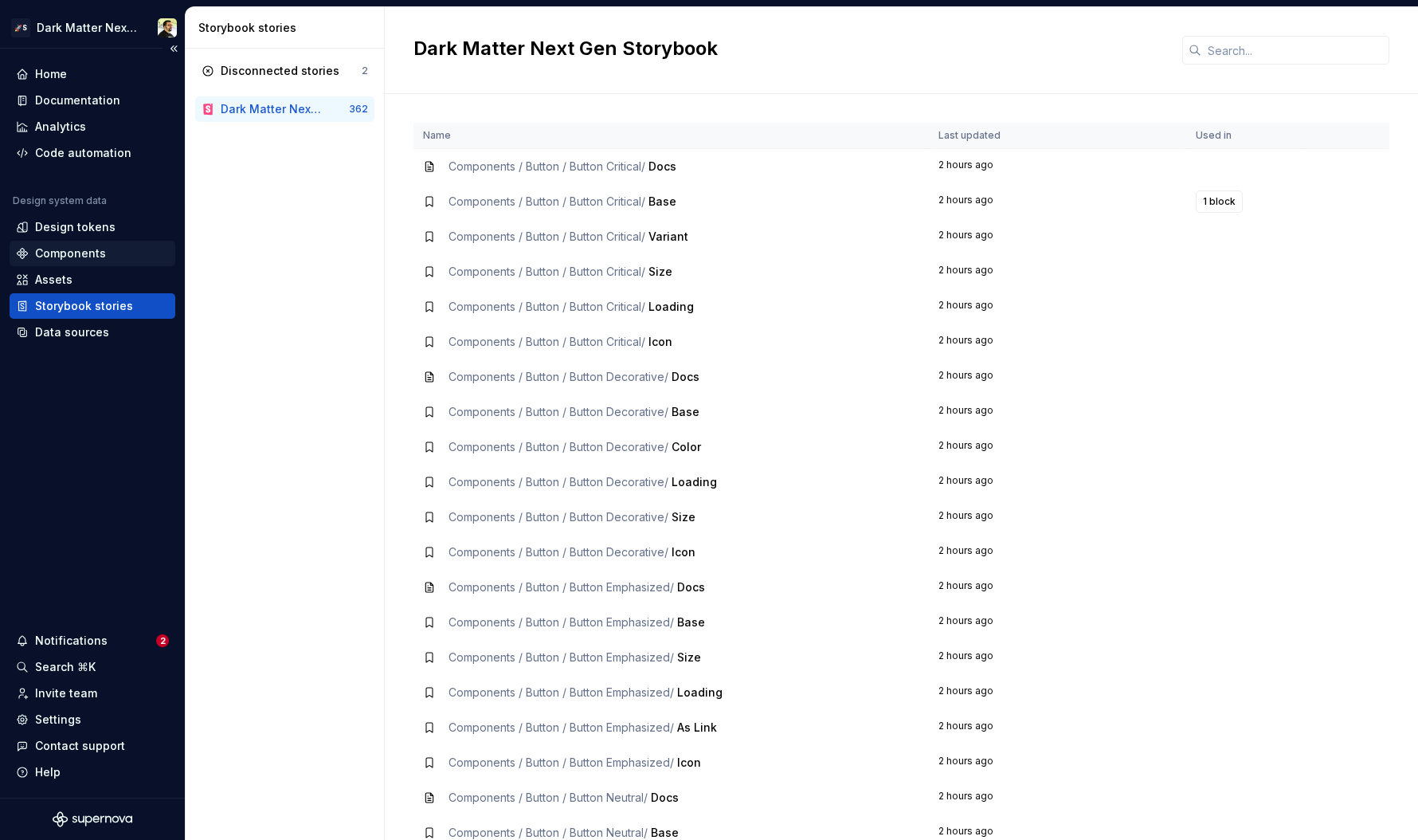
click at [74, 255] on div "Components" at bounding box center [71, 253] width 71 height 16
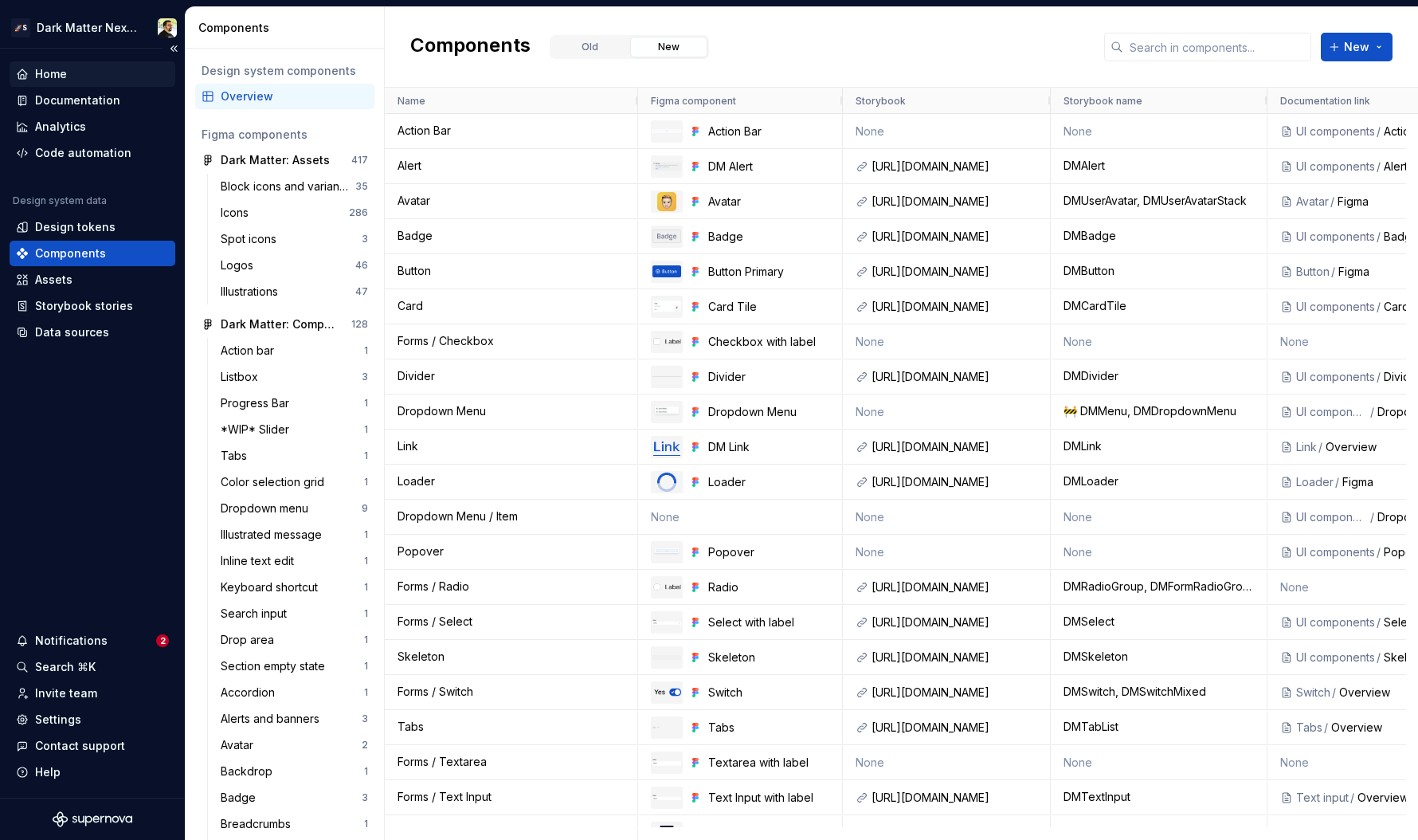
click at [72, 78] on div "Home" at bounding box center [92, 74] width 153 height 16
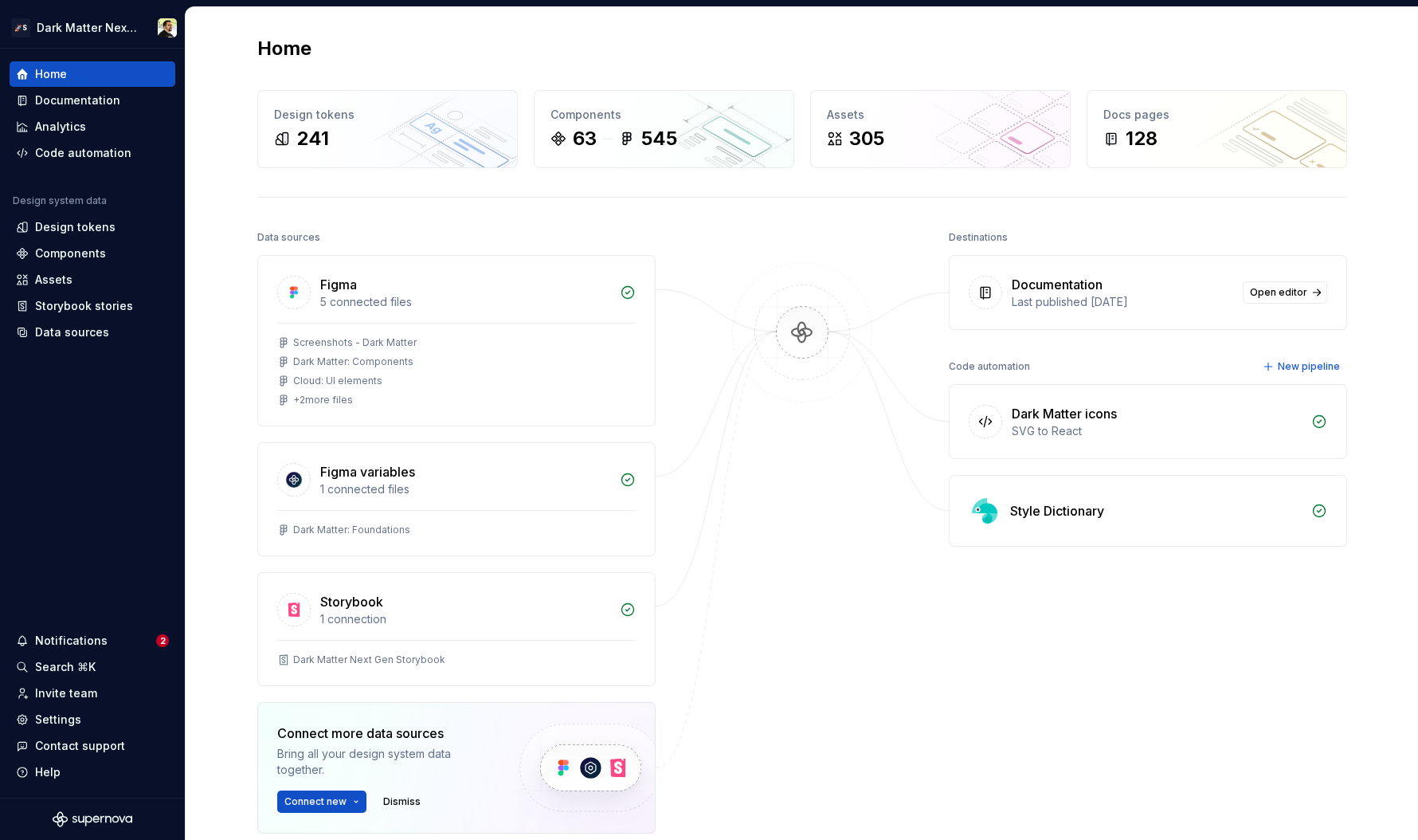
click at [798, 451] on div at bounding box center [802, 570] width 159 height 687
click at [79, 150] on div "Code automation" at bounding box center [83, 153] width 96 height 16
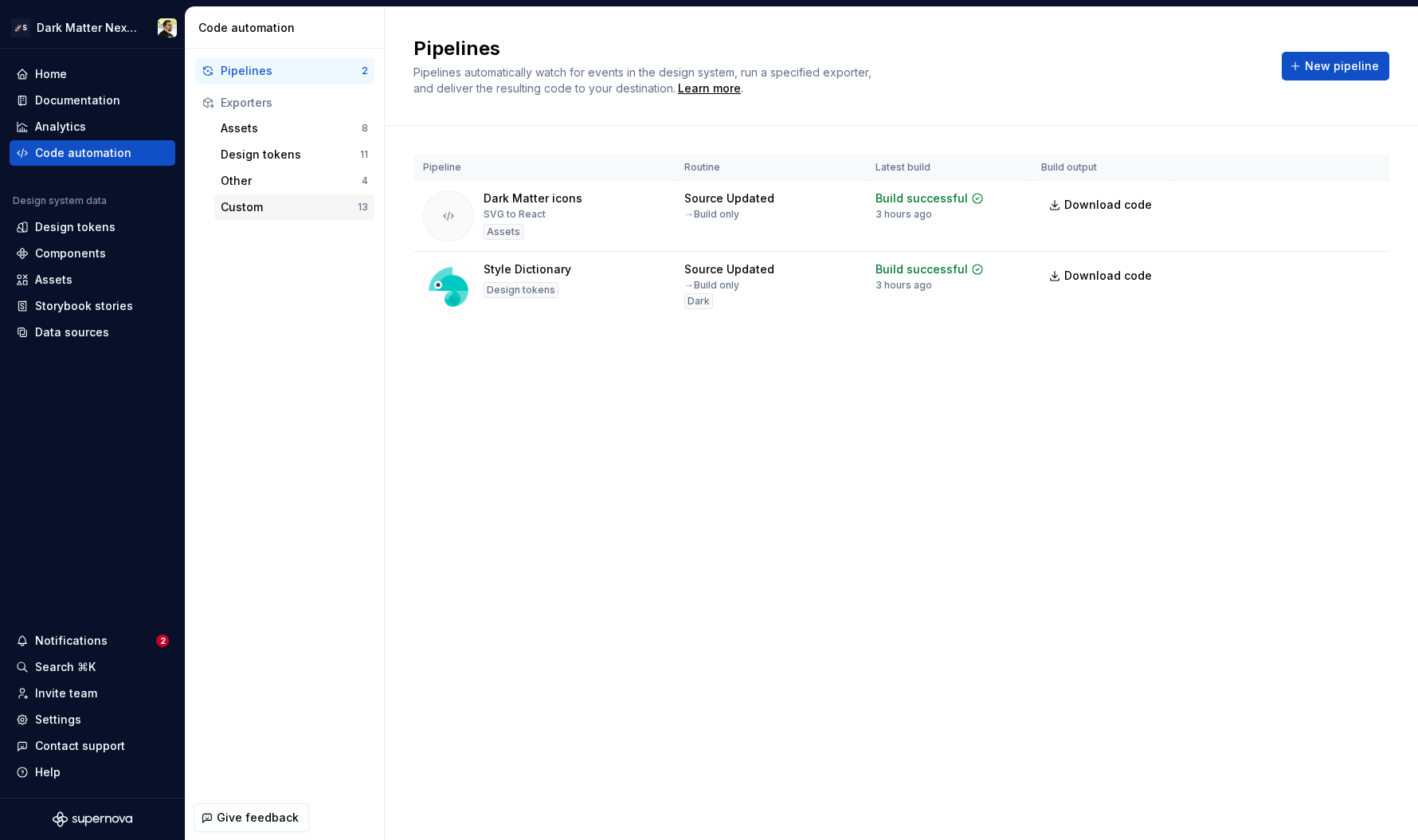
click at [260, 208] on div "Custom" at bounding box center [289, 207] width 137 height 16
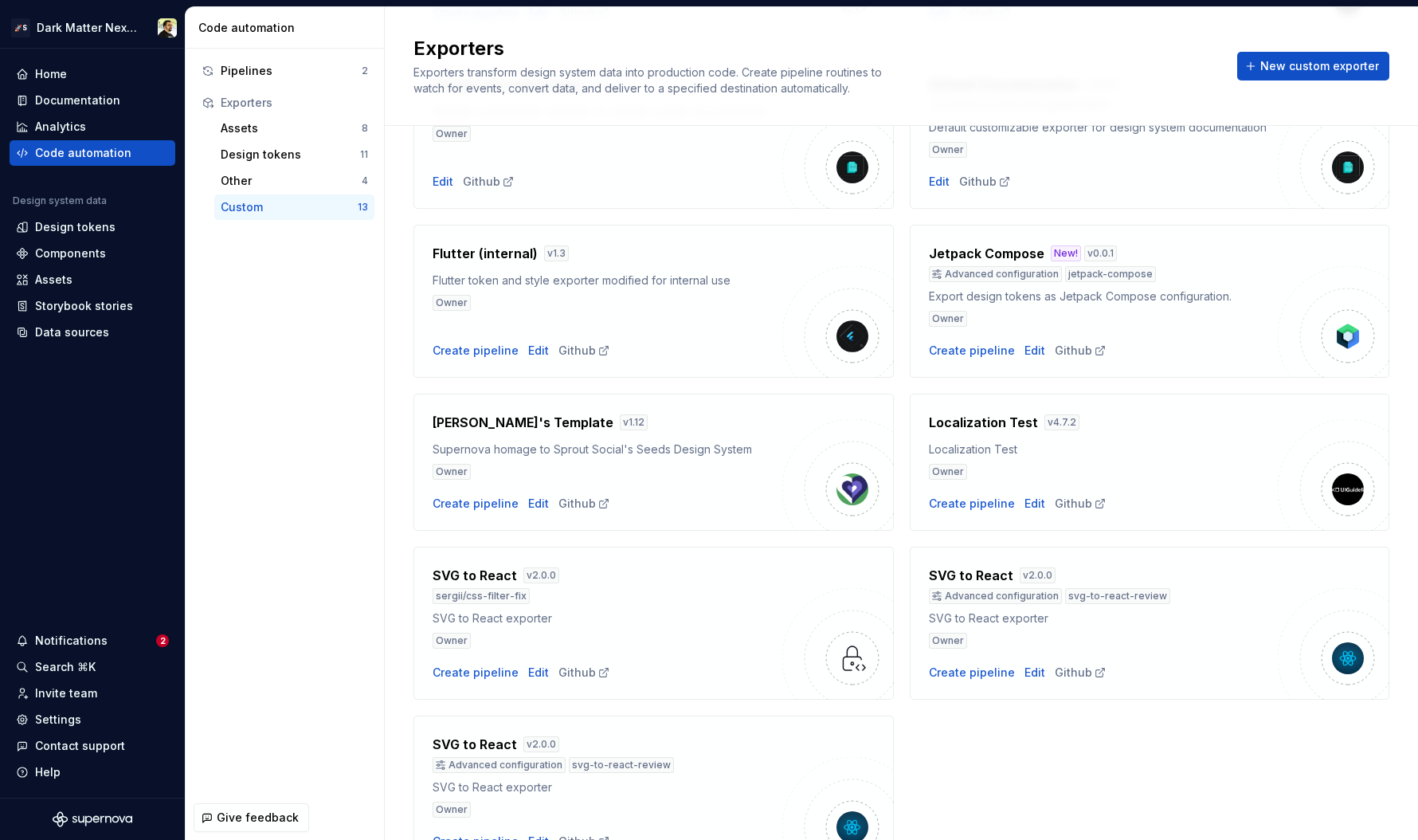
scroll to position [580, 0]
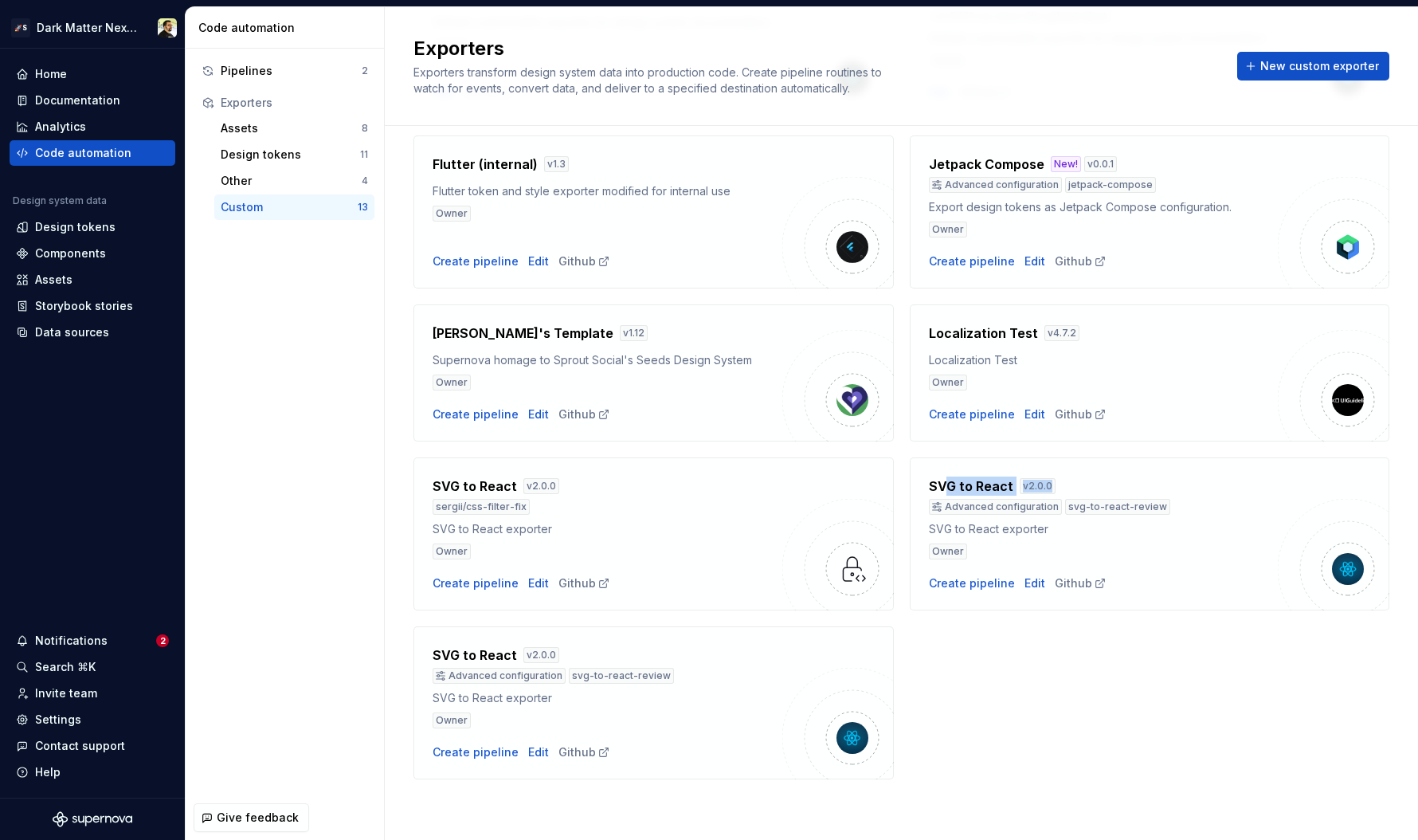
drag, startPoint x: 939, startPoint y: 486, endPoint x: 1083, endPoint y: 486, distance: 144.0
click at [1083, 486] on div "SVG to React v 2.0.0" at bounding box center [1103, 486] width 350 height 20
click at [965, 586] on div "Create pipeline" at bounding box center [971, 583] width 86 height 16
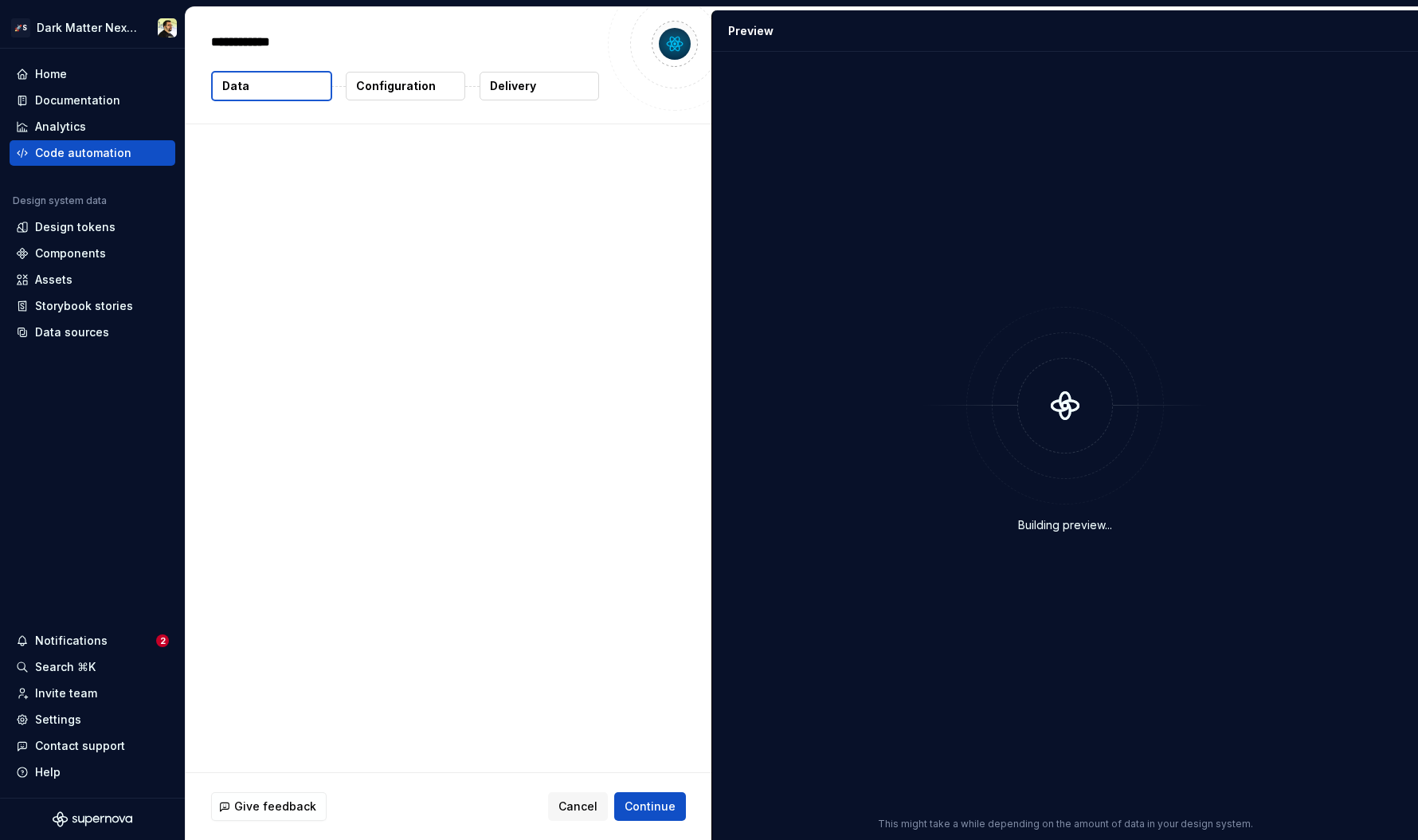
type textarea "*"
click at [403, 91] on p "Configuration" at bounding box center [395, 86] width 79 height 16
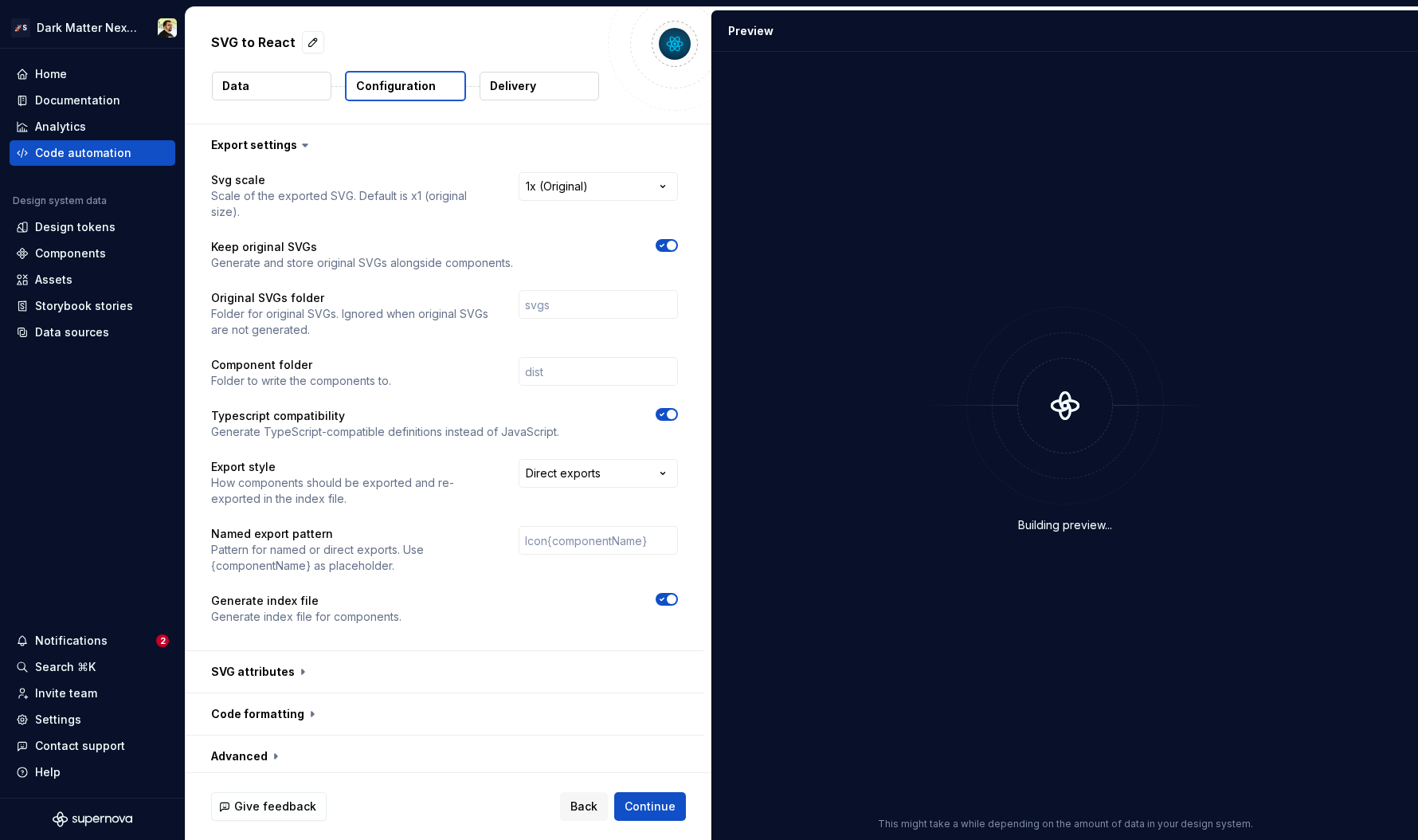
scroll to position [48, 0]
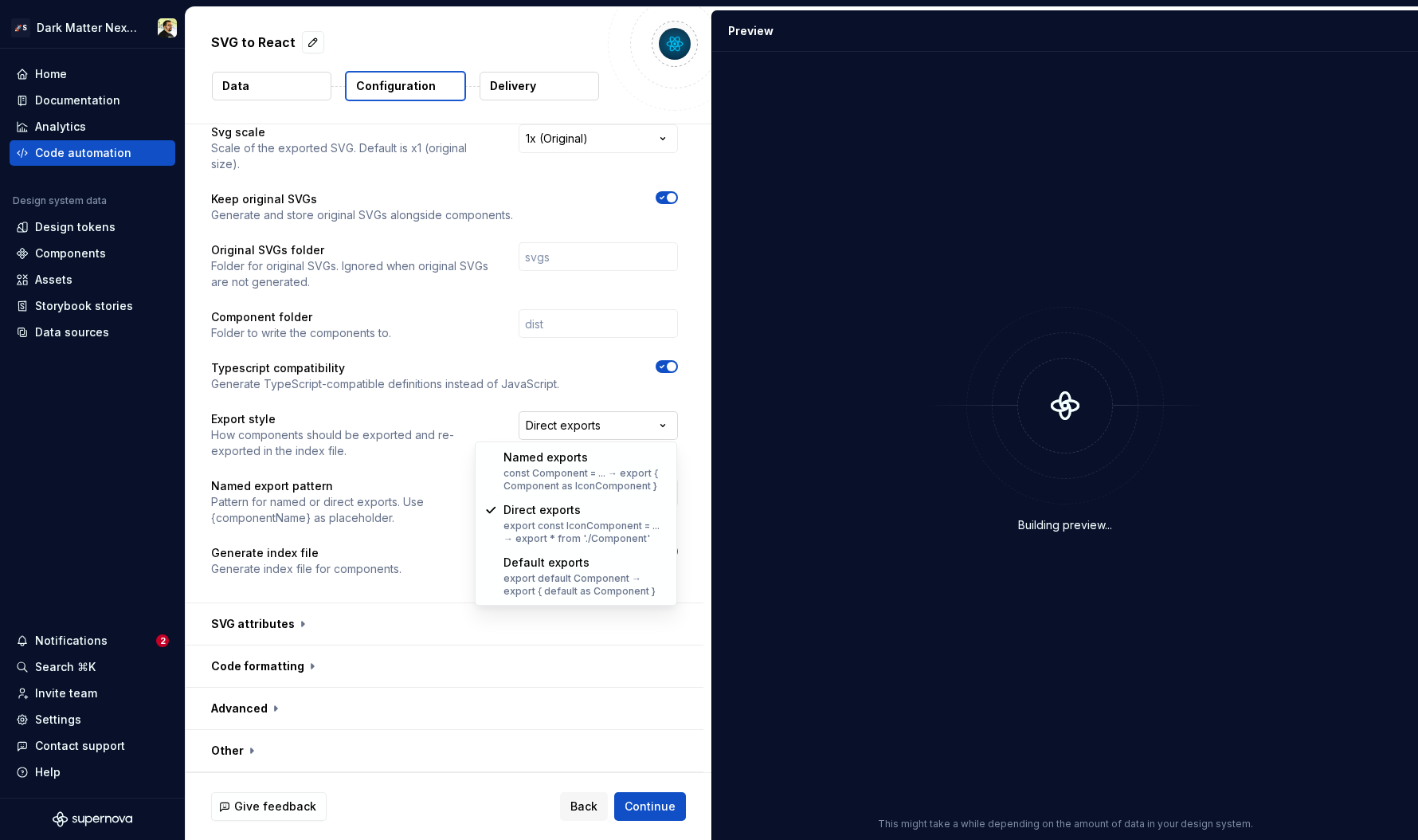
click at [558, 434] on html "**********" at bounding box center [709, 420] width 1418 height 840
click at [447, 434] on html "**********" at bounding box center [709, 420] width 1418 height 840
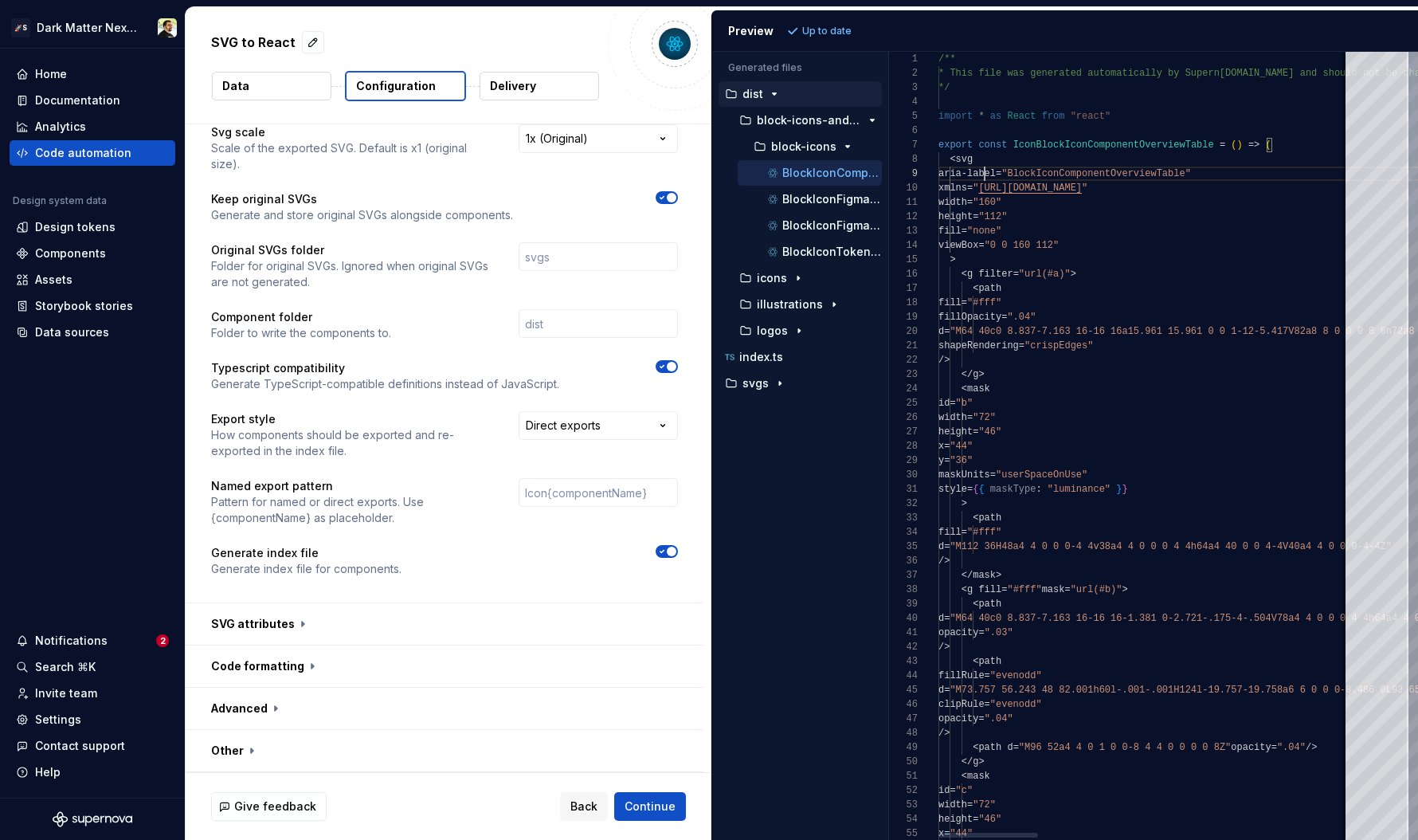
drag, startPoint x: 984, startPoint y: 176, endPoint x: 1154, endPoint y: 490, distance: 357.1
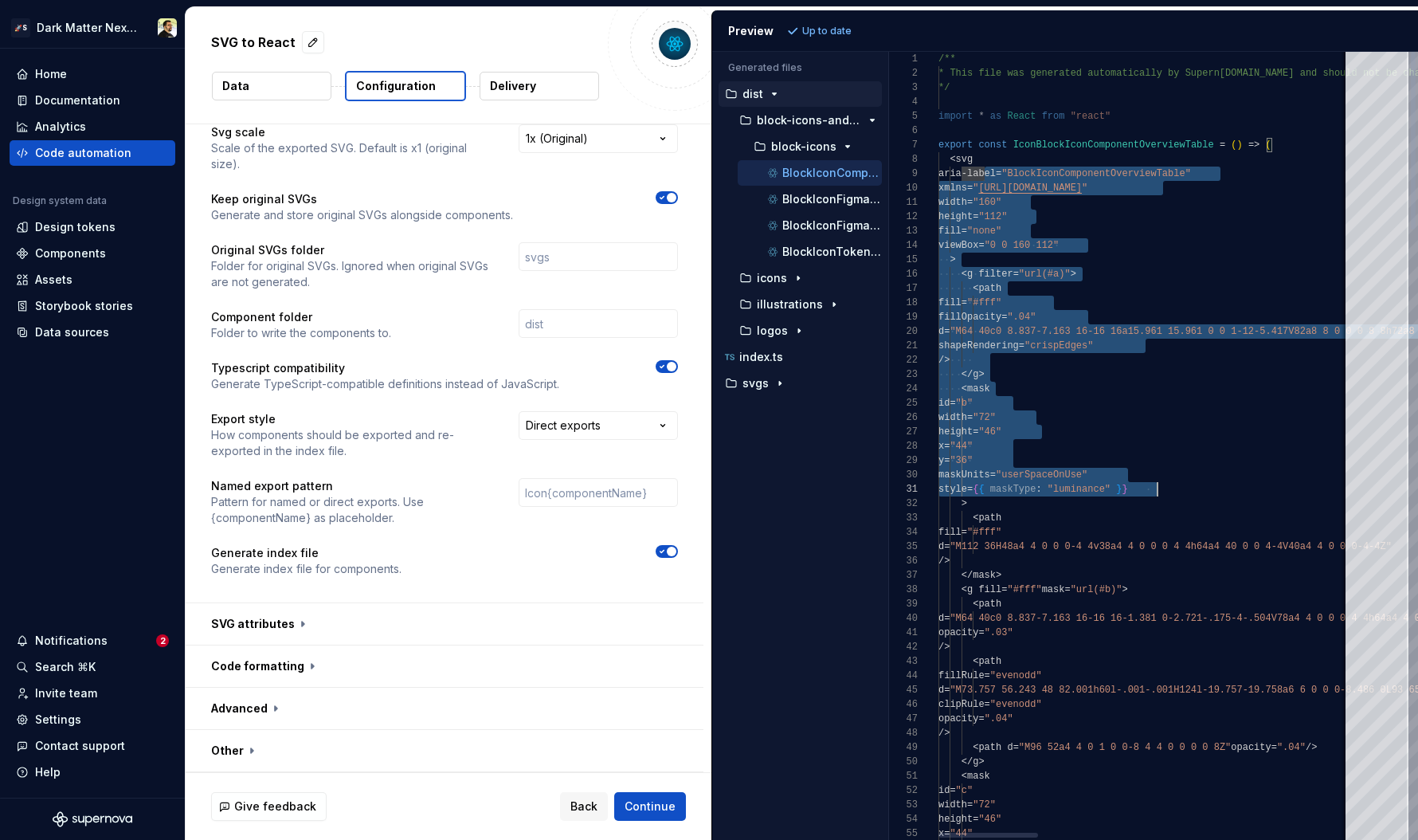
scroll to position [115, 219]
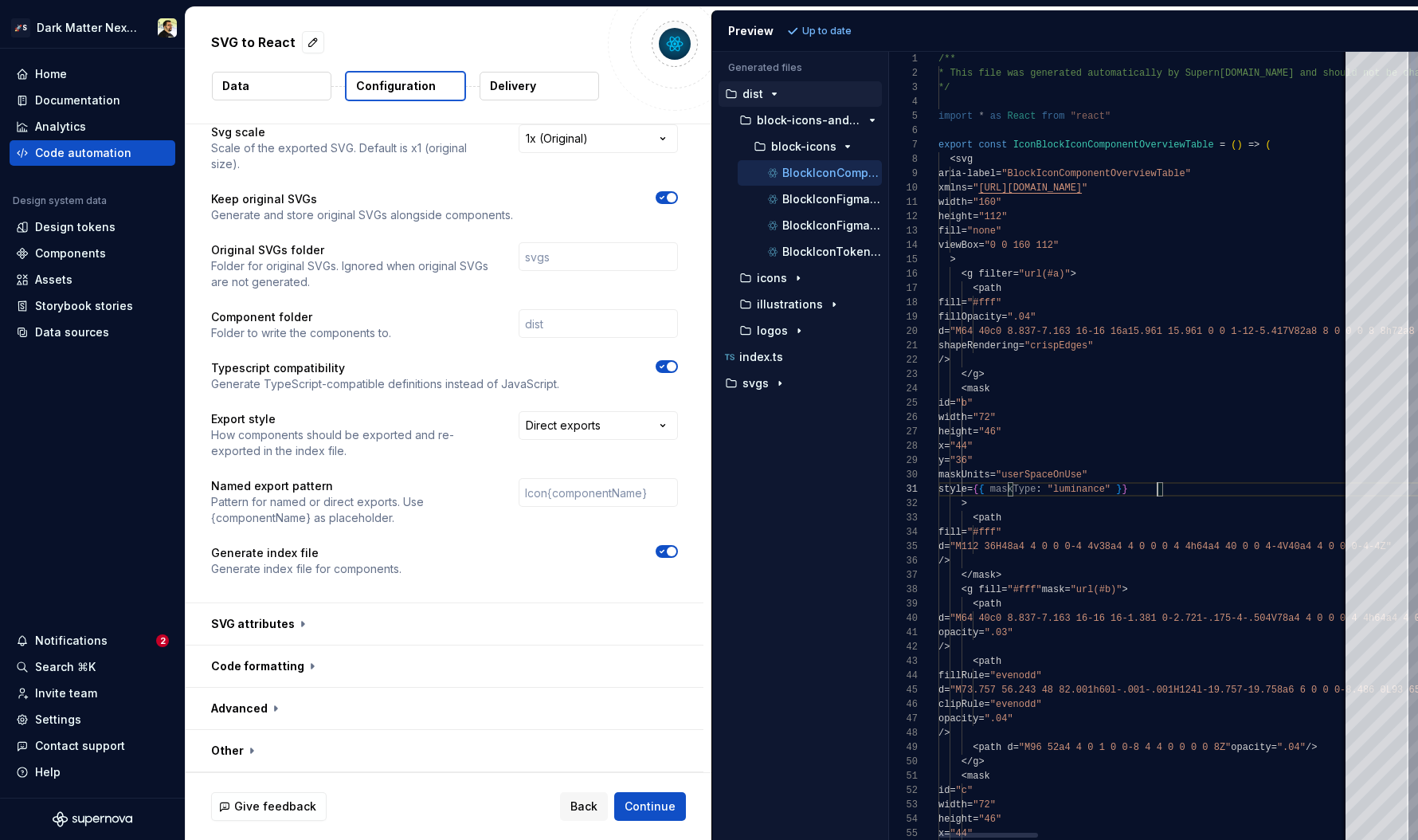
type textarea "**********"
drag, startPoint x: 947, startPoint y: 147, endPoint x: 1289, endPoint y: 149, distance: 342.0
